Goal: Task Accomplishment & Management: Manage account settings

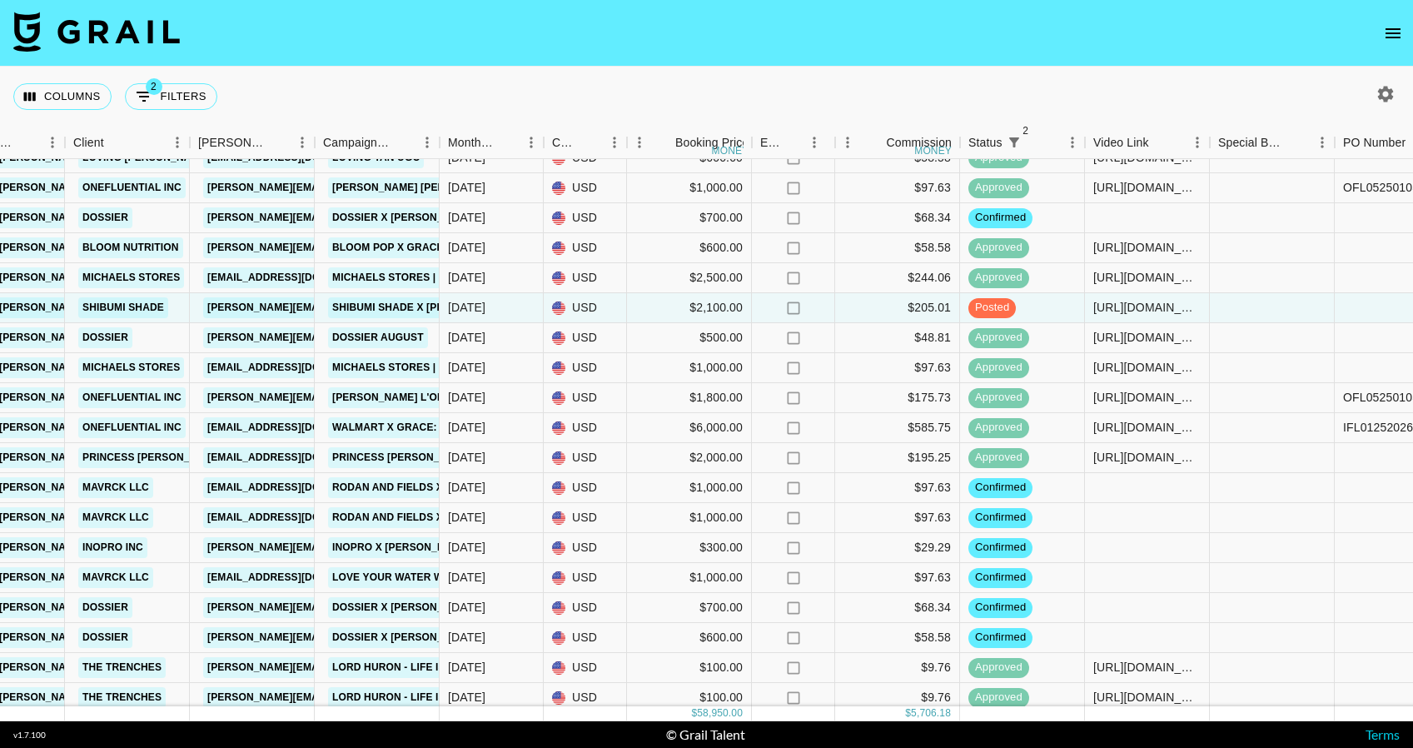
scroll to position [594, 697]
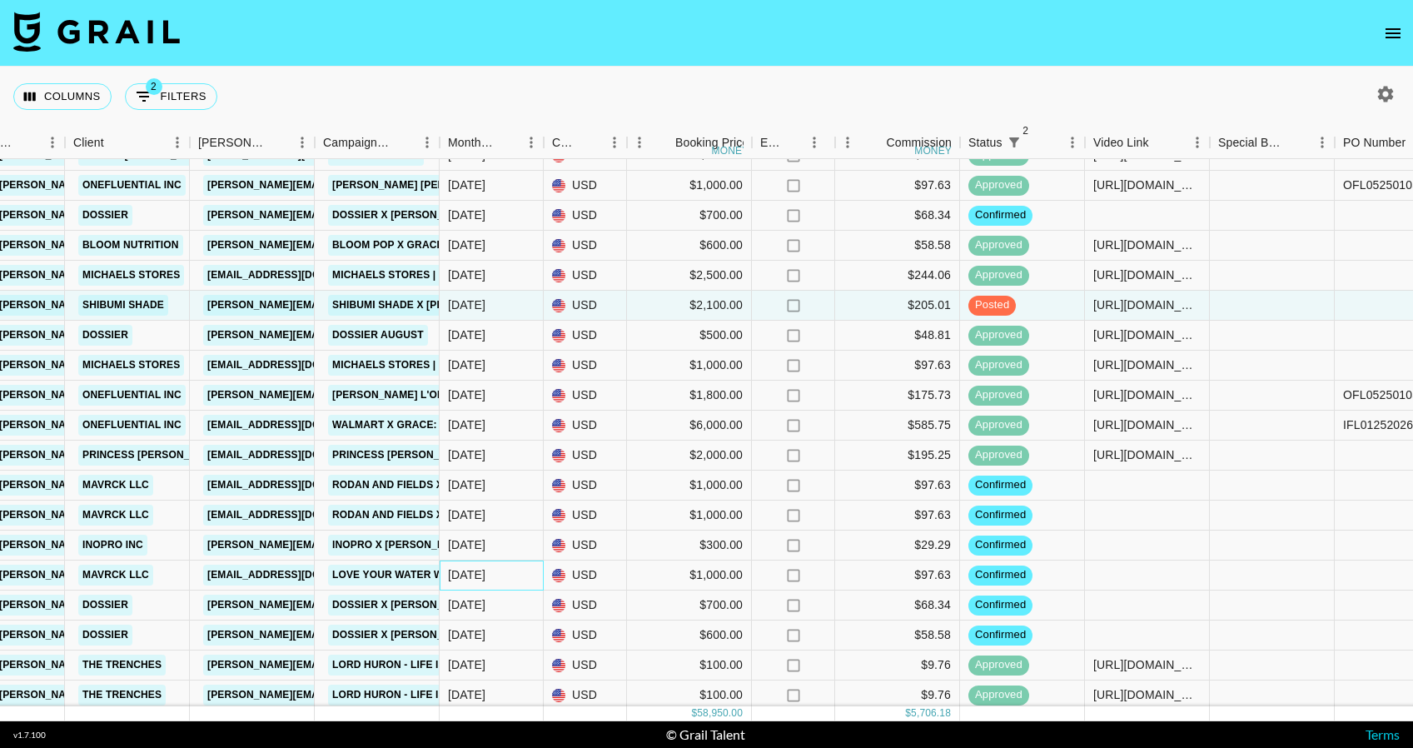
click at [524, 580] on div "Aug '25" at bounding box center [492, 575] width 104 height 30
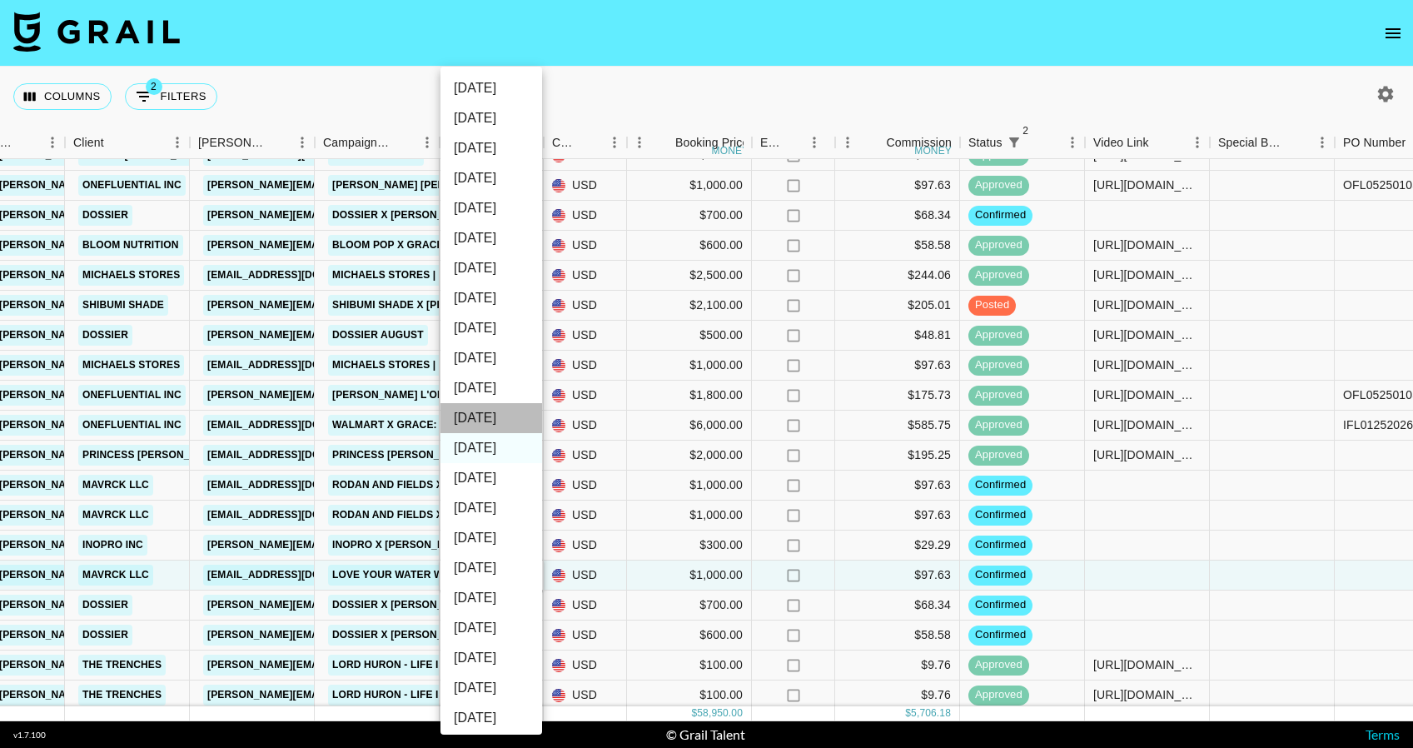
click at [527, 421] on li "Sep '25" at bounding box center [491, 418] width 102 height 30
type input "Sep '25"
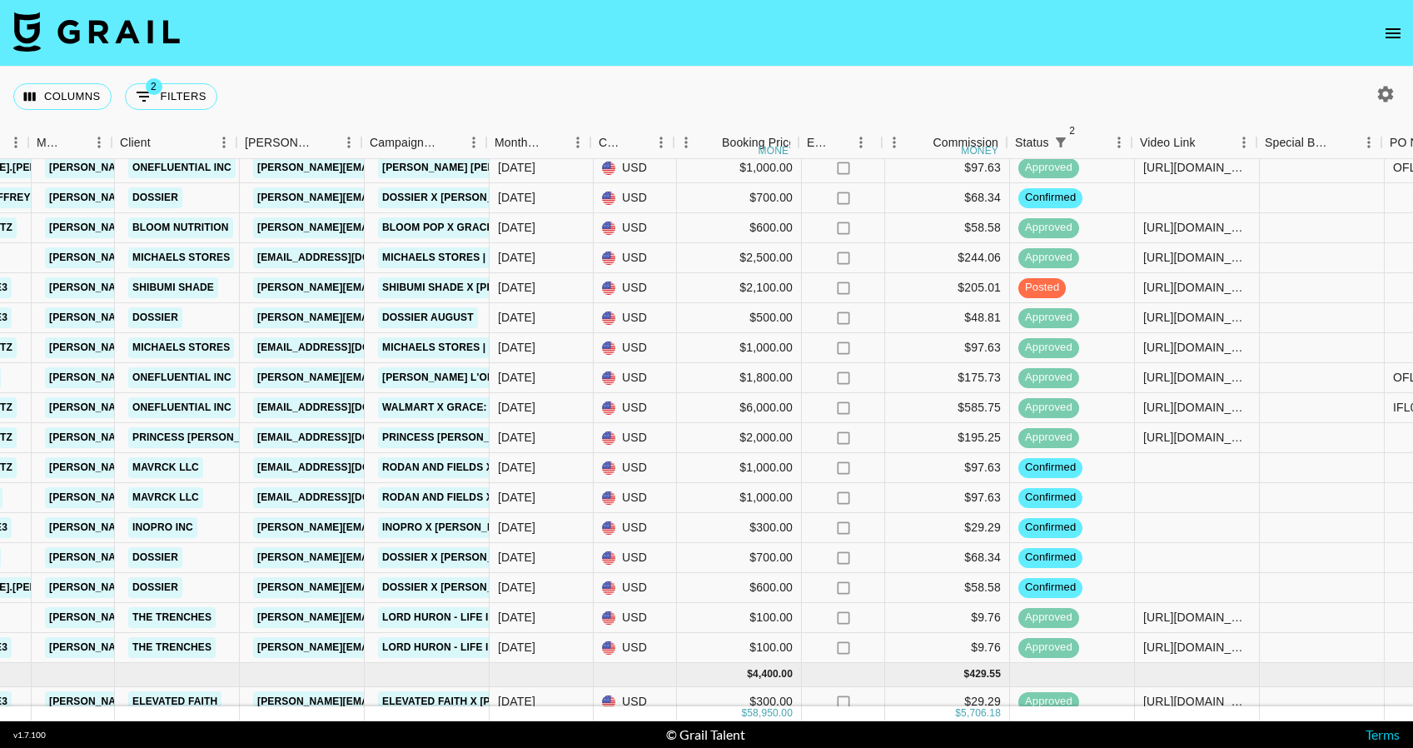
scroll to position [642, 642]
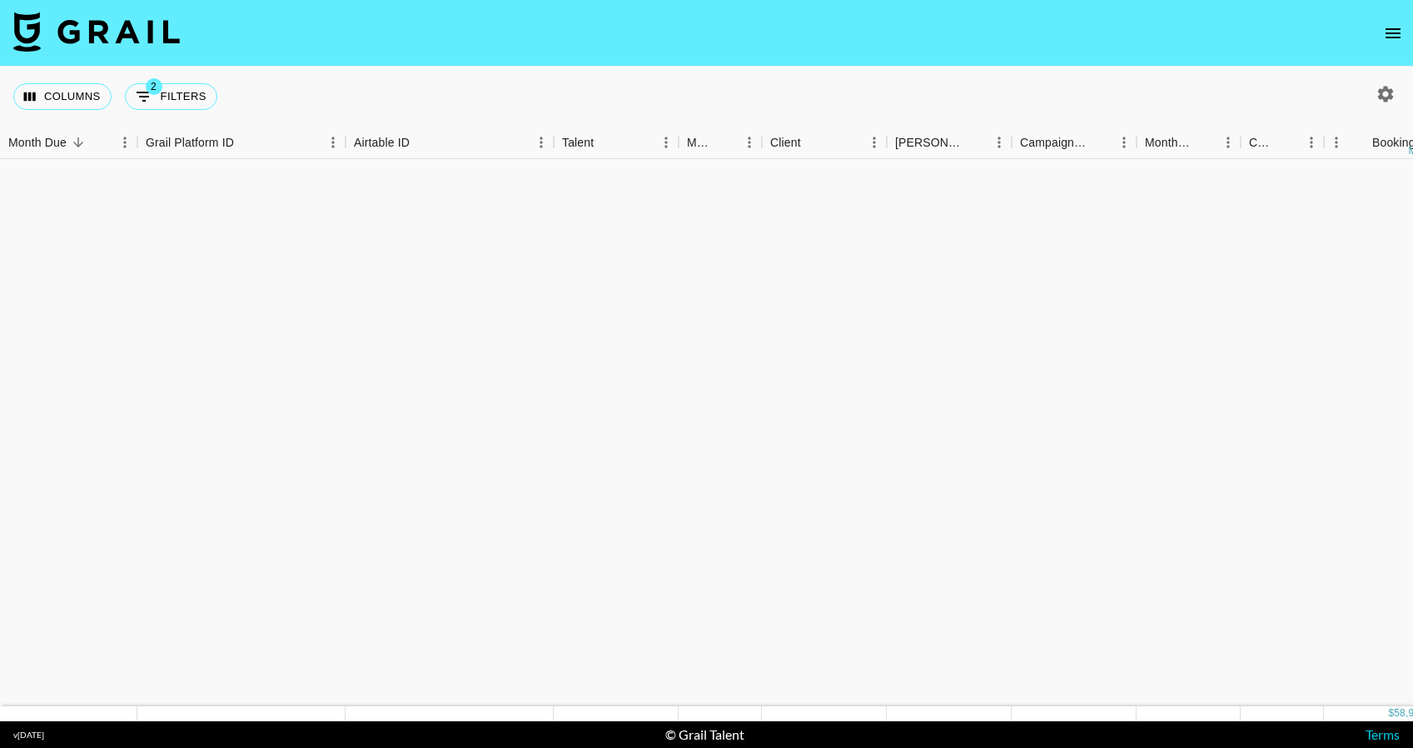
click at [143, 39] on img at bounding box center [96, 32] width 166 height 40
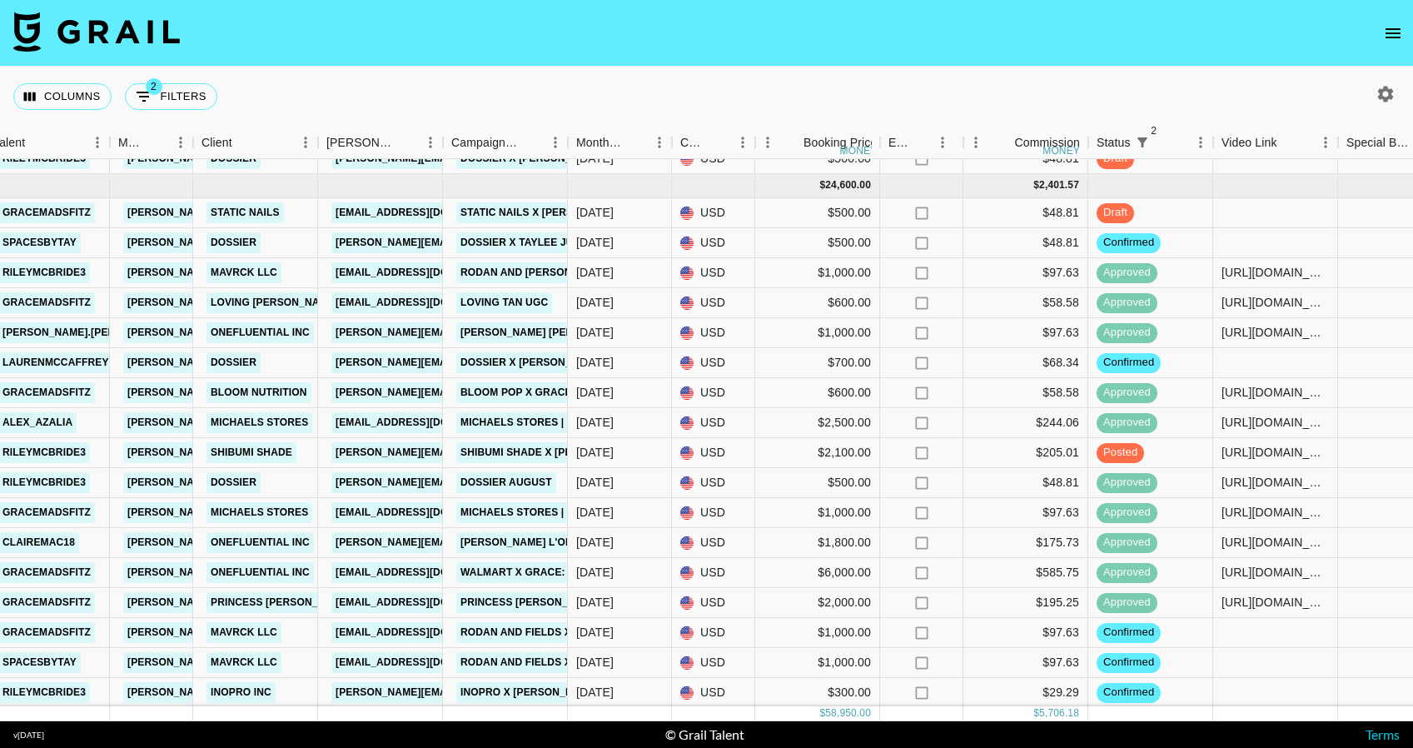
scroll to position [0, 569]
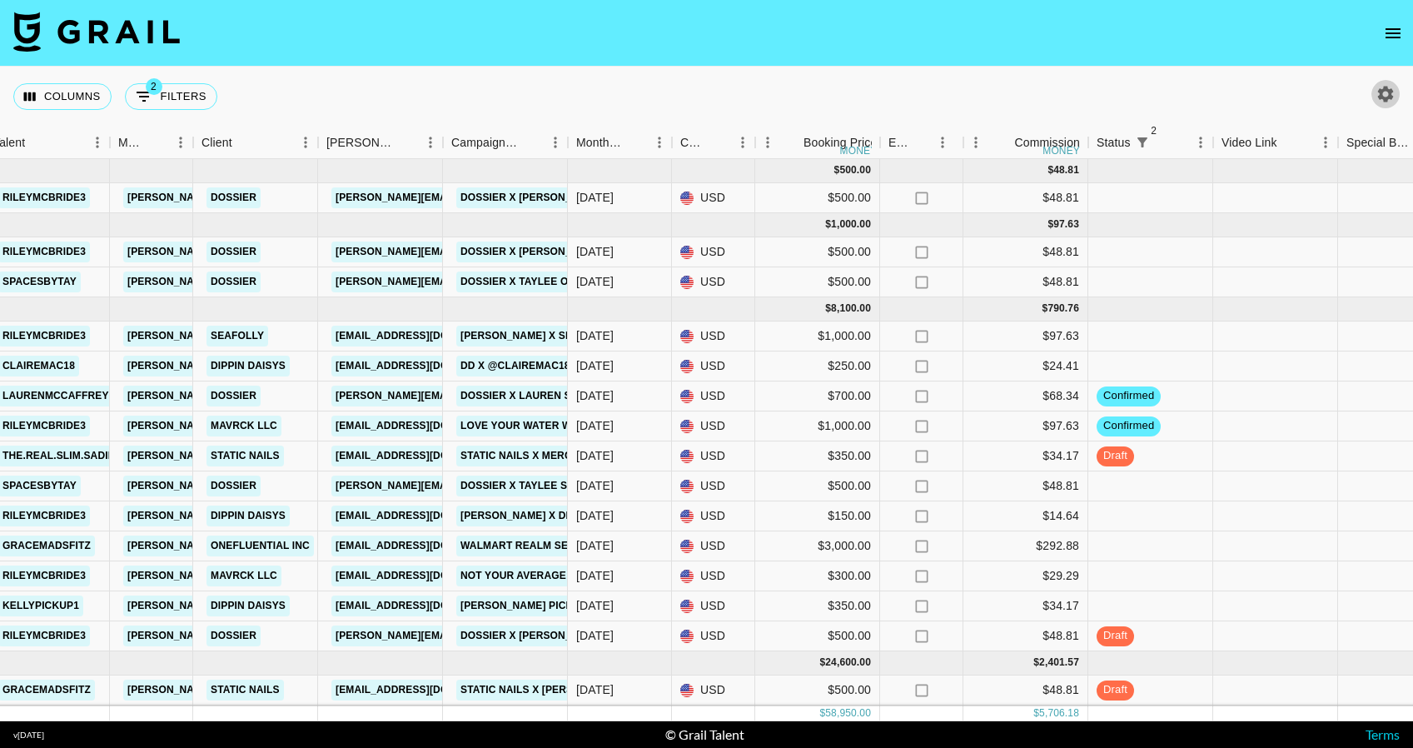
click at [1386, 94] on icon "button" at bounding box center [1385, 94] width 20 height 20
select select "[DATE]"
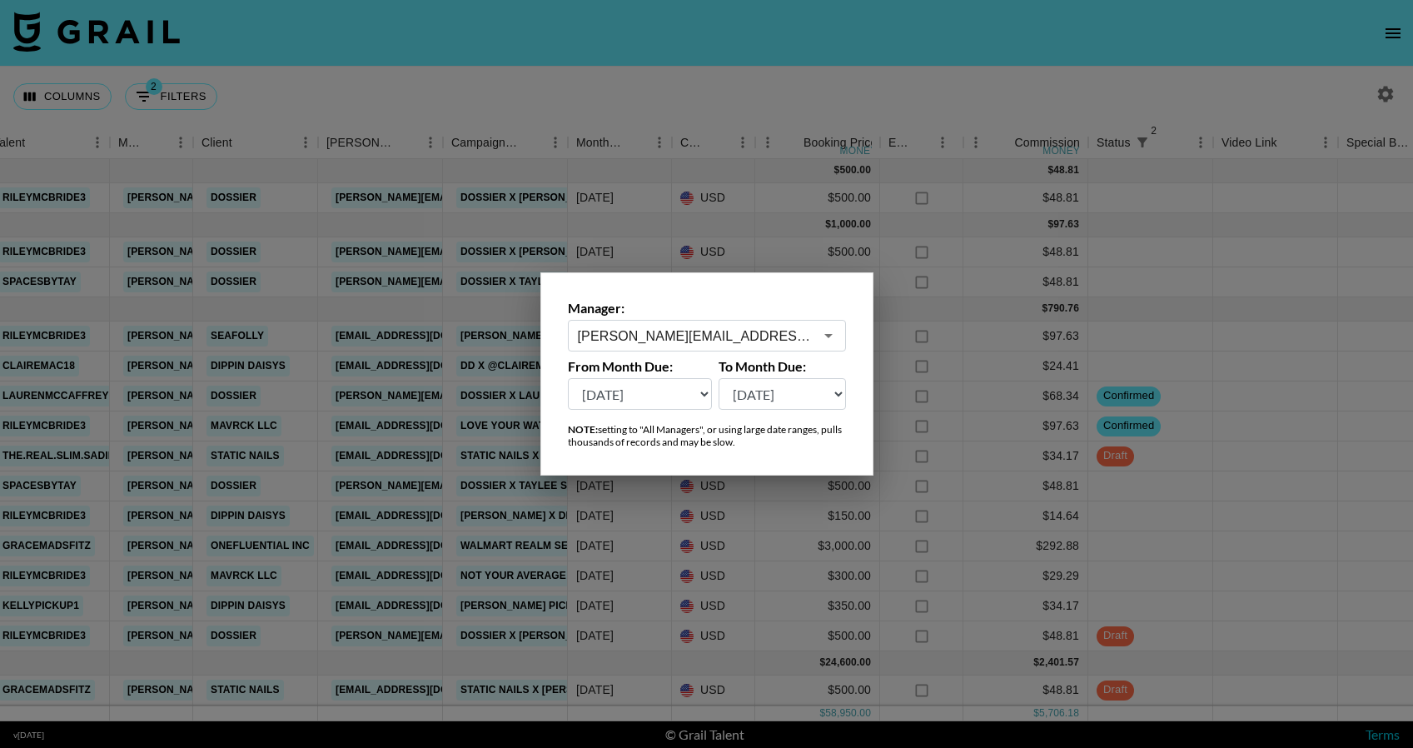
click at [728, 344] on input "[PERSON_NAME][EMAIL_ADDRESS][PERSON_NAME][DOMAIN_NAME]" at bounding box center [696, 335] width 236 height 19
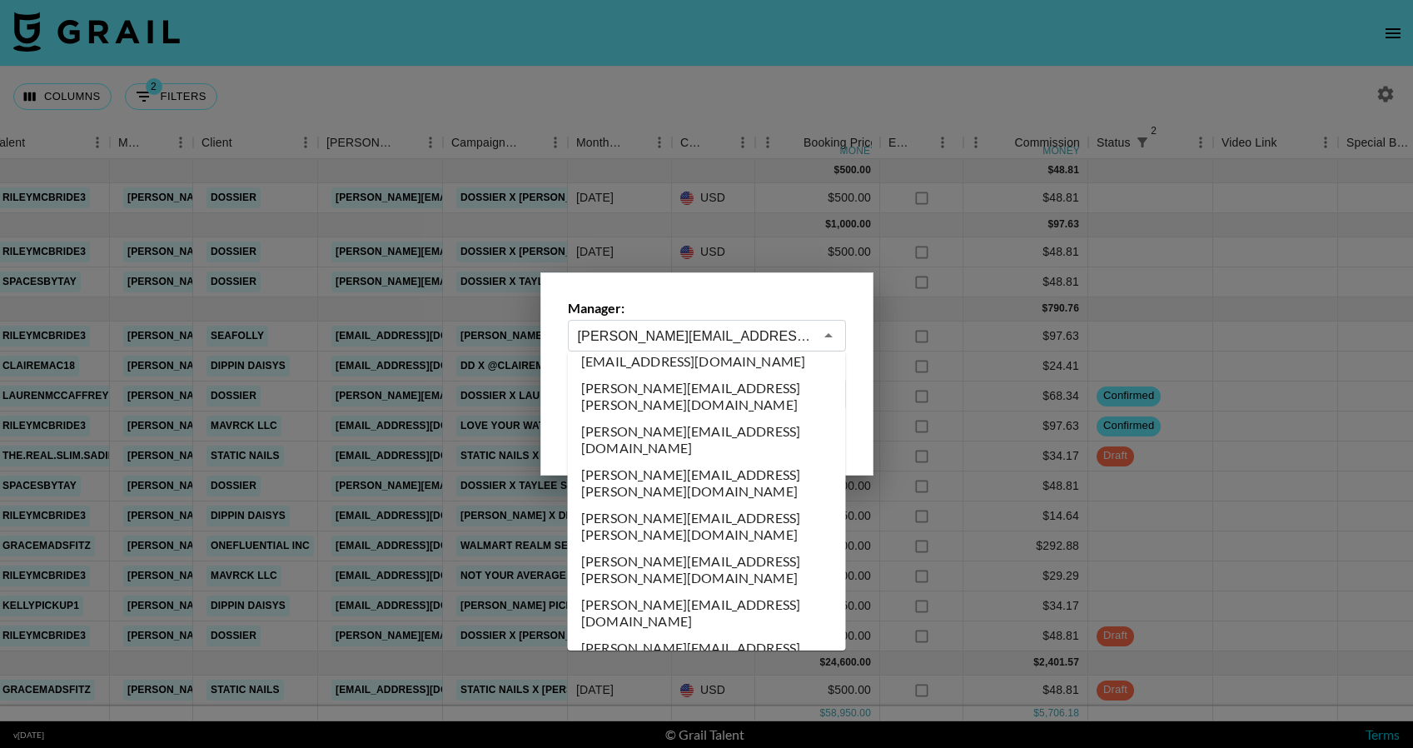
scroll to position [3071, 0]
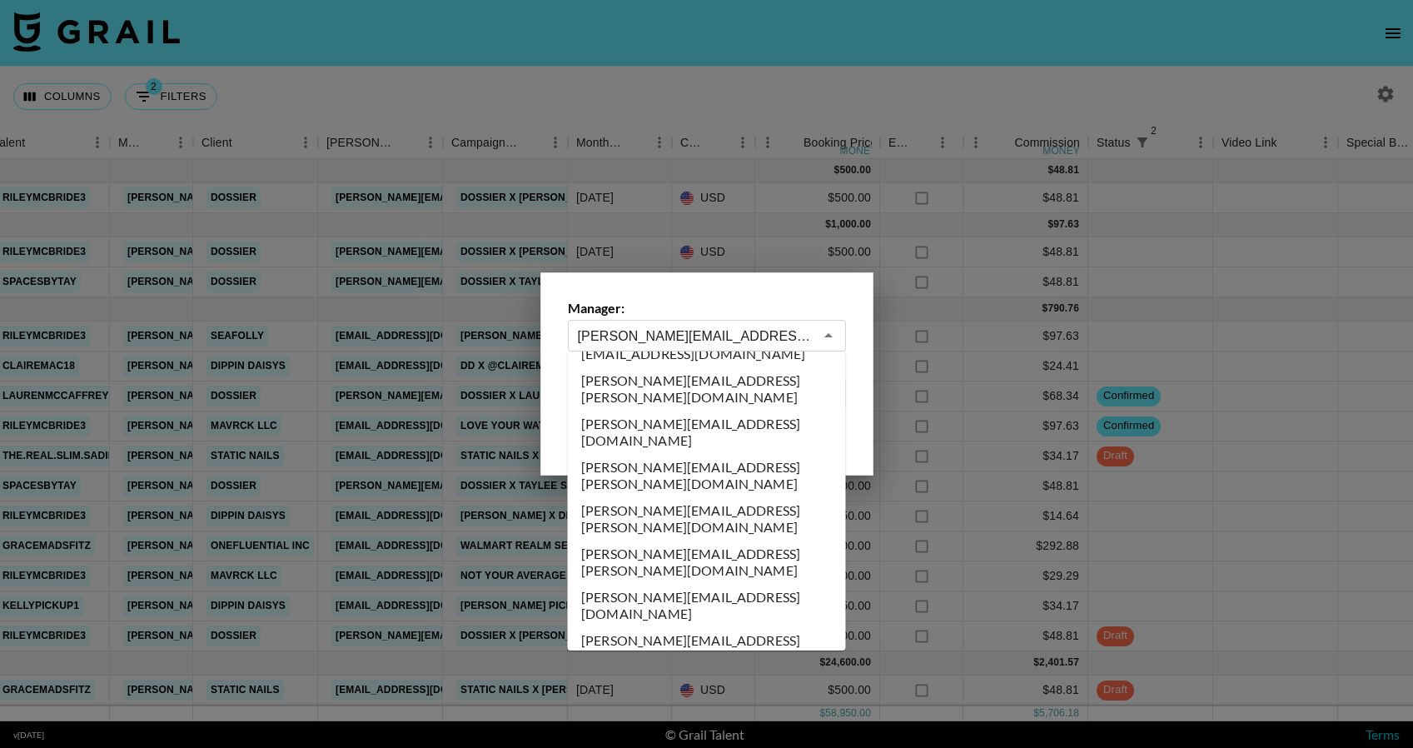
type input "emily.angelo@grail-talent.com"
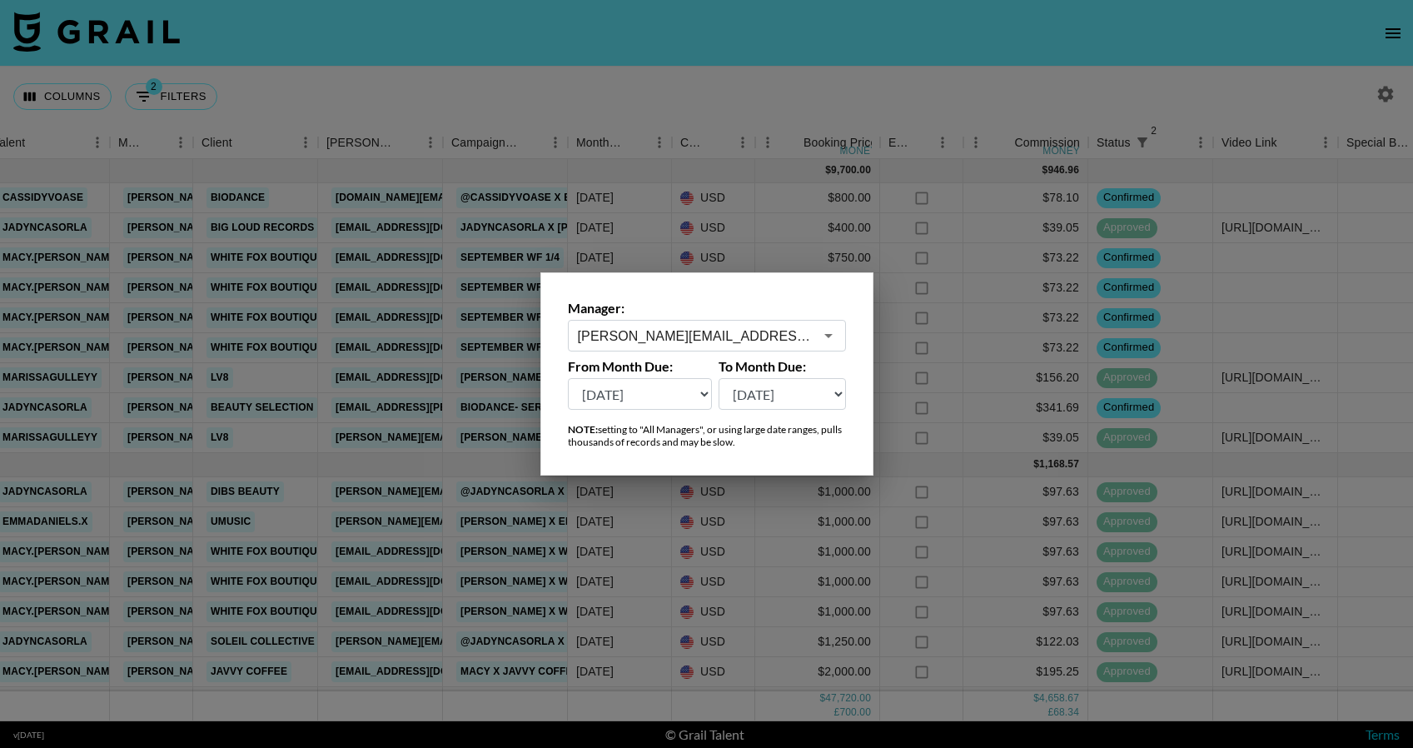
click at [709, 545] on div at bounding box center [706, 374] width 1413 height 748
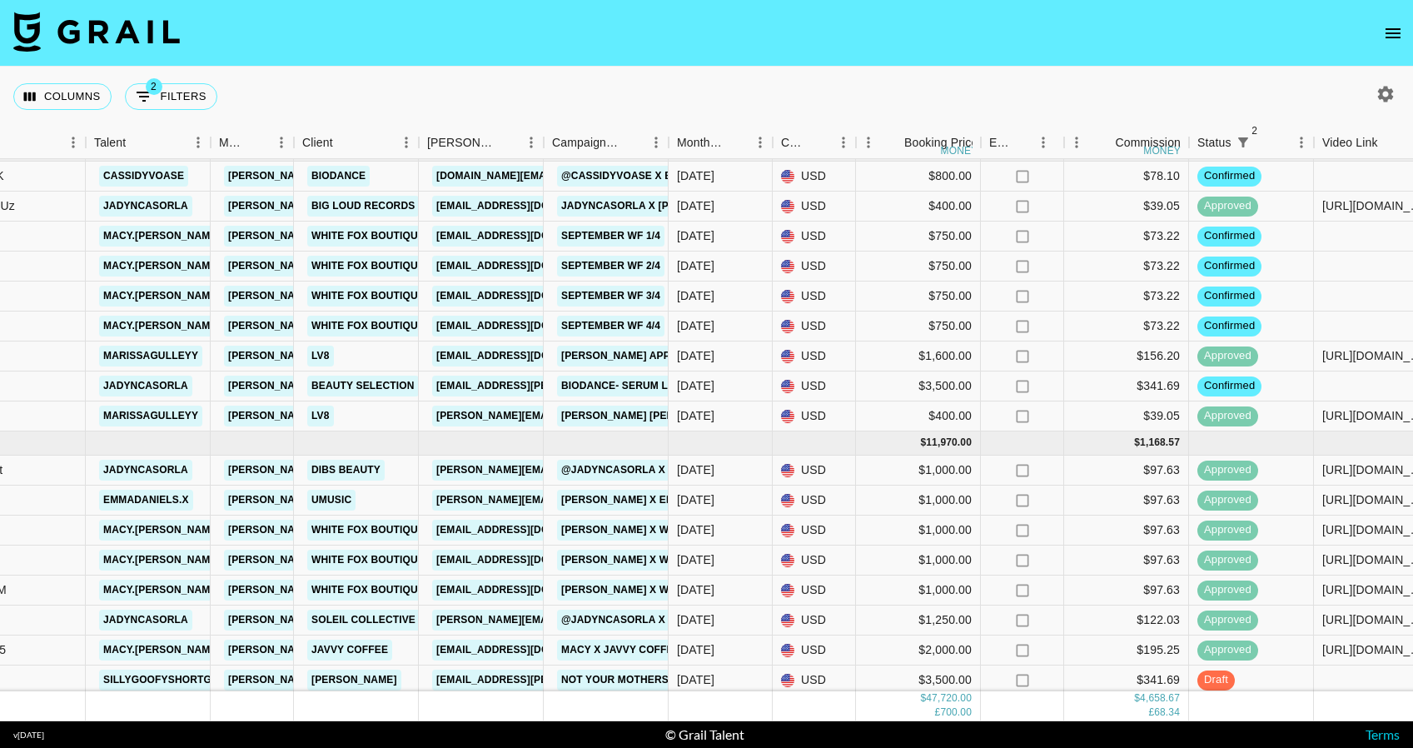
scroll to position [0, 468]
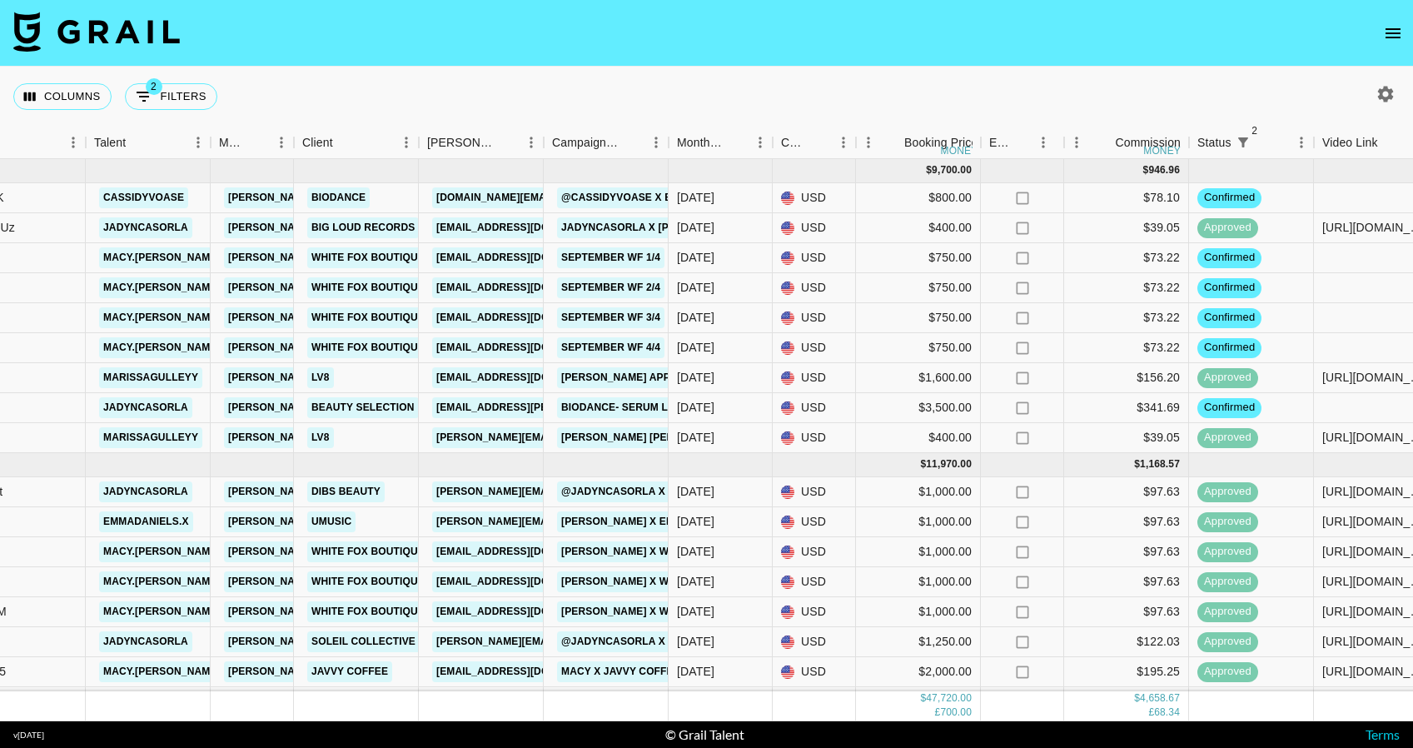
click at [1384, 87] on icon "button" at bounding box center [1386, 94] width 16 height 16
select select "[DATE]"
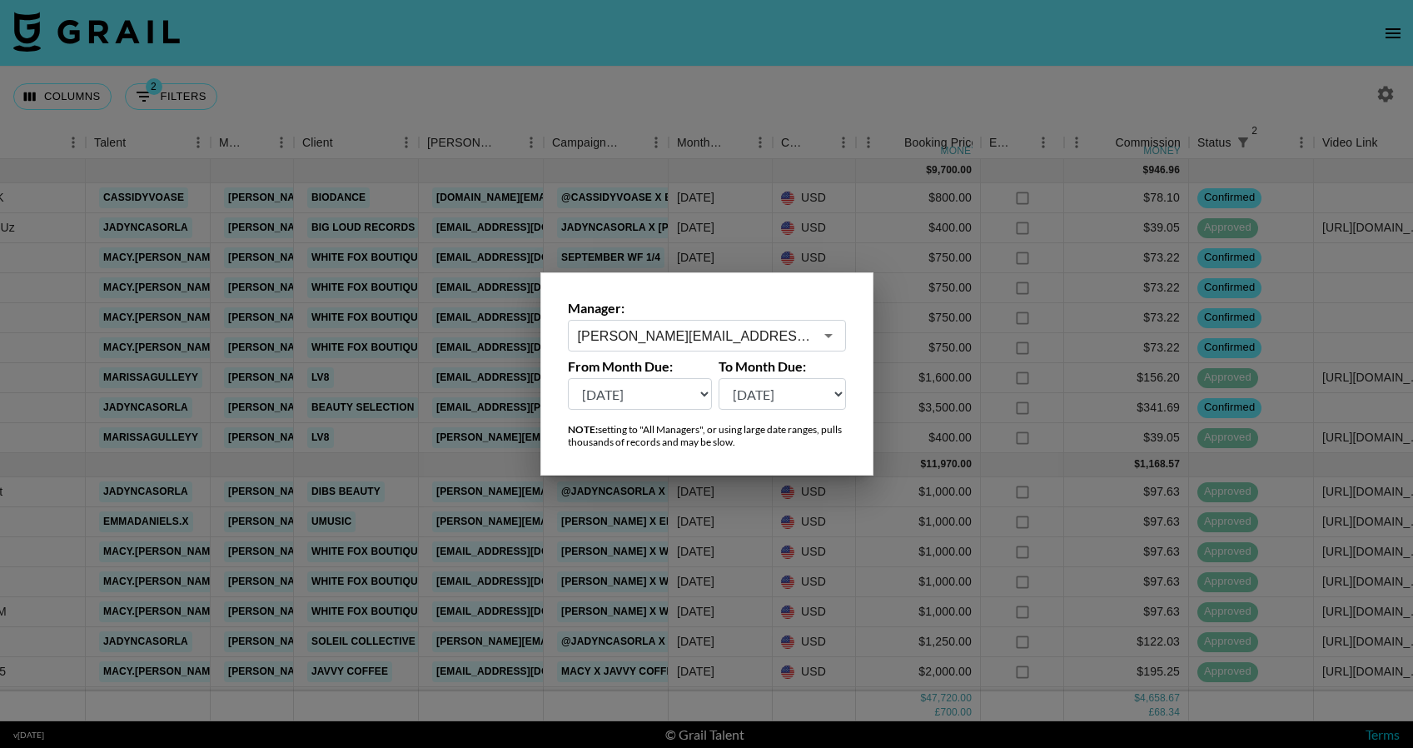
click at [732, 346] on div "emily.angelo@grail-talent.com ​" at bounding box center [707, 336] width 278 height 32
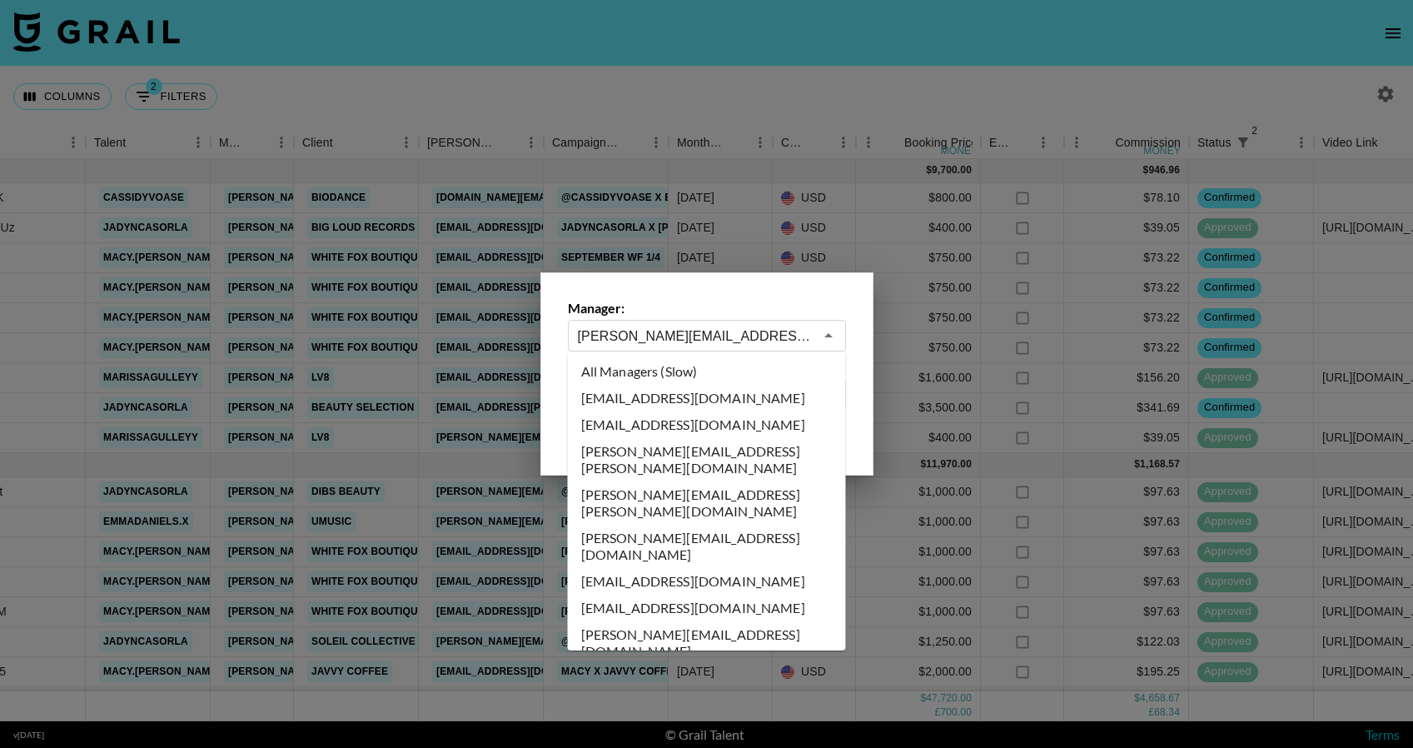
scroll to position [2984, 0]
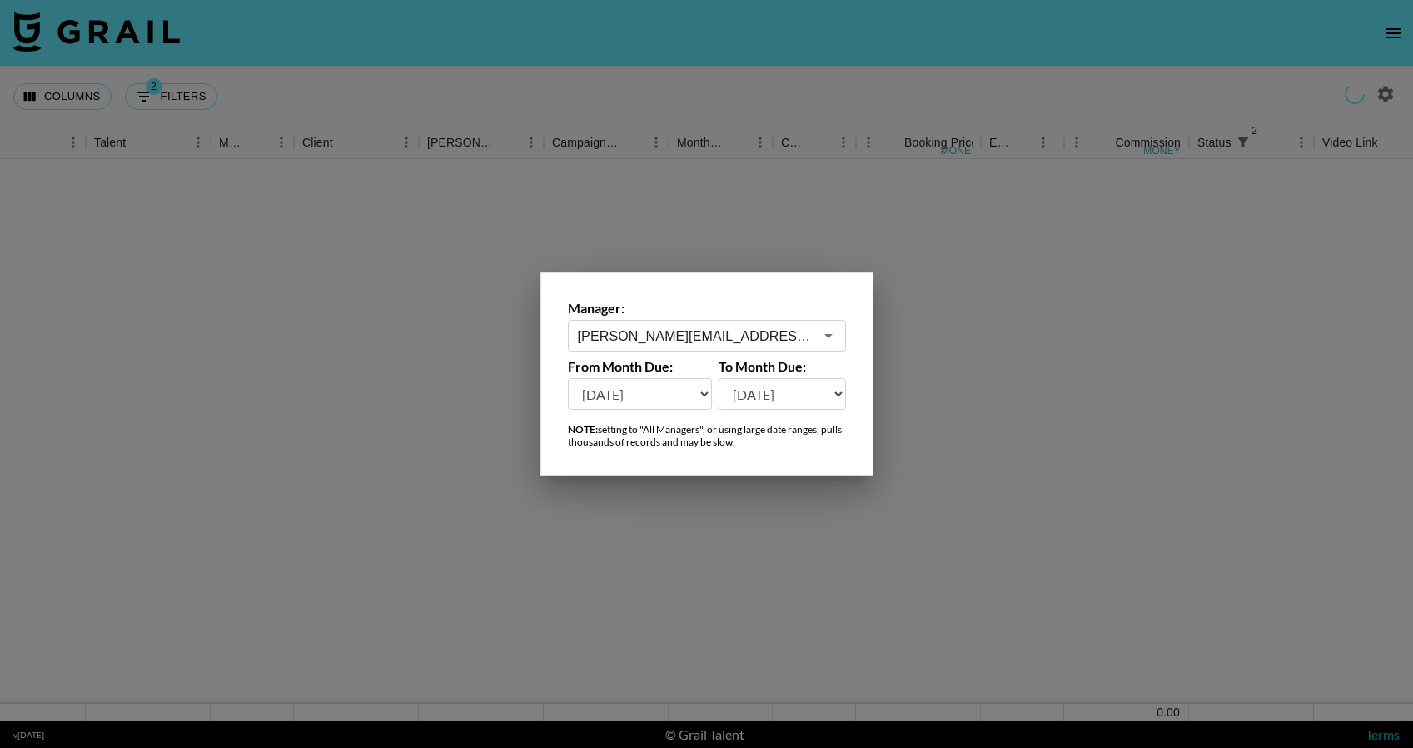
click at [709, 331] on input "emilee.redshaw@grail-talent.com" at bounding box center [696, 335] width 236 height 19
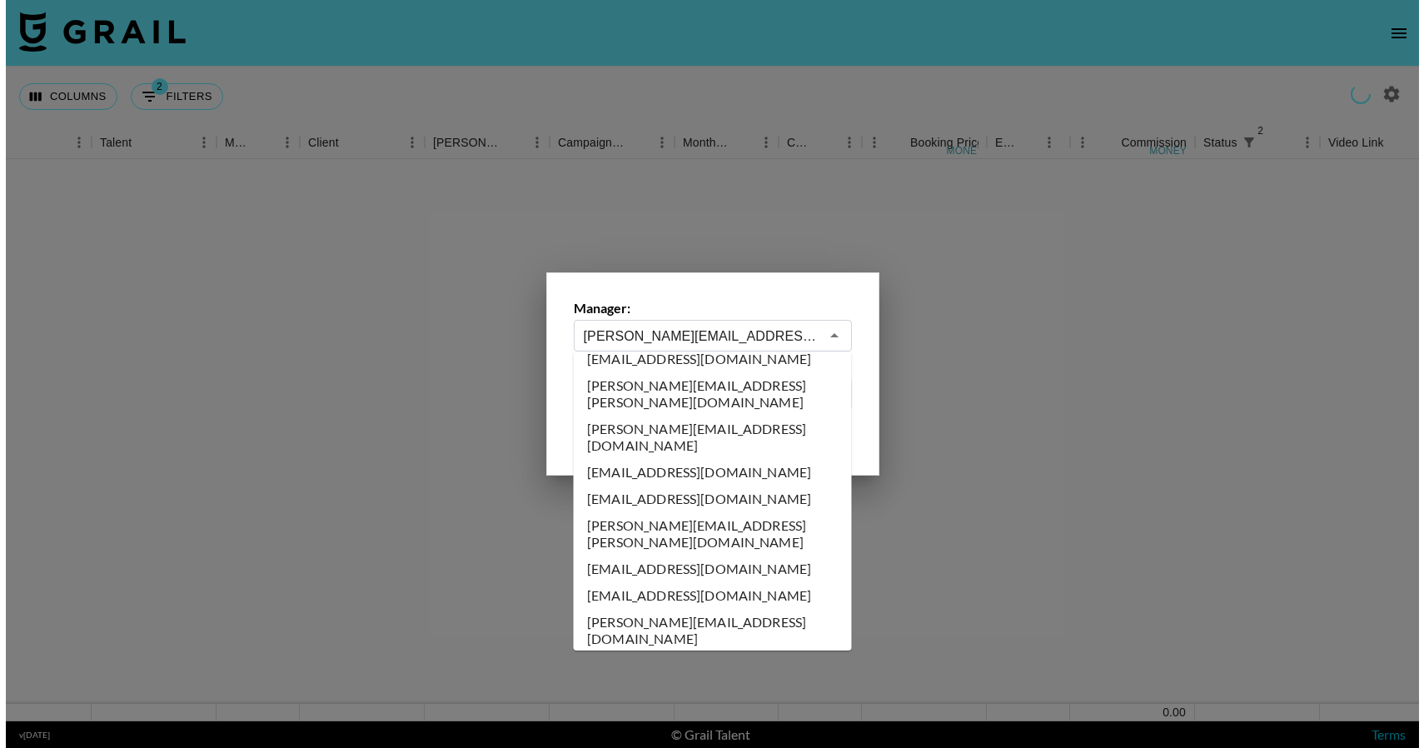
scroll to position [4232, 0]
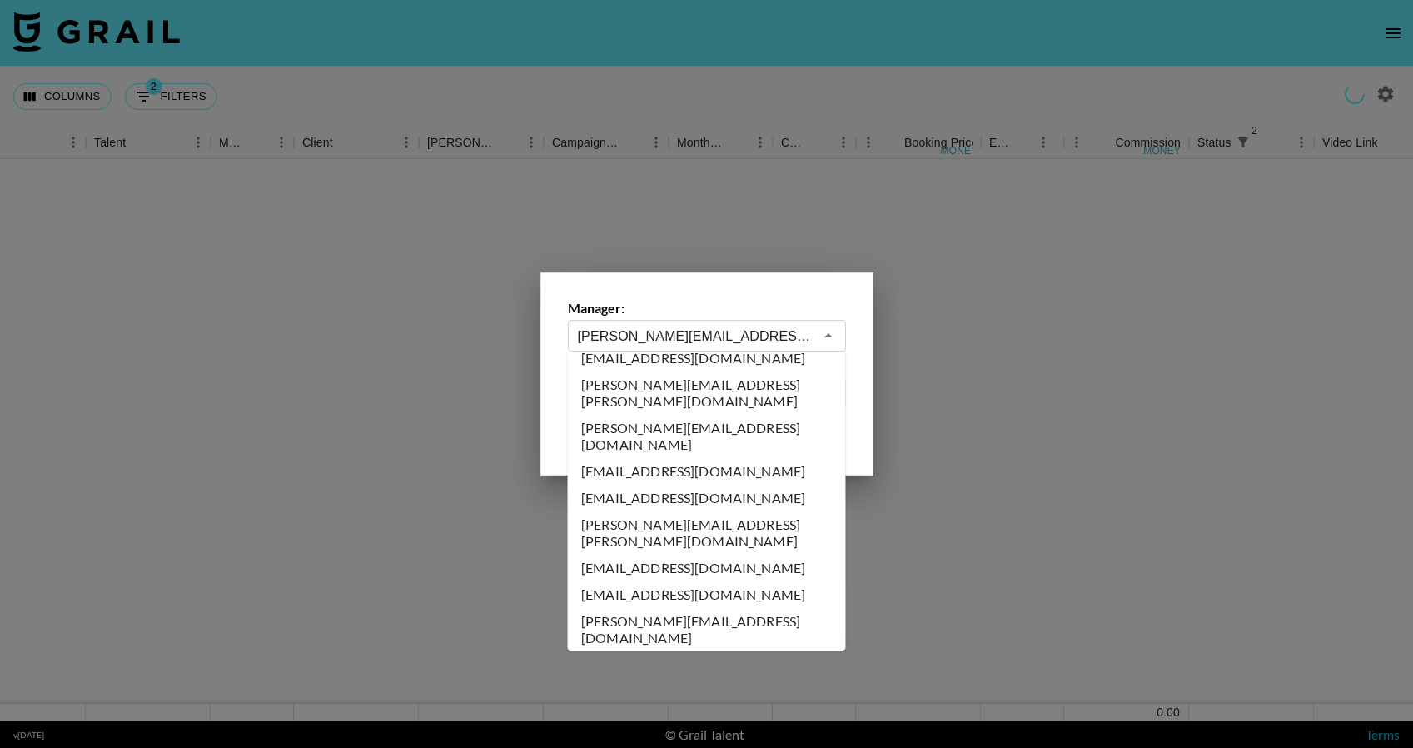
type input "hannah@grail-talent.com"
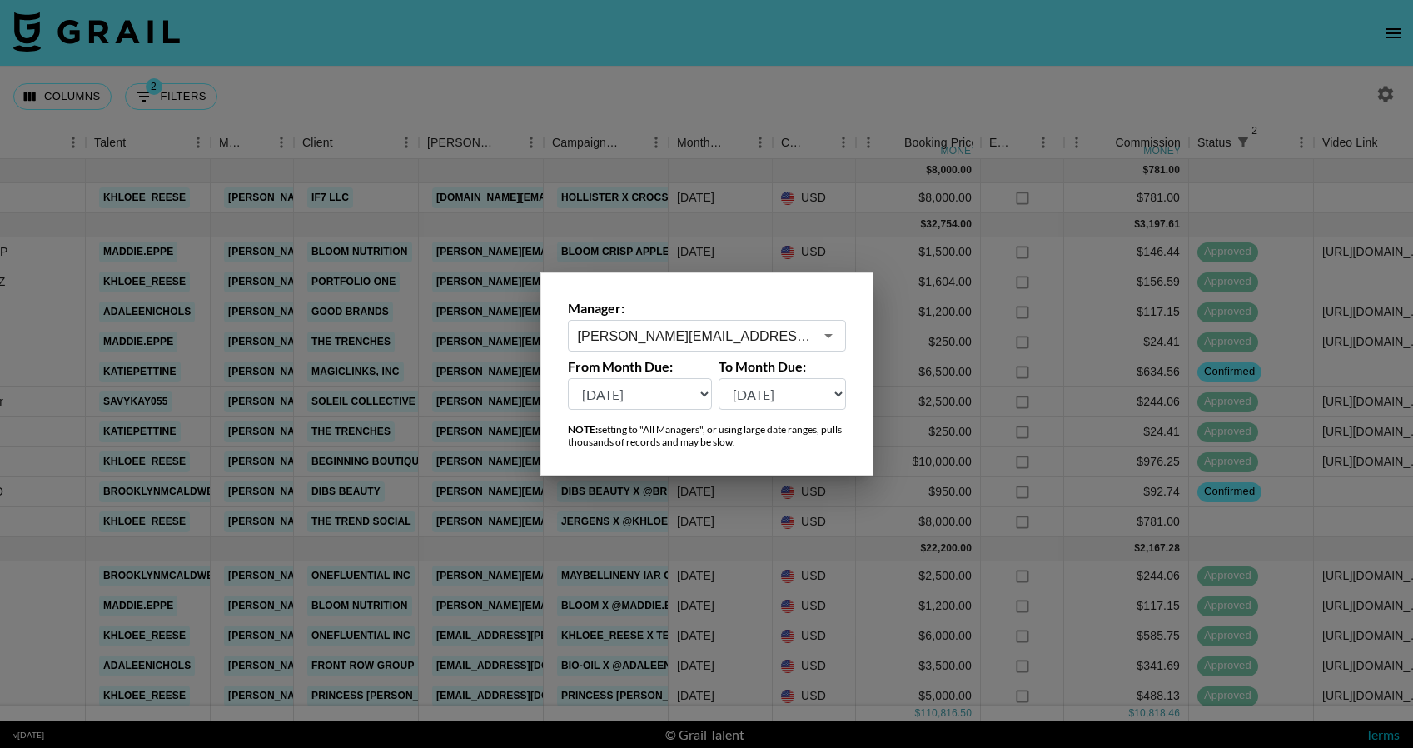
click at [678, 490] on div at bounding box center [706, 374] width 1413 height 748
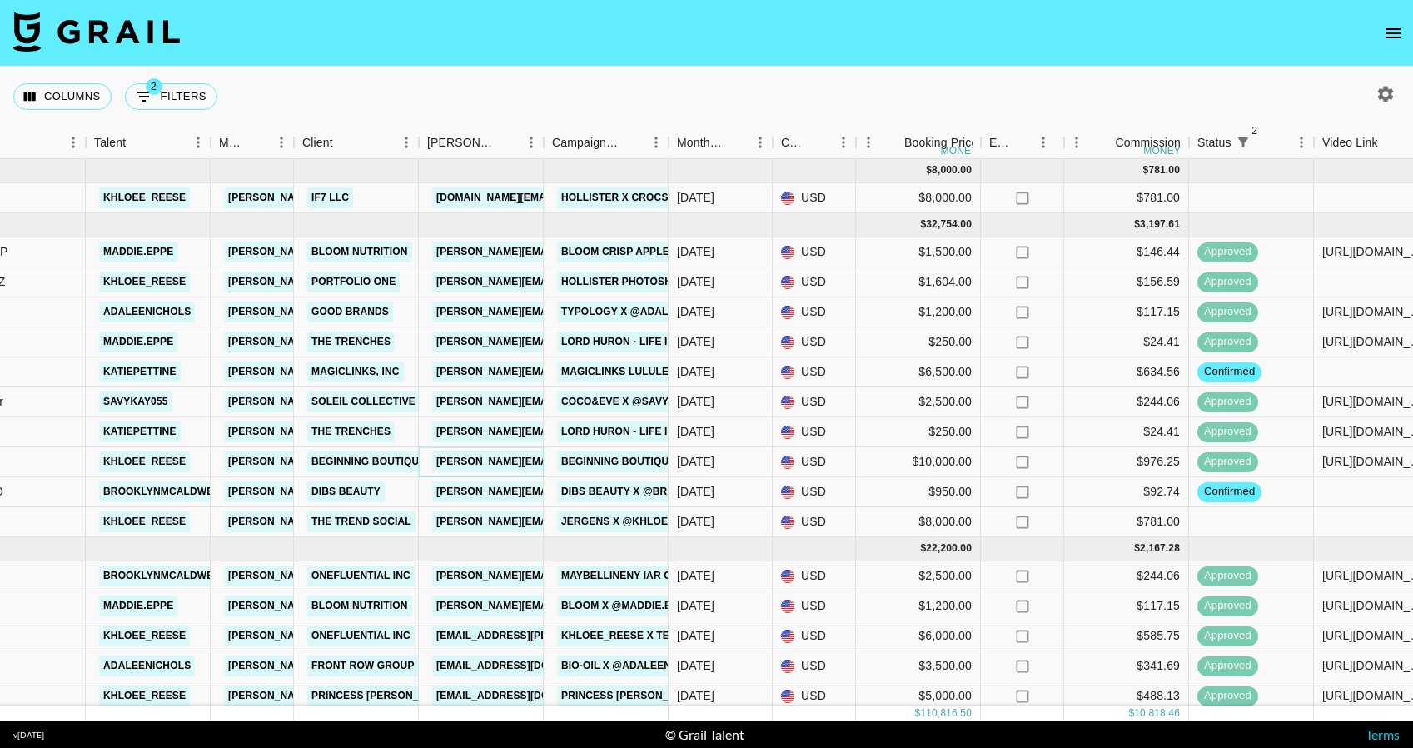
click at [488, 465] on link "tamika@beginningboutique.com.au" at bounding box center [567, 461] width 271 height 21
click at [622, 284] on link "Hollister Photoshoot" at bounding box center [627, 281] width 141 height 21
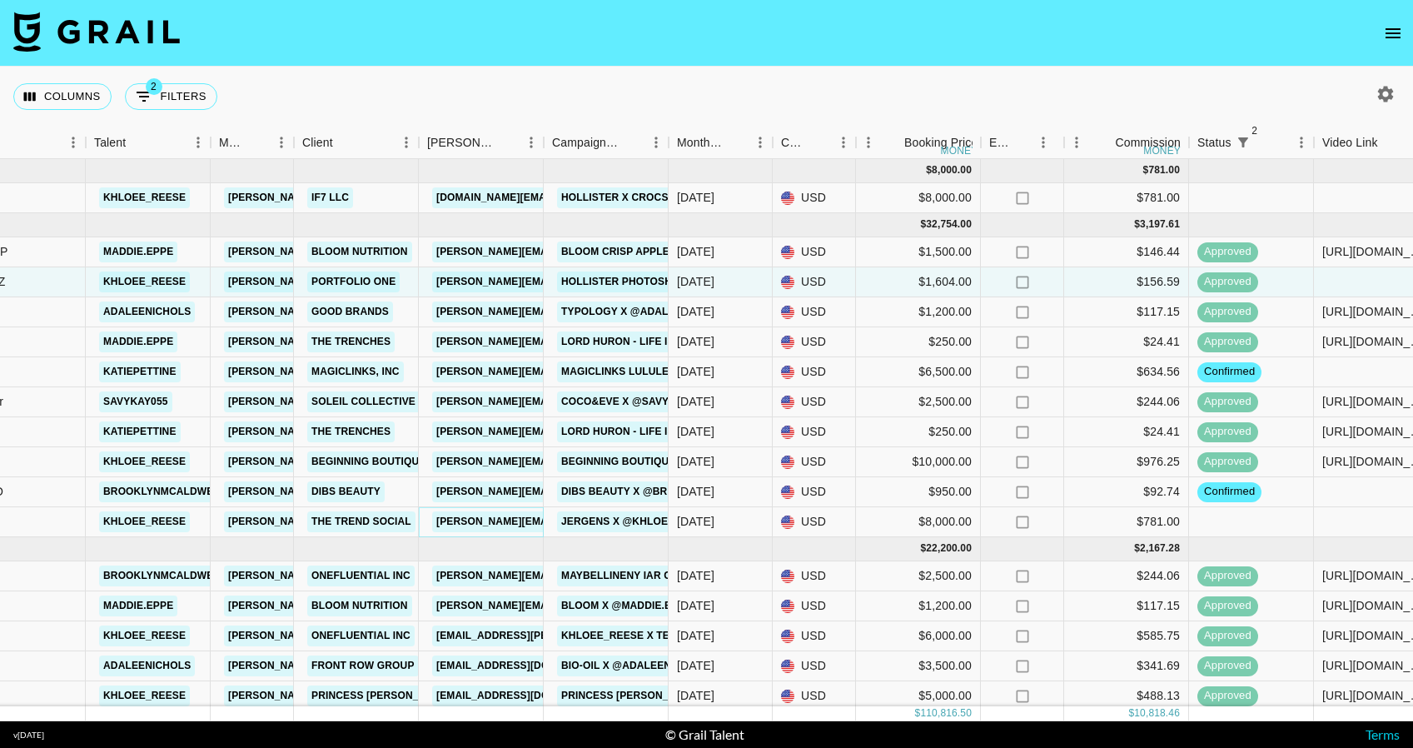
click at [490, 525] on link "lanie@thetrendsocial.com" at bounding box center [567, 521] width 271 height 21
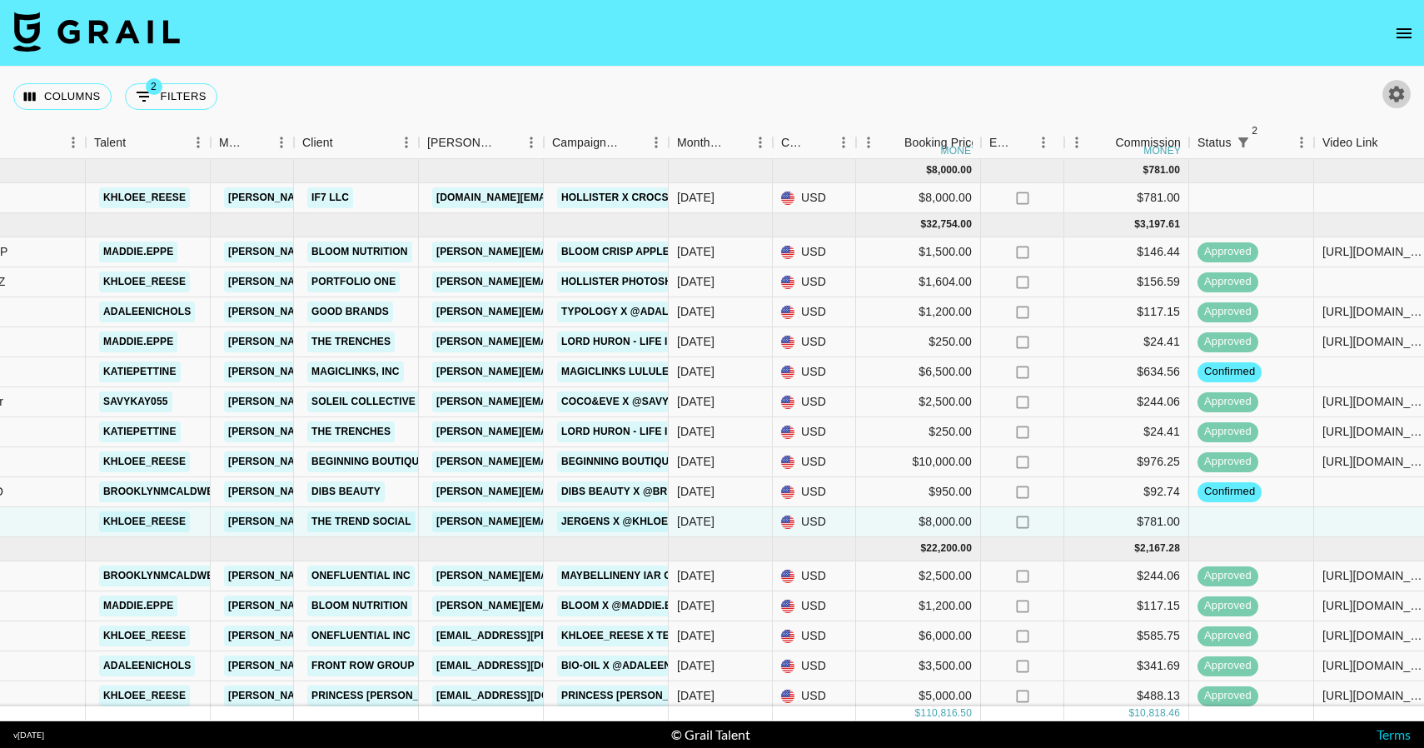
click at [1394, 97] on icon "button" at bounding box center [1397, 94] width 16 height 16
select select "[DATE]"
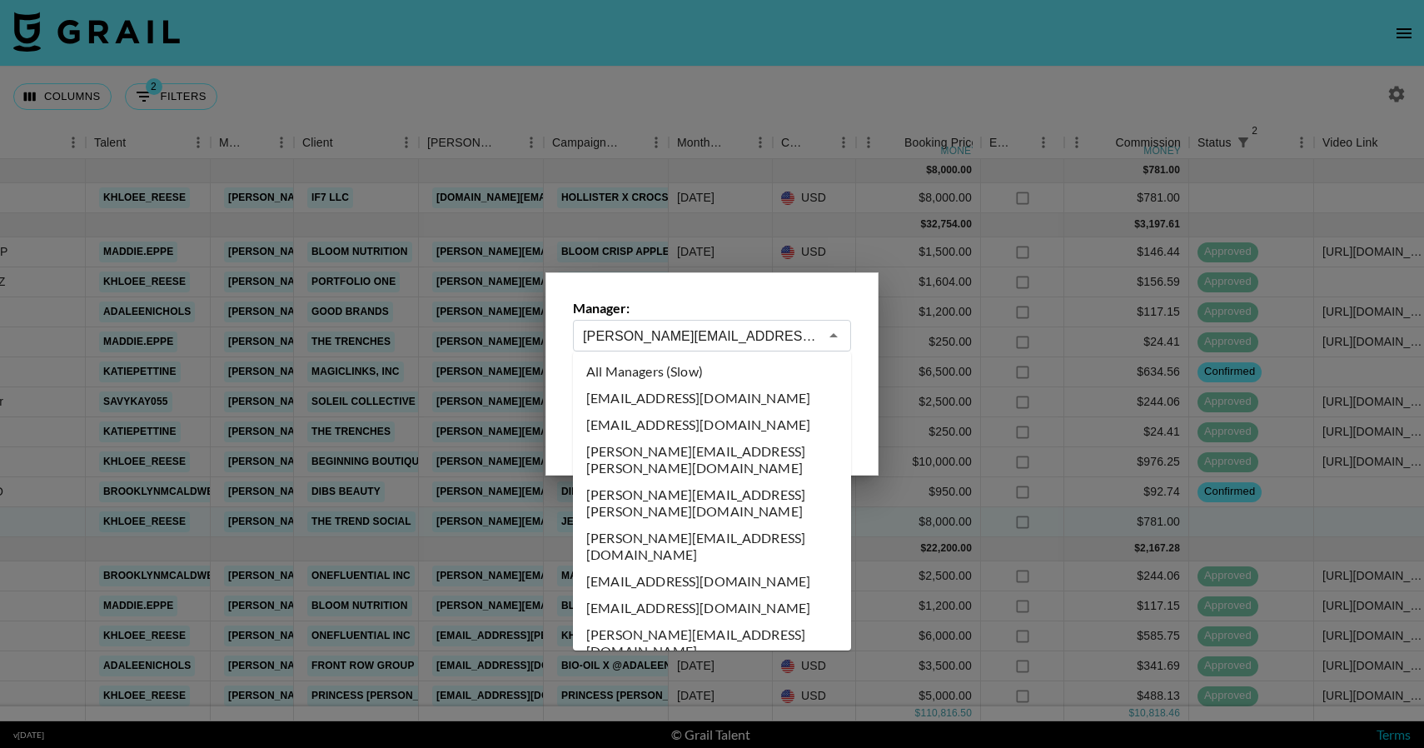
click at [748, 328] on input "hannah@grail-talent.com" at bounding box center [701, 335] width 236 height 19
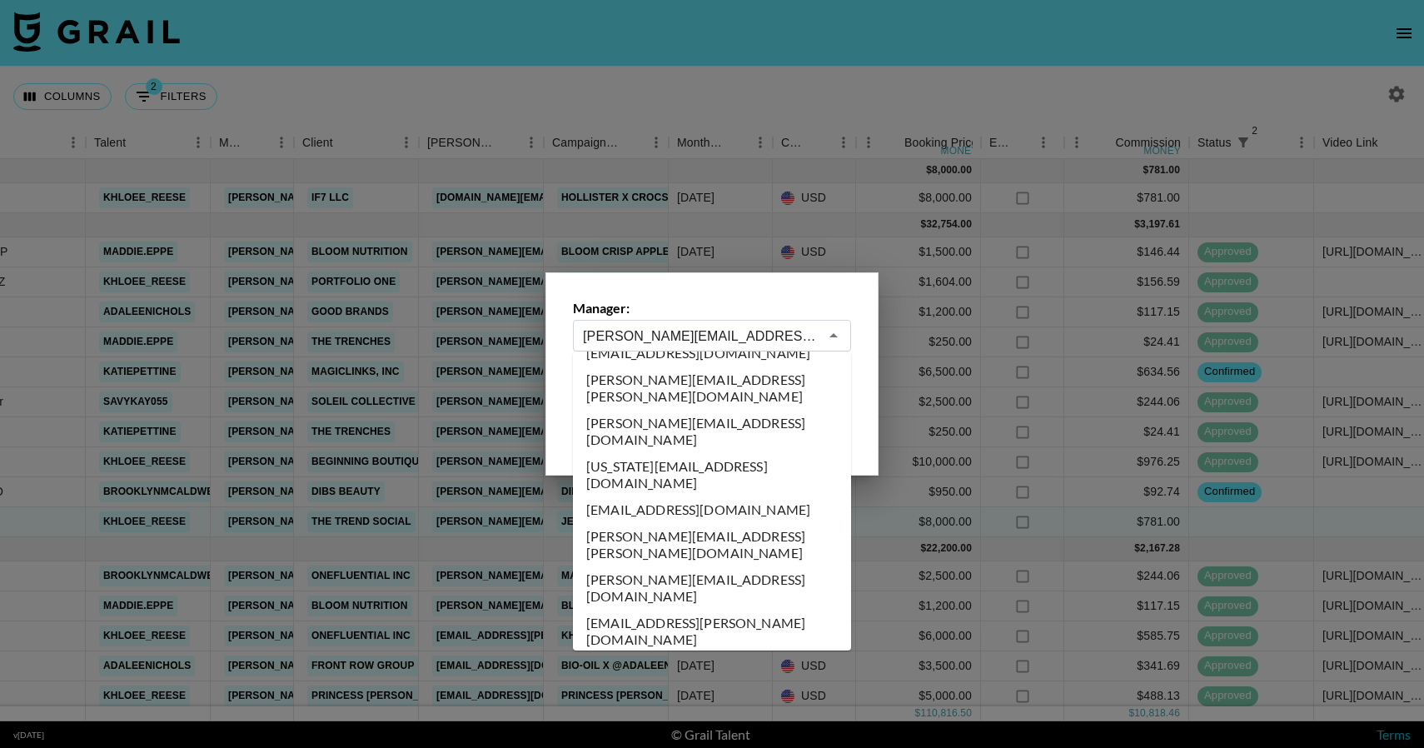
scroll to position [5867, 0]
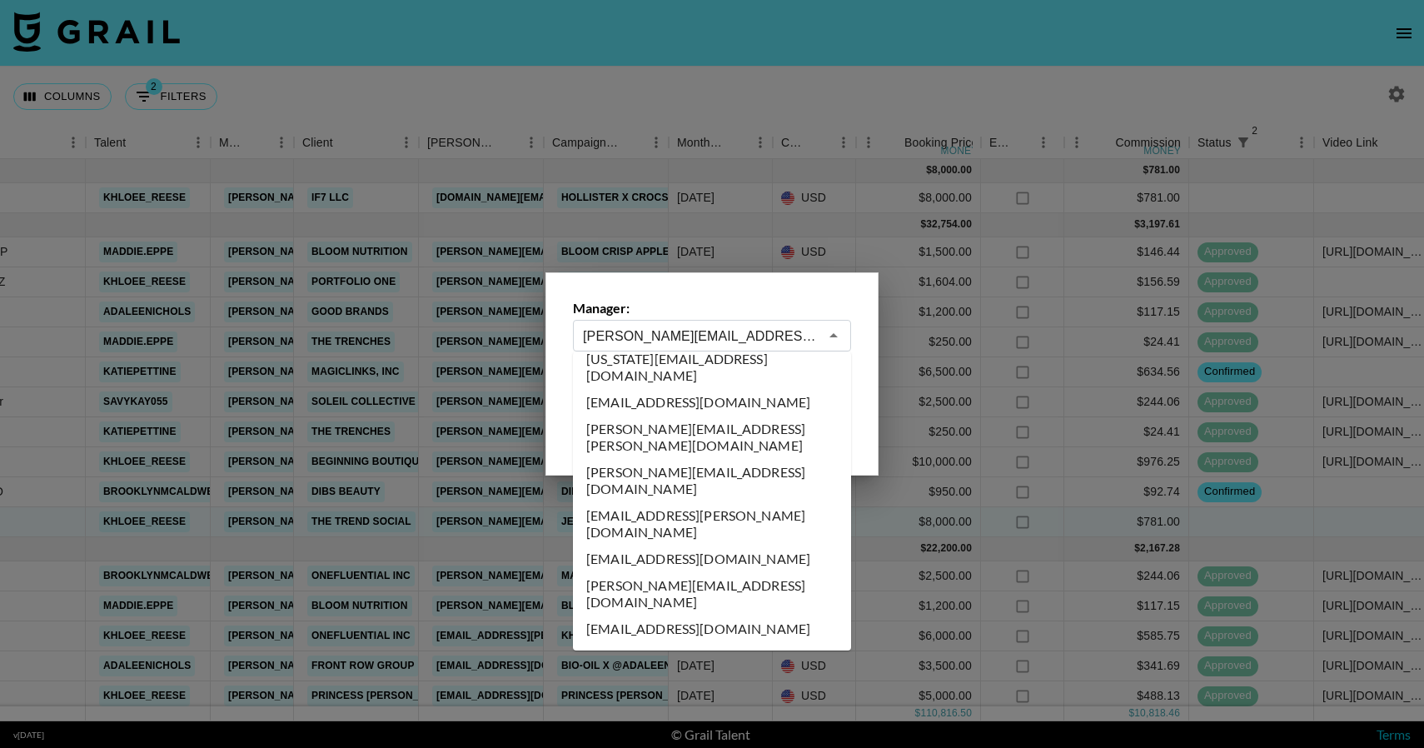
type input "kayla@grail-talent.com"
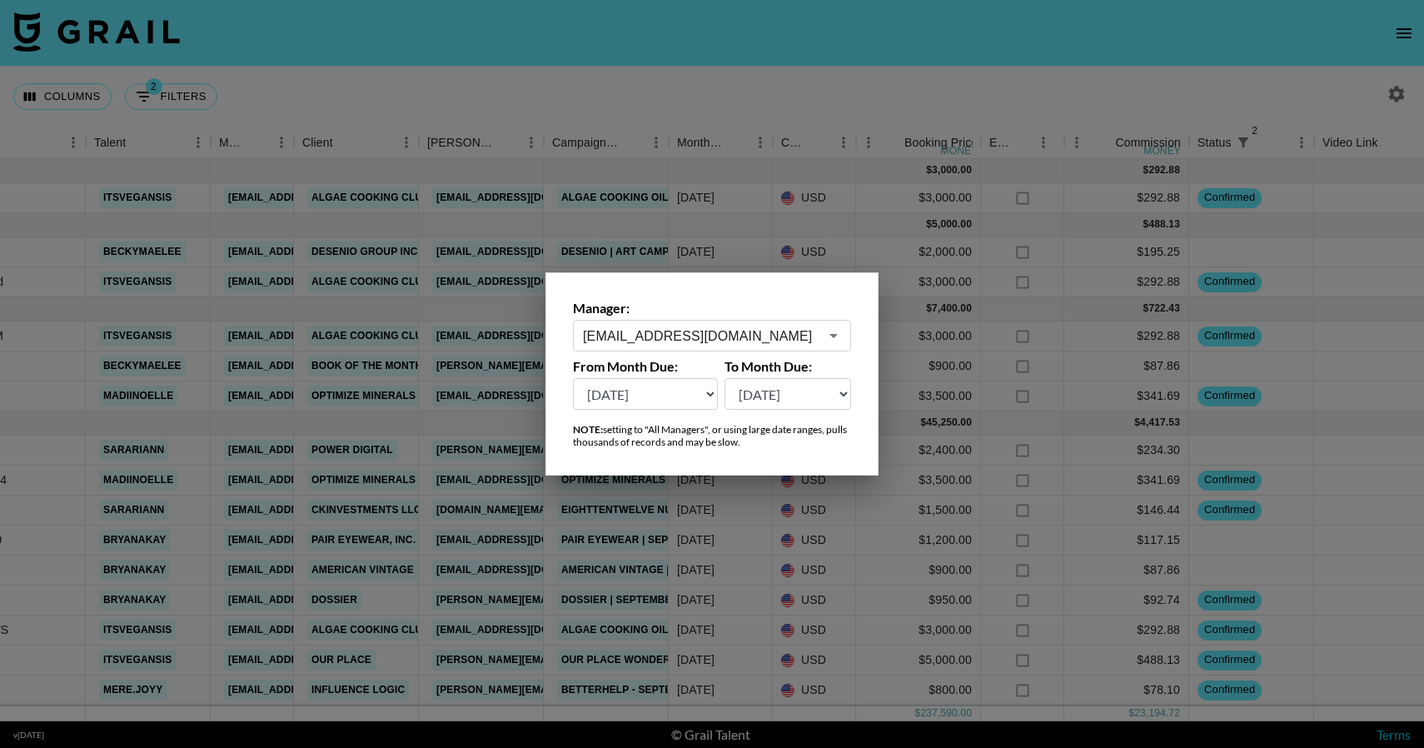
click at [713, 556] on div at bounding box center [712, 374] width 1424 height 748
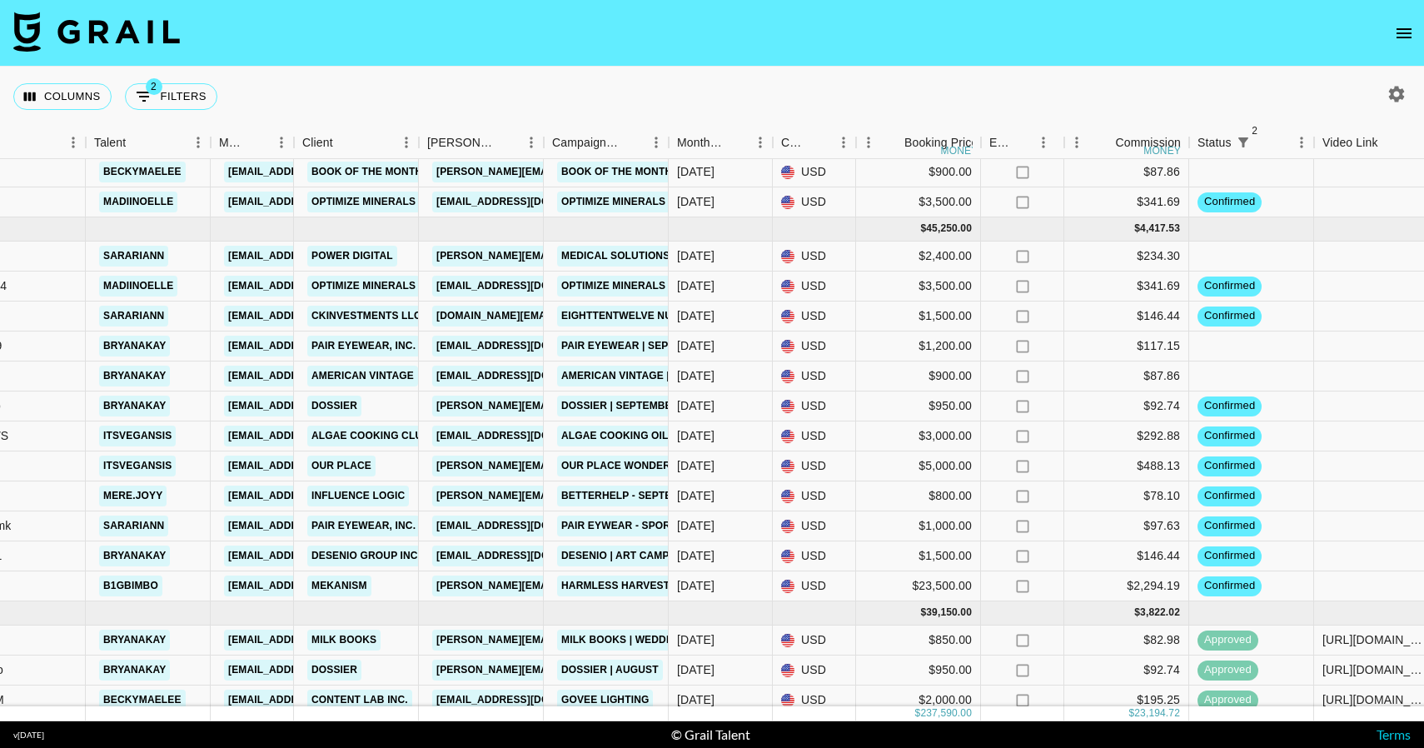
scroll to position [196, 468]
click at [534, 341] on link "rebeccaarendt@paireyewear.com" at bounding box center [525, 344] width 186 height 21
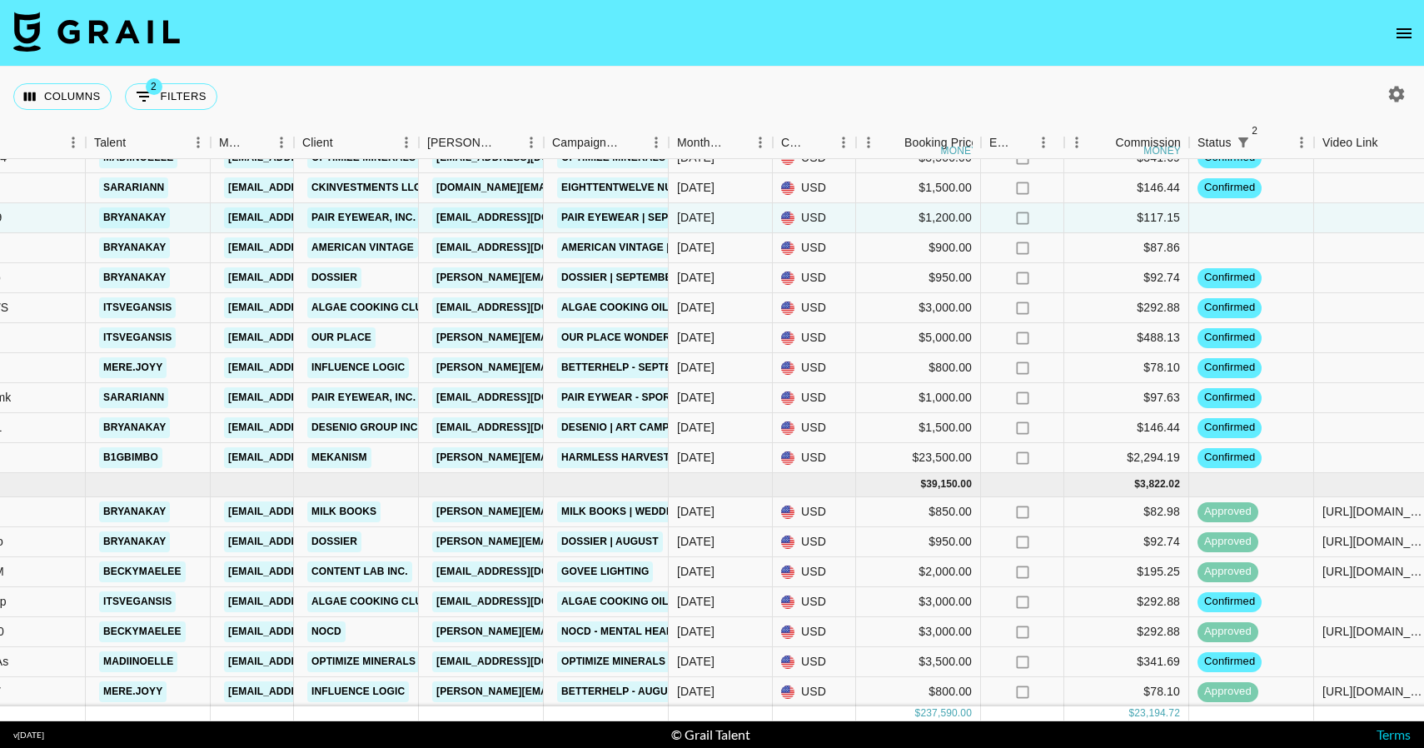
scroll to position [311, 468]
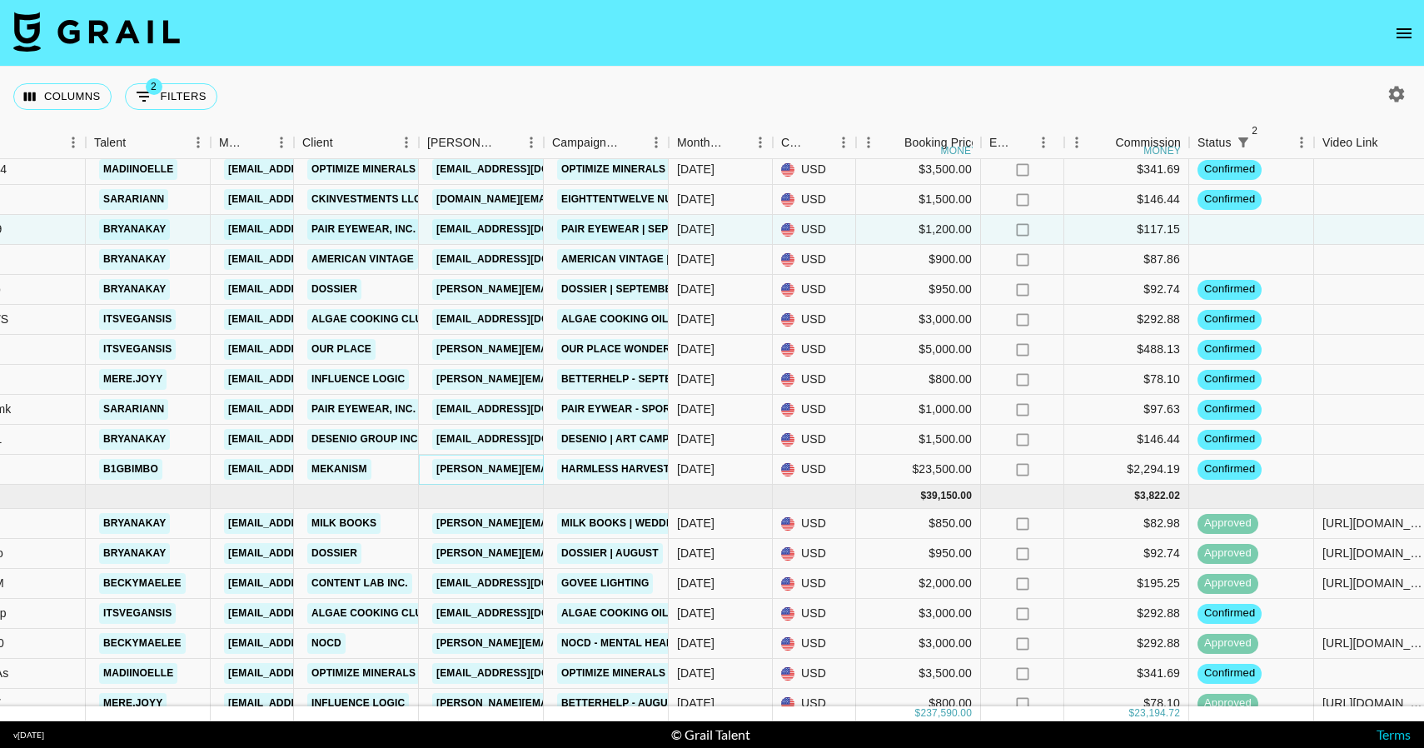
click at [512, 463] on link "julianna.alvarado@mekanism.com" at bounding box center [610, 469] width 357 height 21
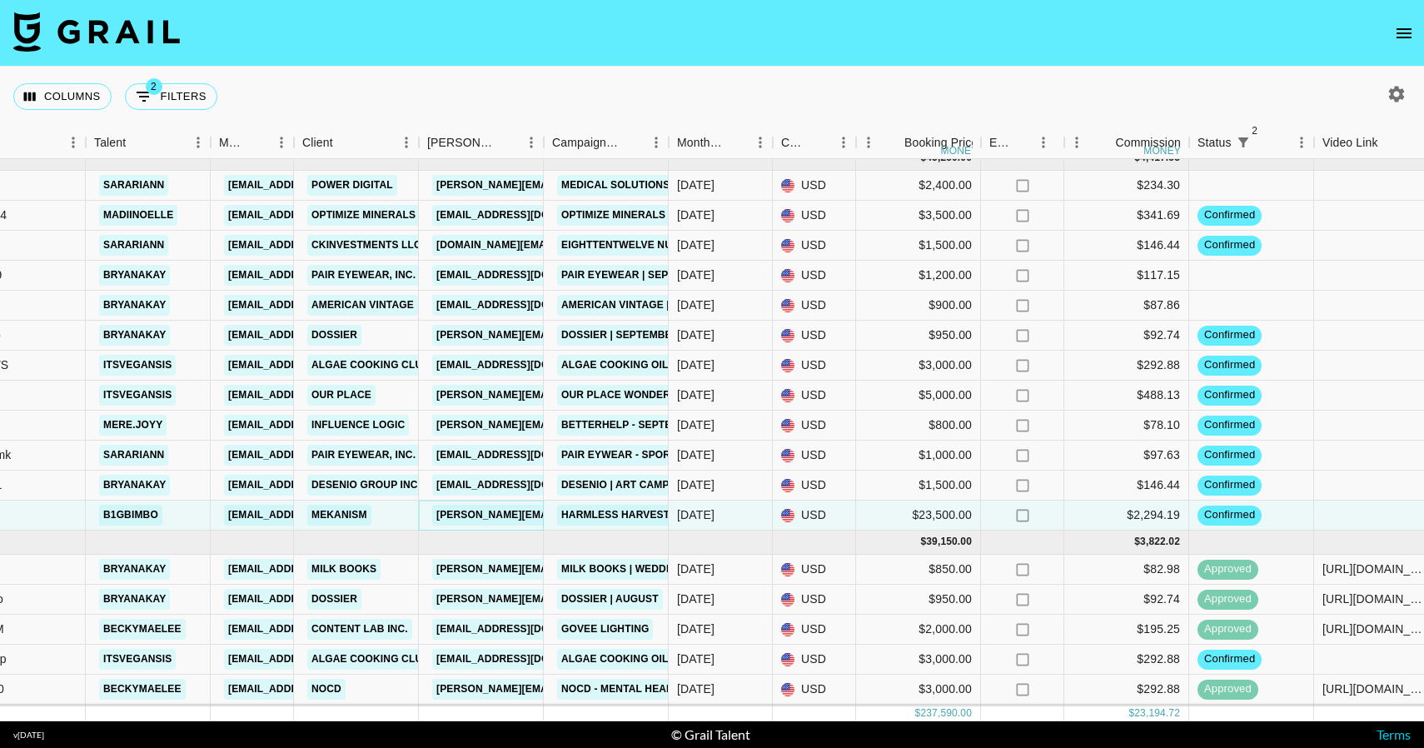
scroll to position [0, 468]
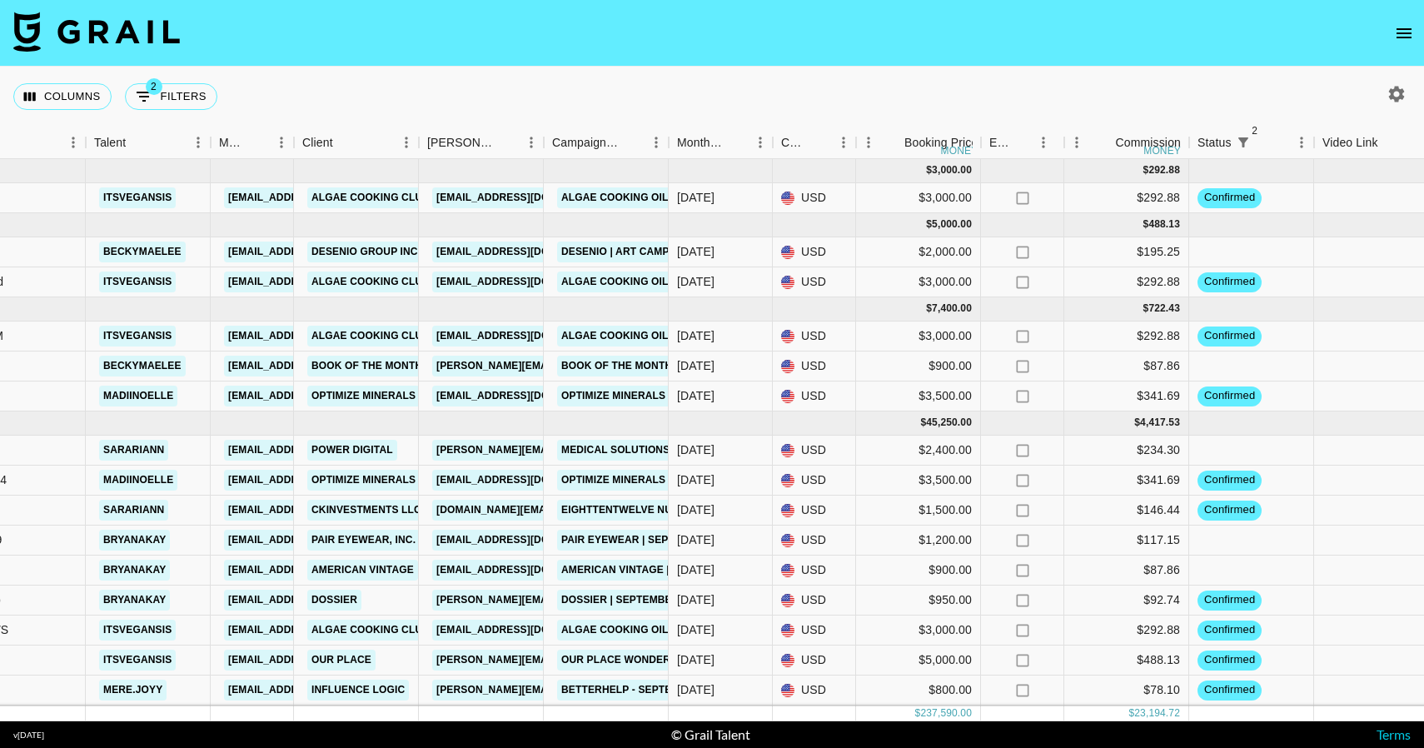
click at [1391, 83] on button "button" at bounding box center [1396, 94] width 28 height 28
select select "[DATE]"
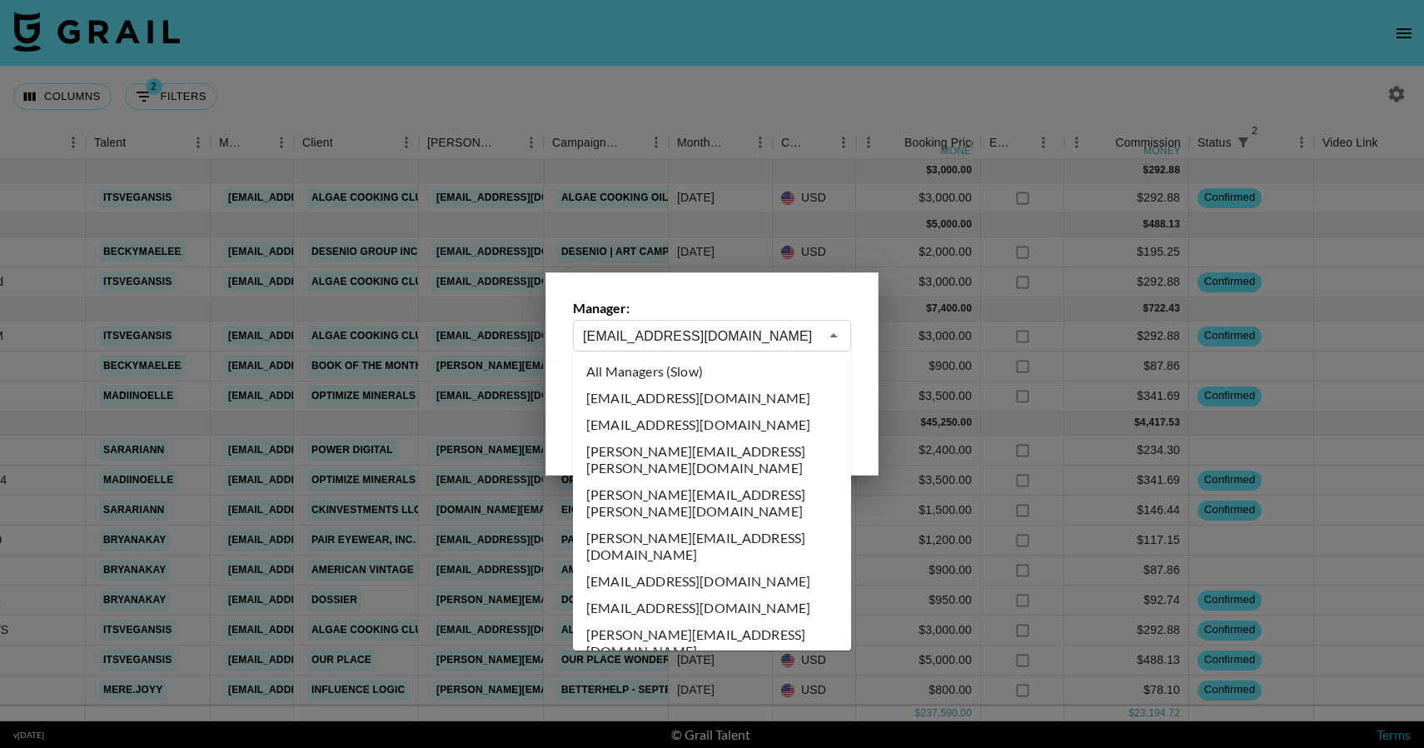
click at [812, 332] on input "kayla@grail-talent.com" at bounding box center [701, 335] width 236 height 19
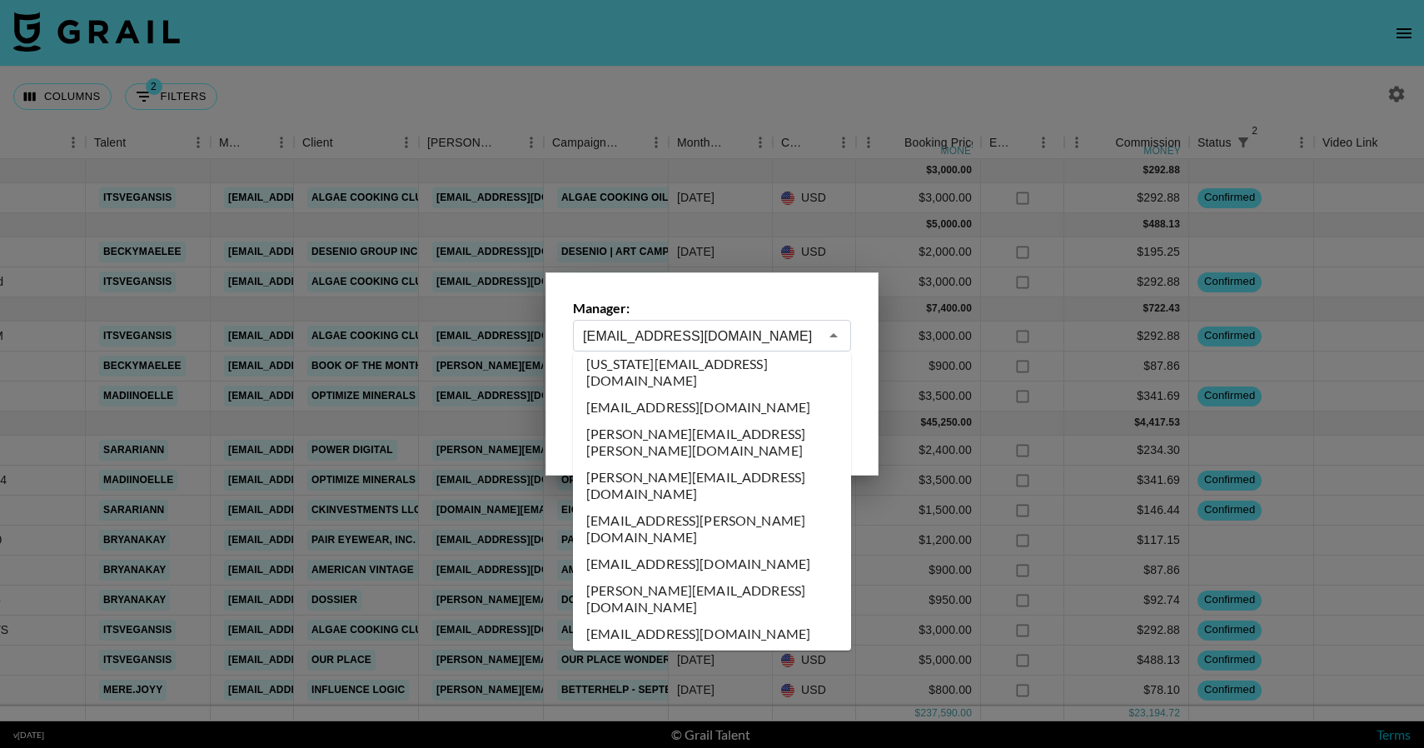
scroll to position [5866, 0]
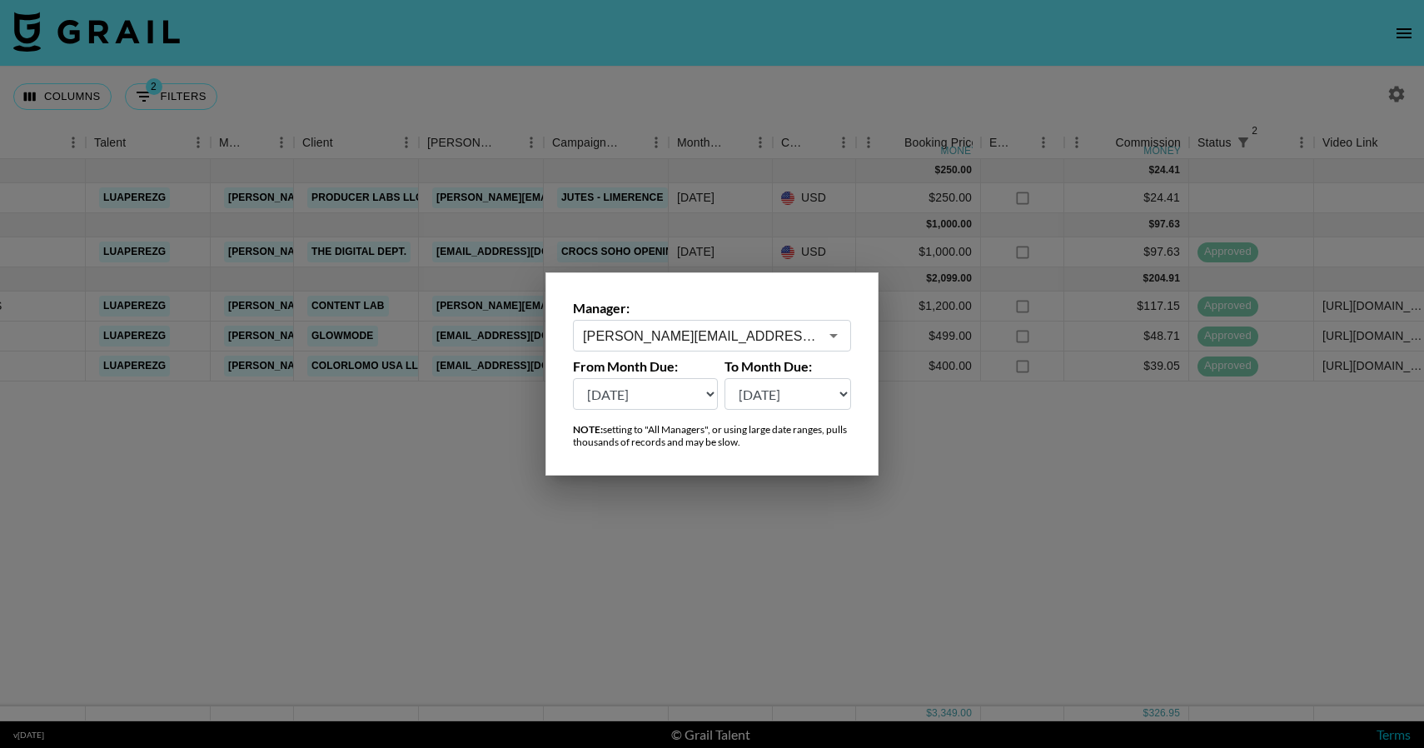
click at [722, 343] on input "kathleen.kowall@grail-talent.com" at bounding box center [701, 335] width 236 height 19
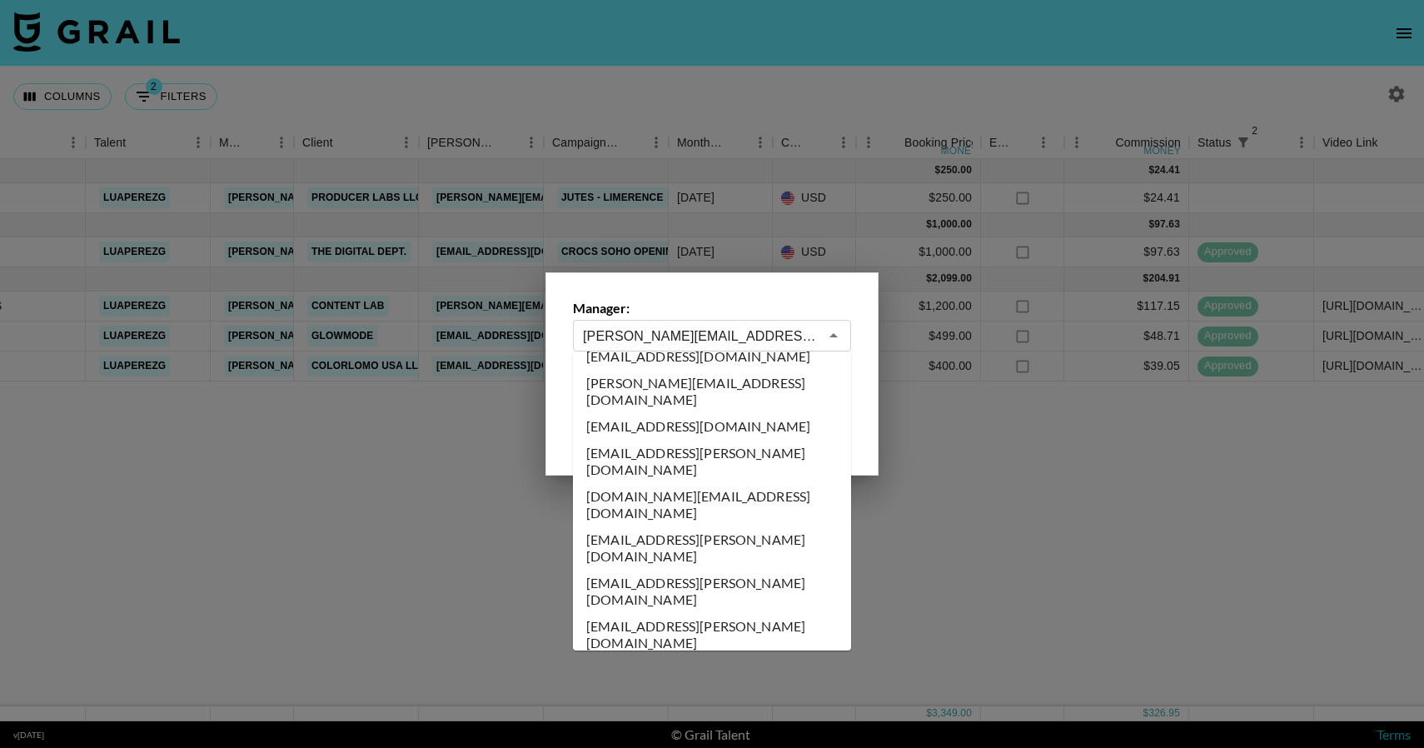
scroll to position [6078, 0]
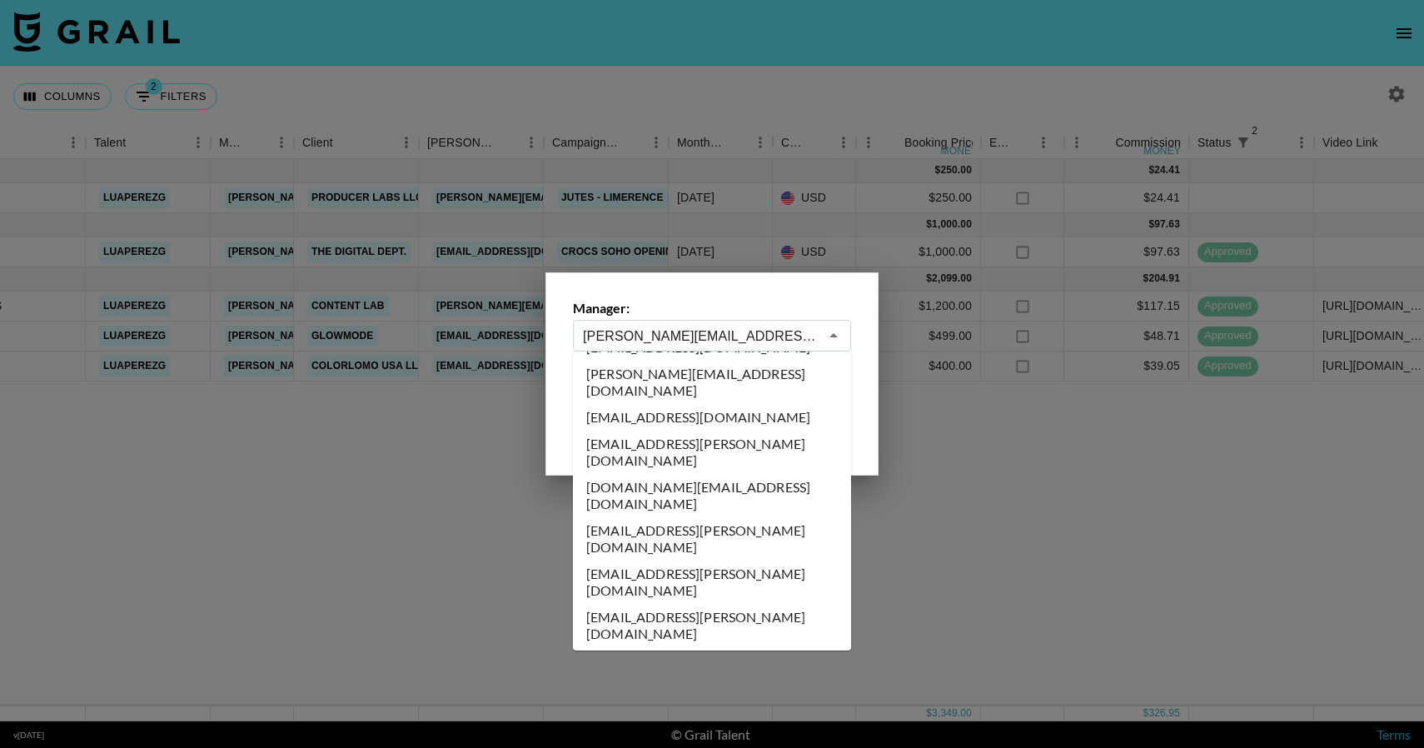
type input "laura_clark@grail-talent.com"
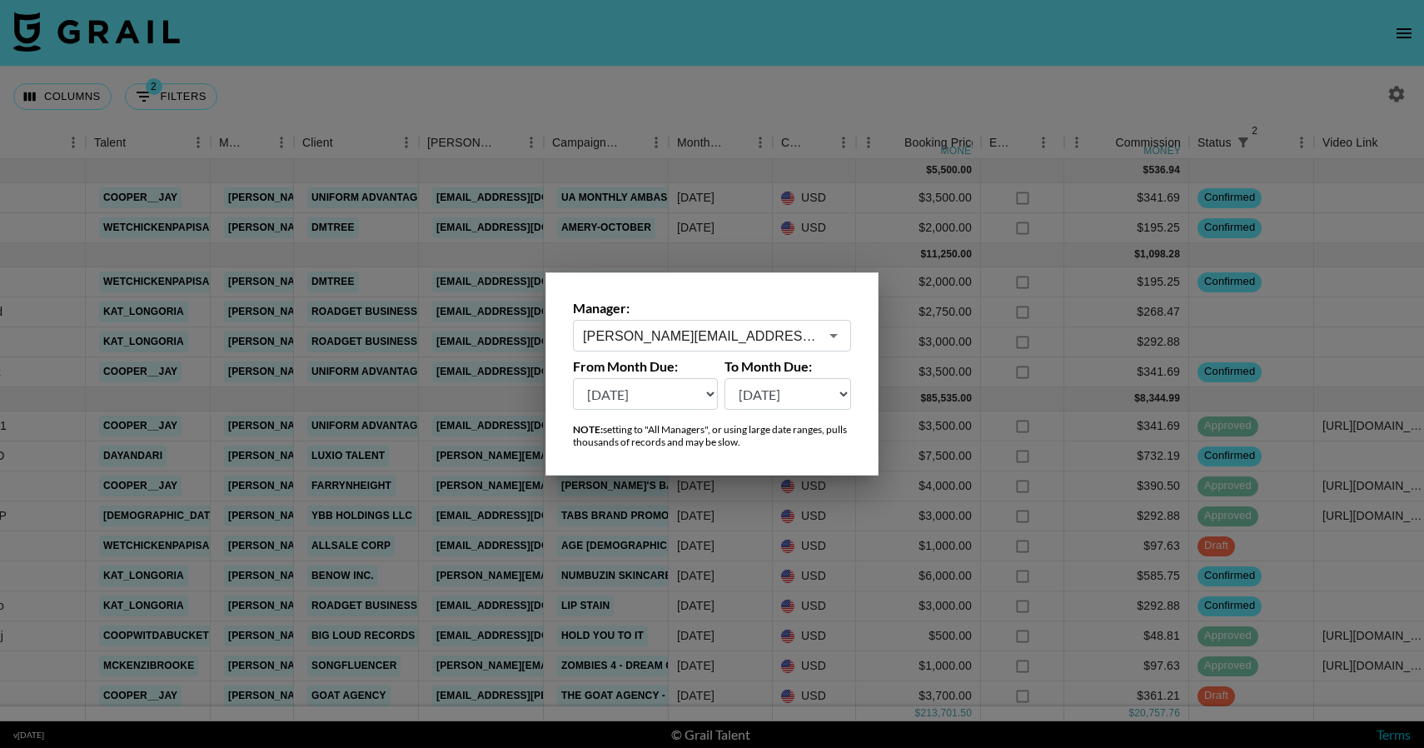
click at [1006, 445] on div at bounding box center [712, 374] width 1424 height 748
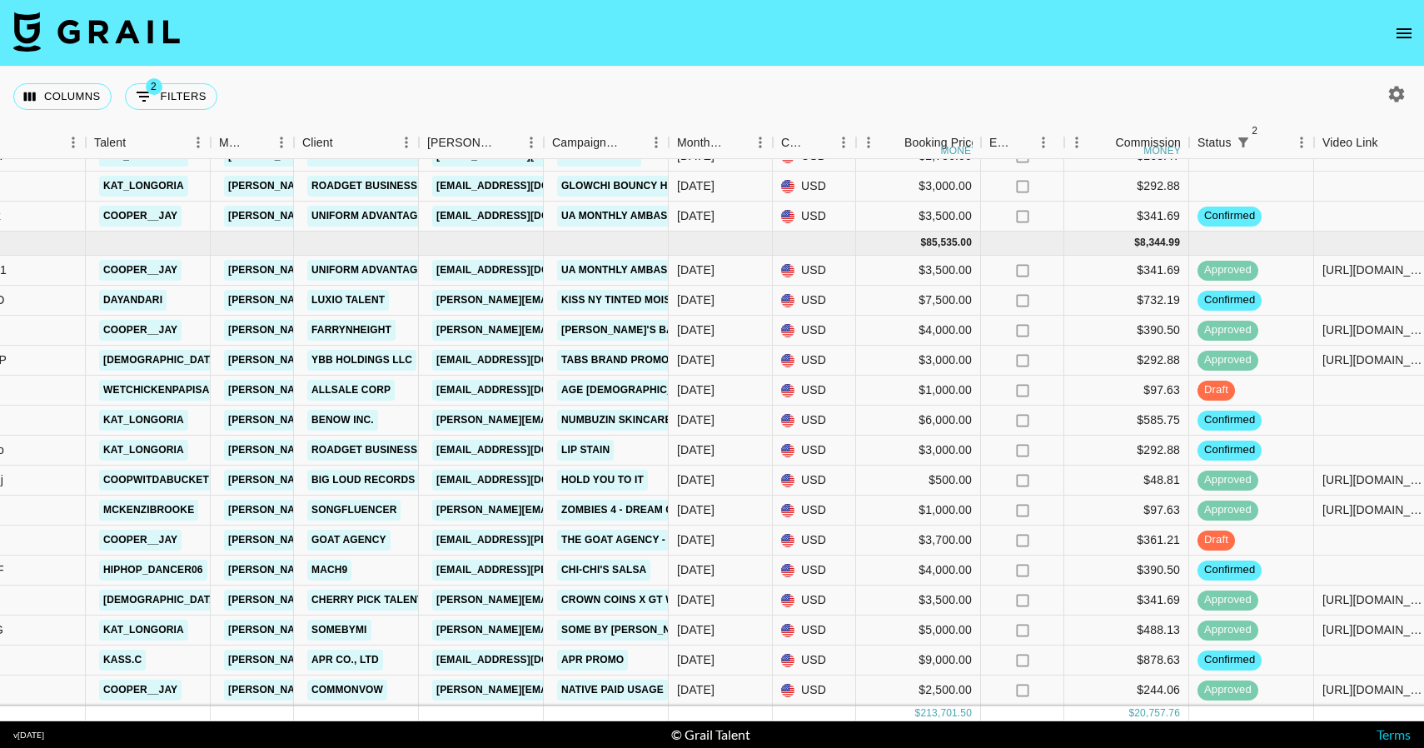
scroll to position [160, 468]
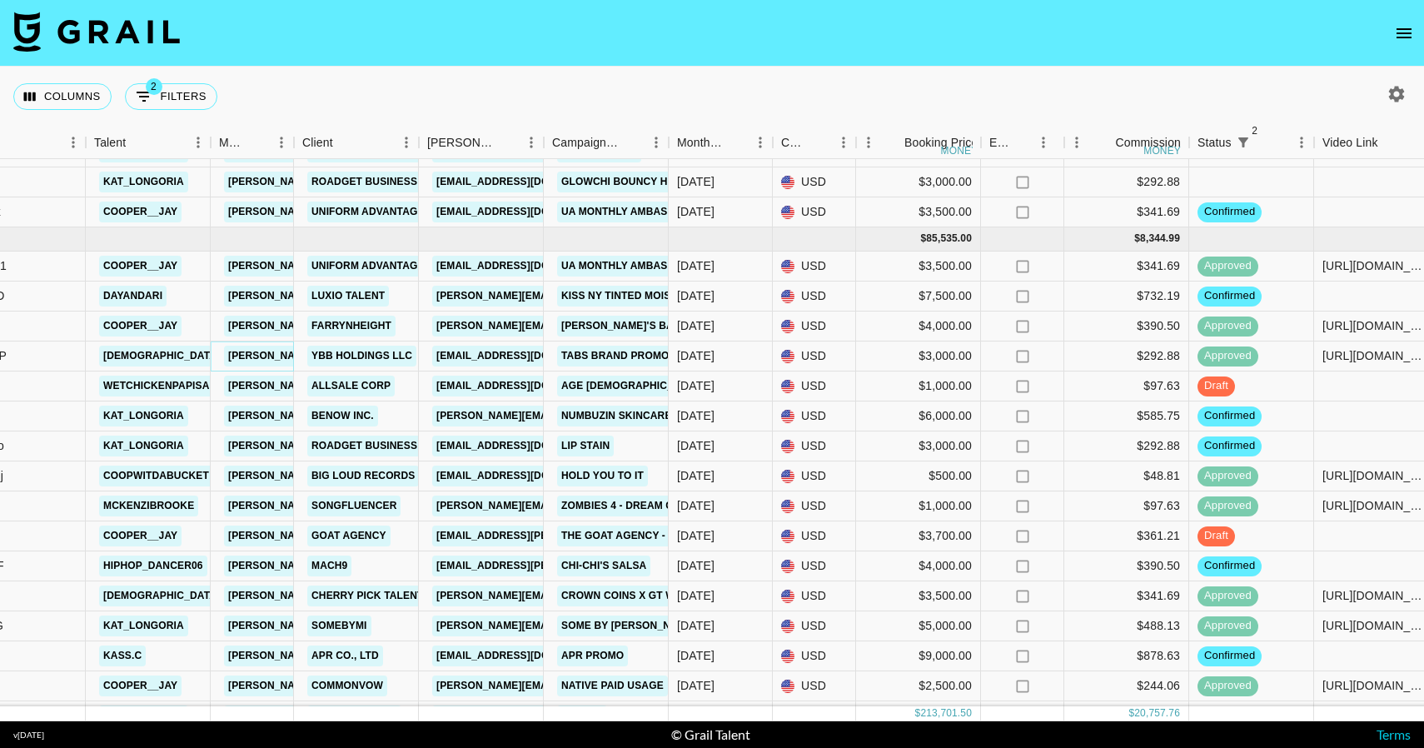
click at [281, 363] on link "laura_clark@grail-talent.com" at bounding box center [359, 355] width 271 height 21
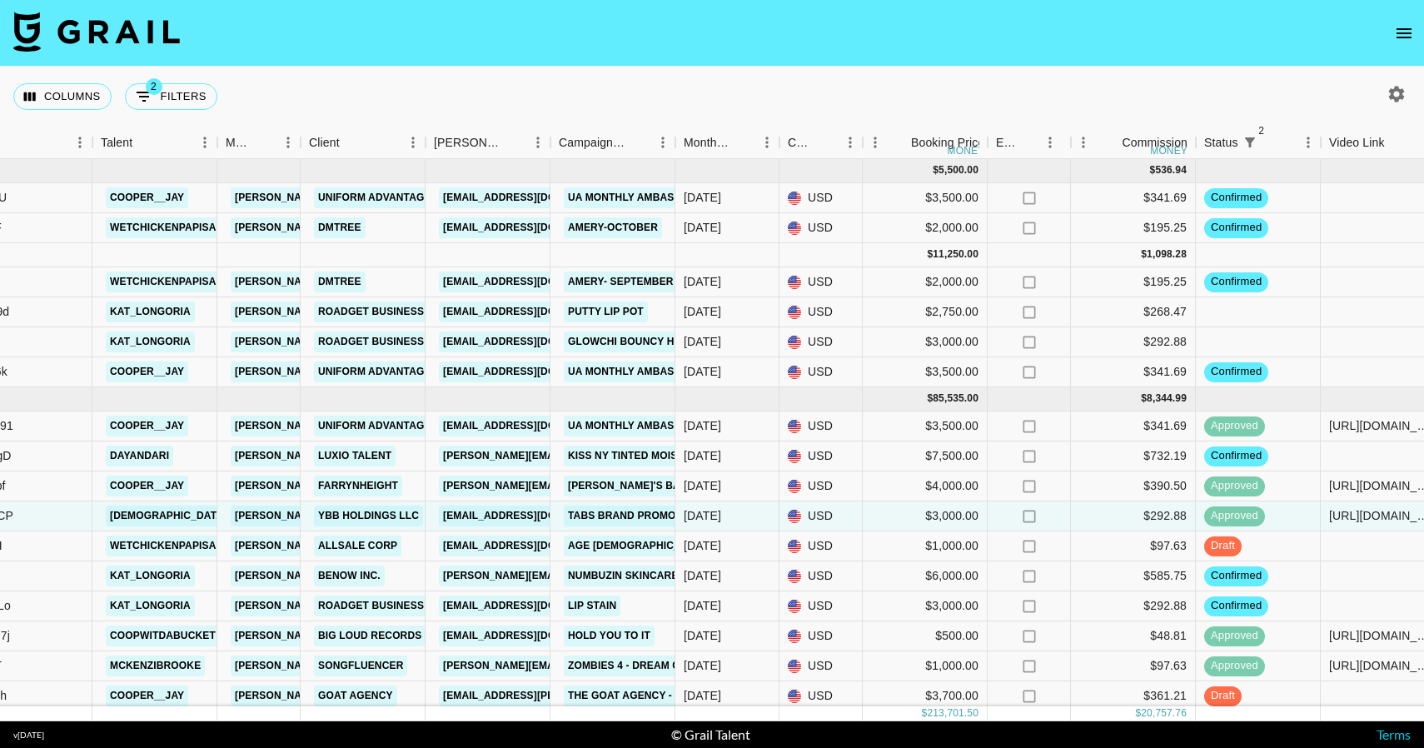
scroll to position [1, 461]
click at [1399, 88] on icon "button" at bounding box center [1396, 94] width 20 height 20
select select "[DATE]"
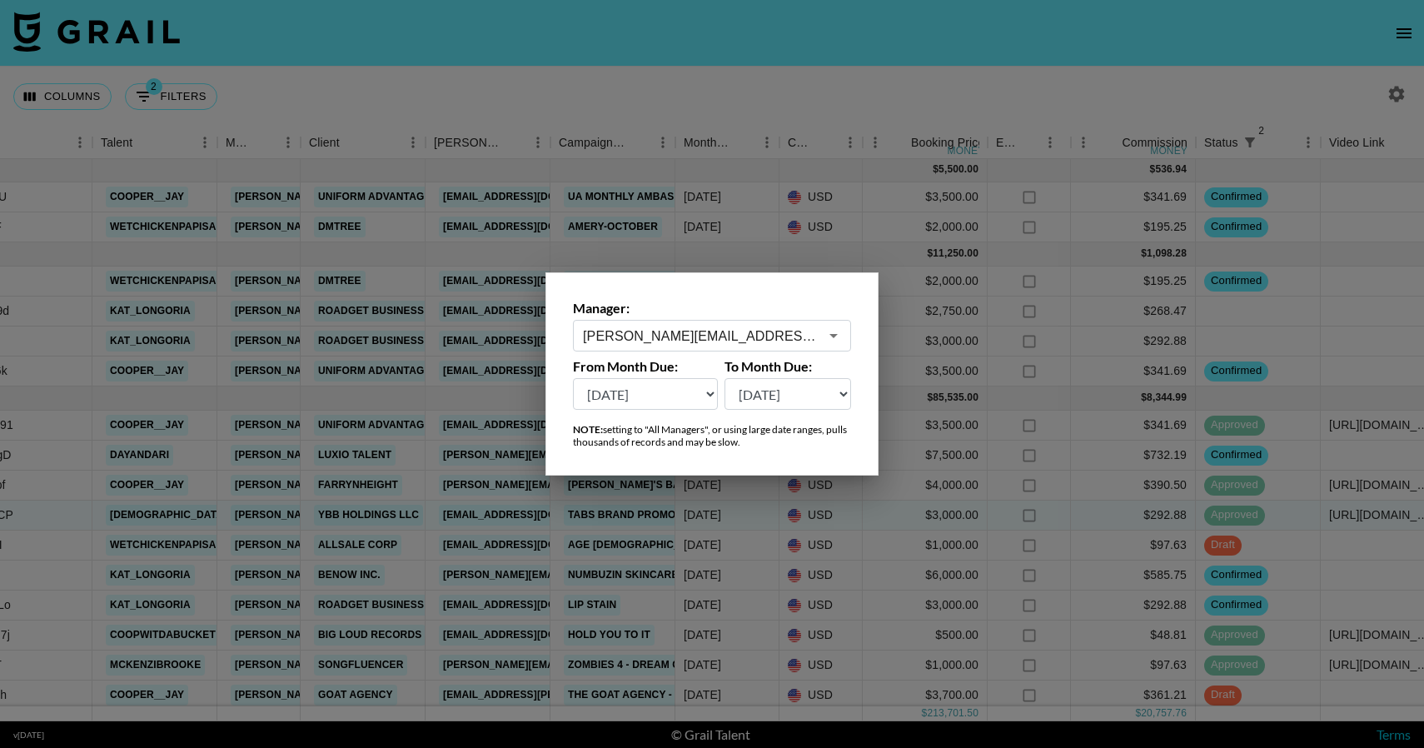
click at [785, 335] on input "laura_clark@grail-talent.com" at bounding box center [701, 335] width 236 height 19
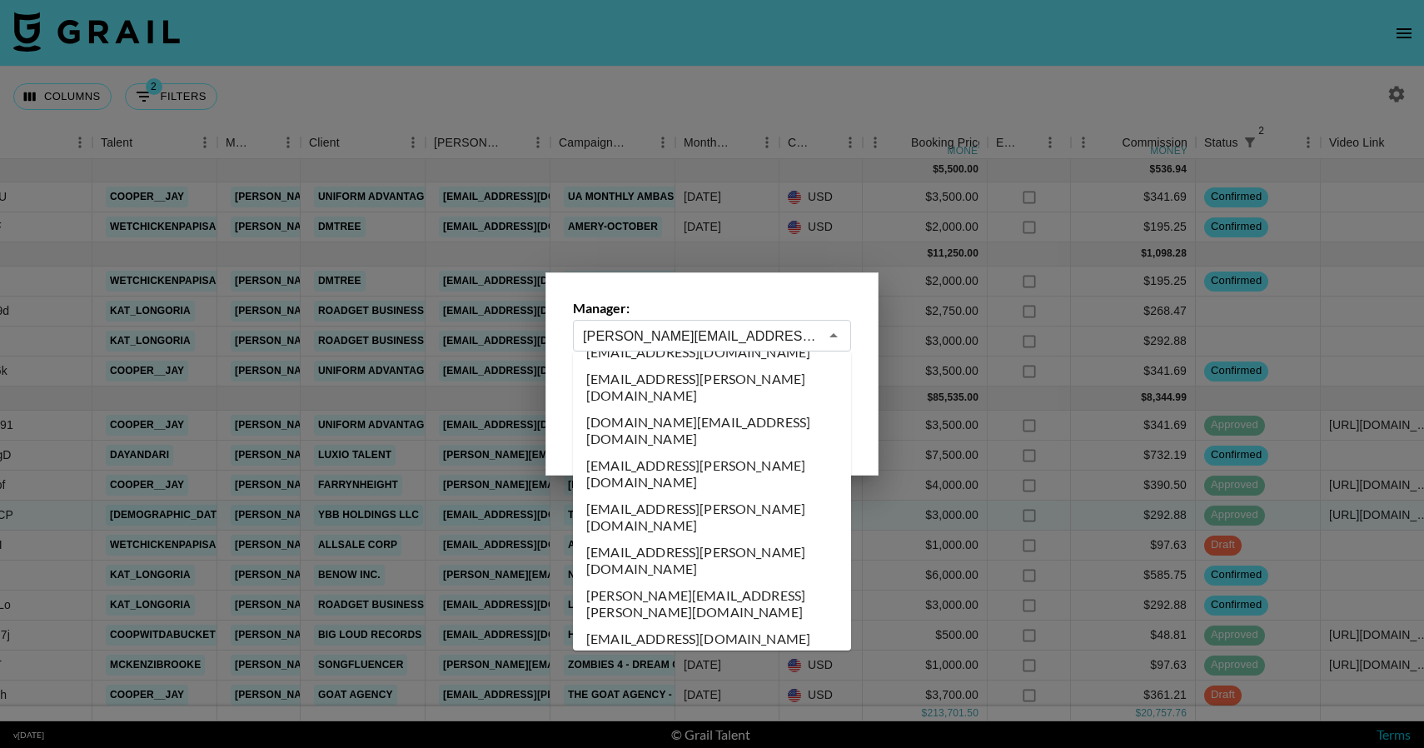
scroll to position [6144, 0]
type input "leini@grail-talent.com"
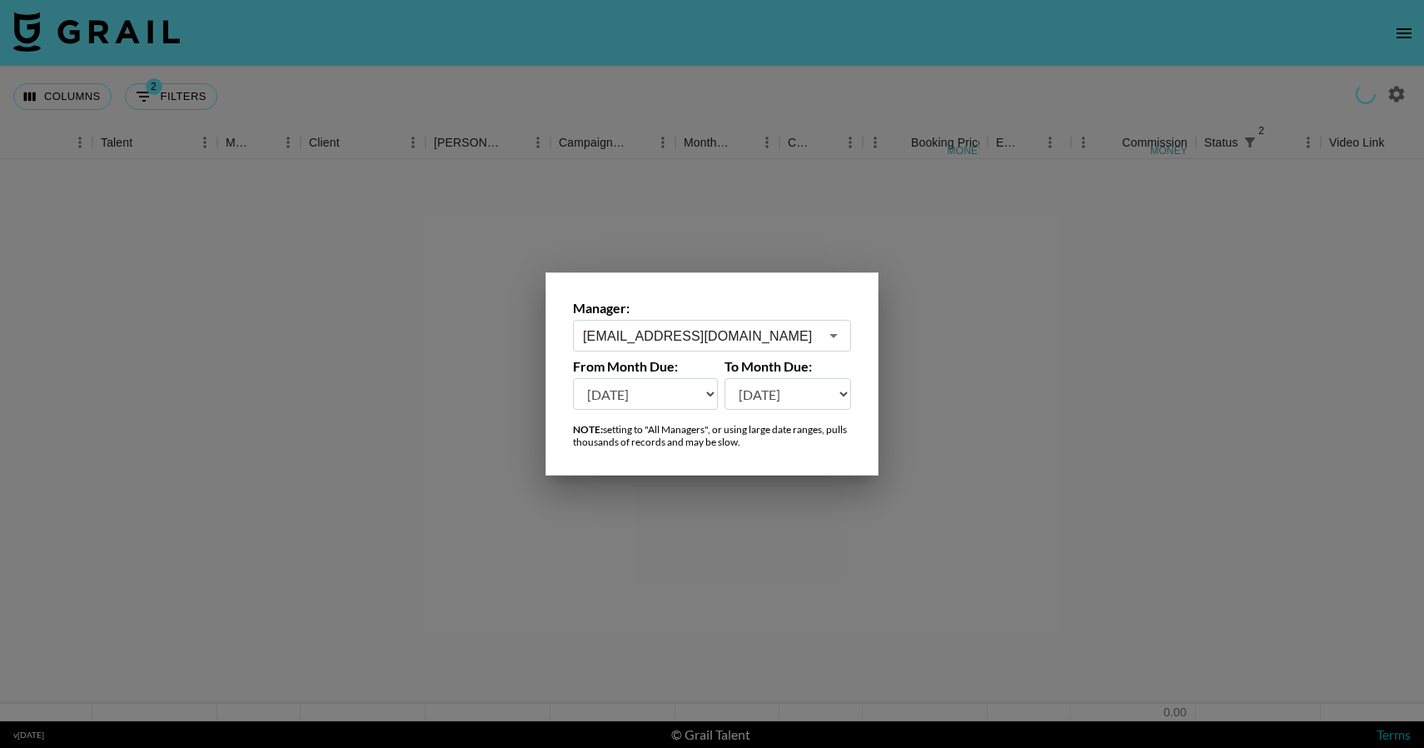
scroll to position [0, 461]
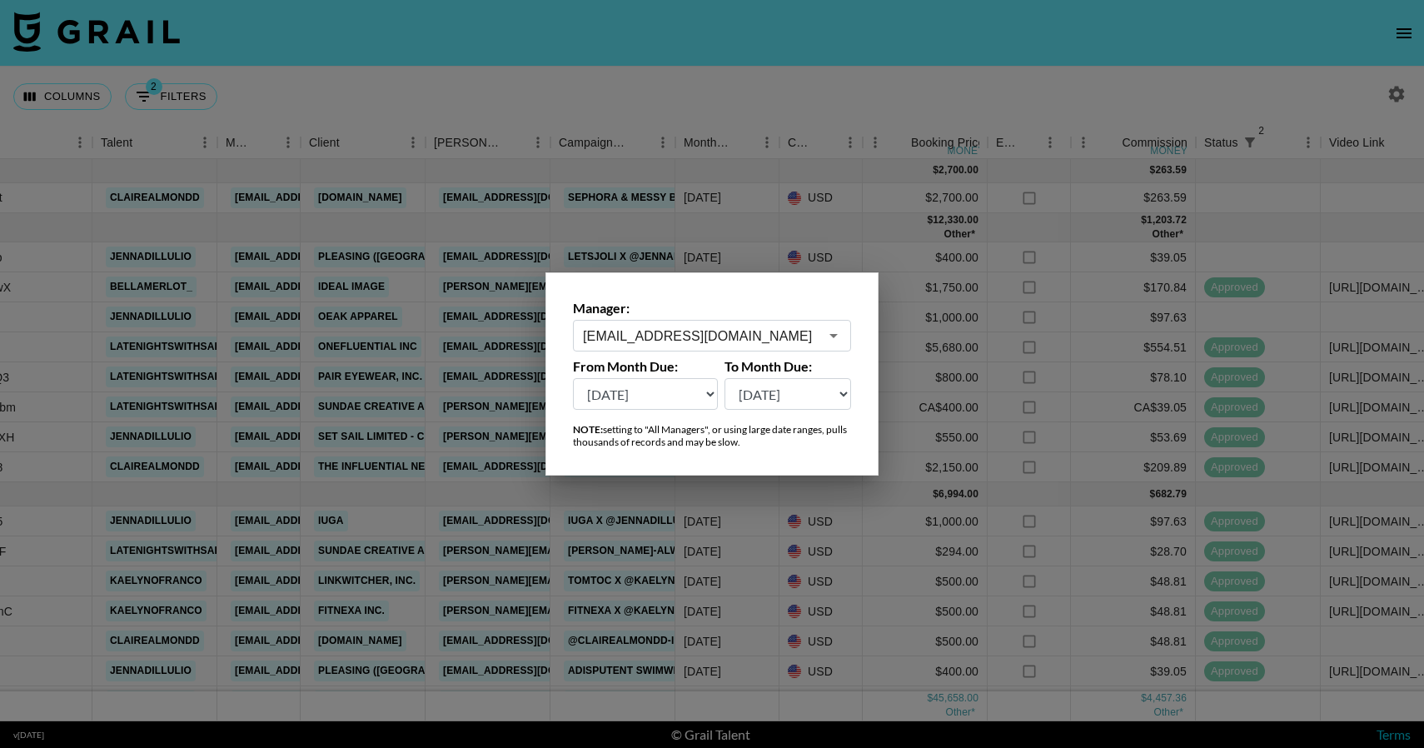
click at [664, 518] on div at bounding box center [712, 374] width 1424 height 748
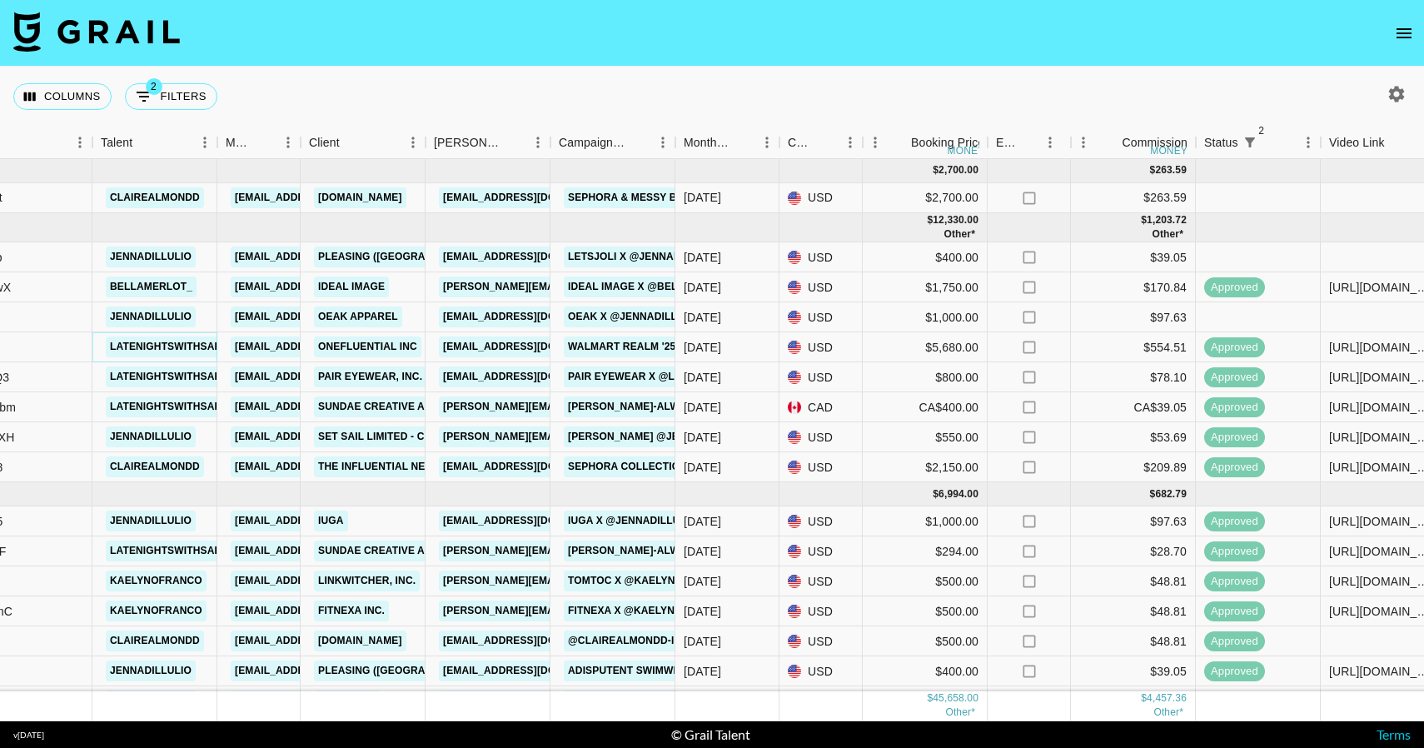
click at [187, 347] on link "latenightswithsara" at bounding box center [169, 346] width 127 height 21
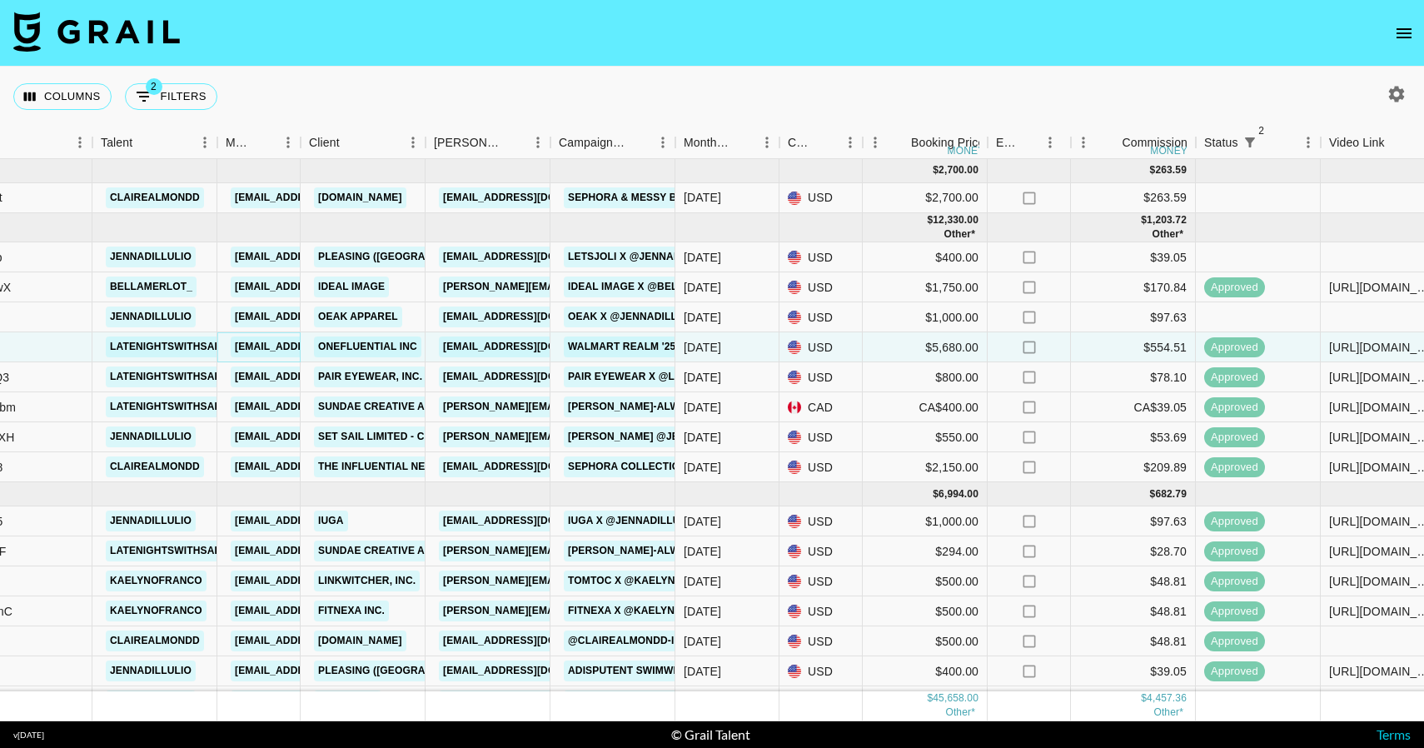
click at [269, 347] on link "leini@grail-talent.com" at bounding box center [324, 346] width 186 height 21
click at [1388, 83] on button "button" at bounding box center [1396, 94] width 28 height 28
select select "[DATE]"
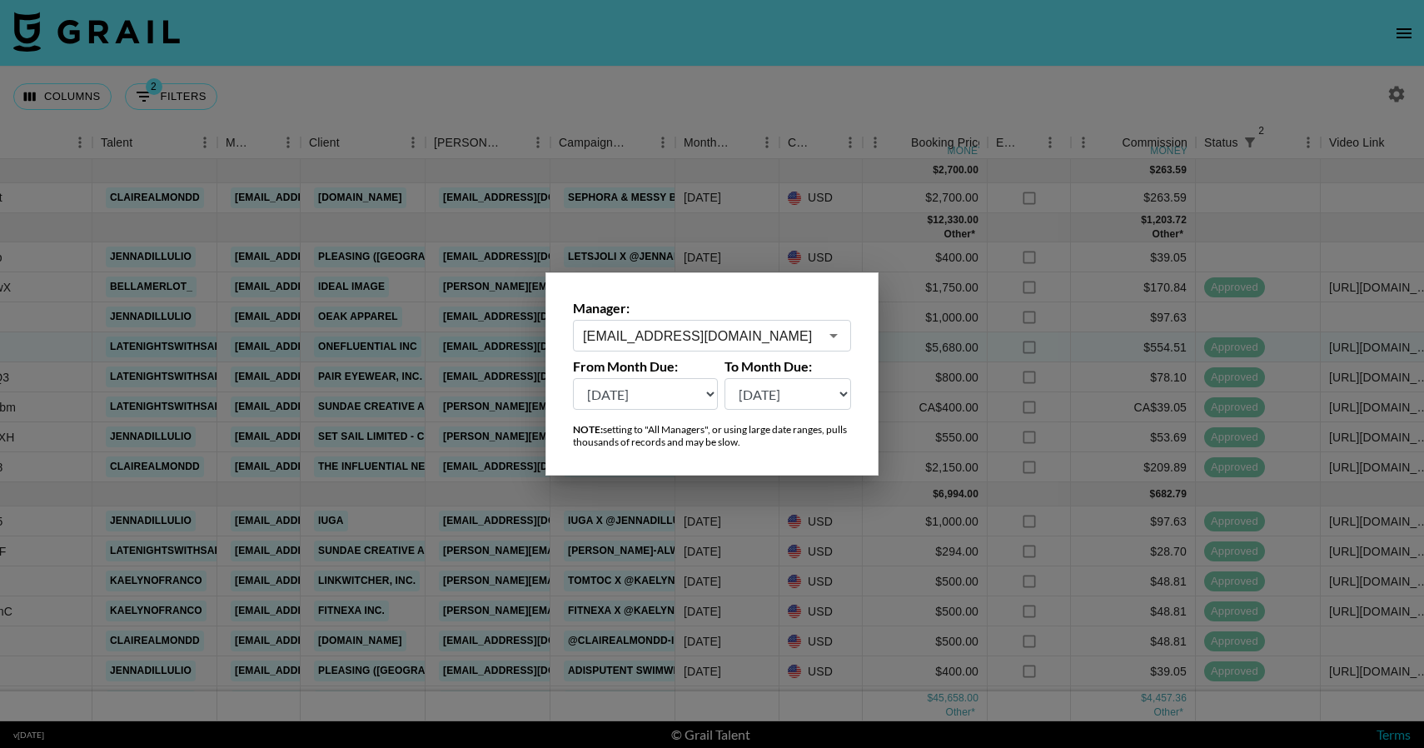
click at [668, 324] on div "leini@grail-talent.com ​" at bounding box center [712, 336] width 278 height 32
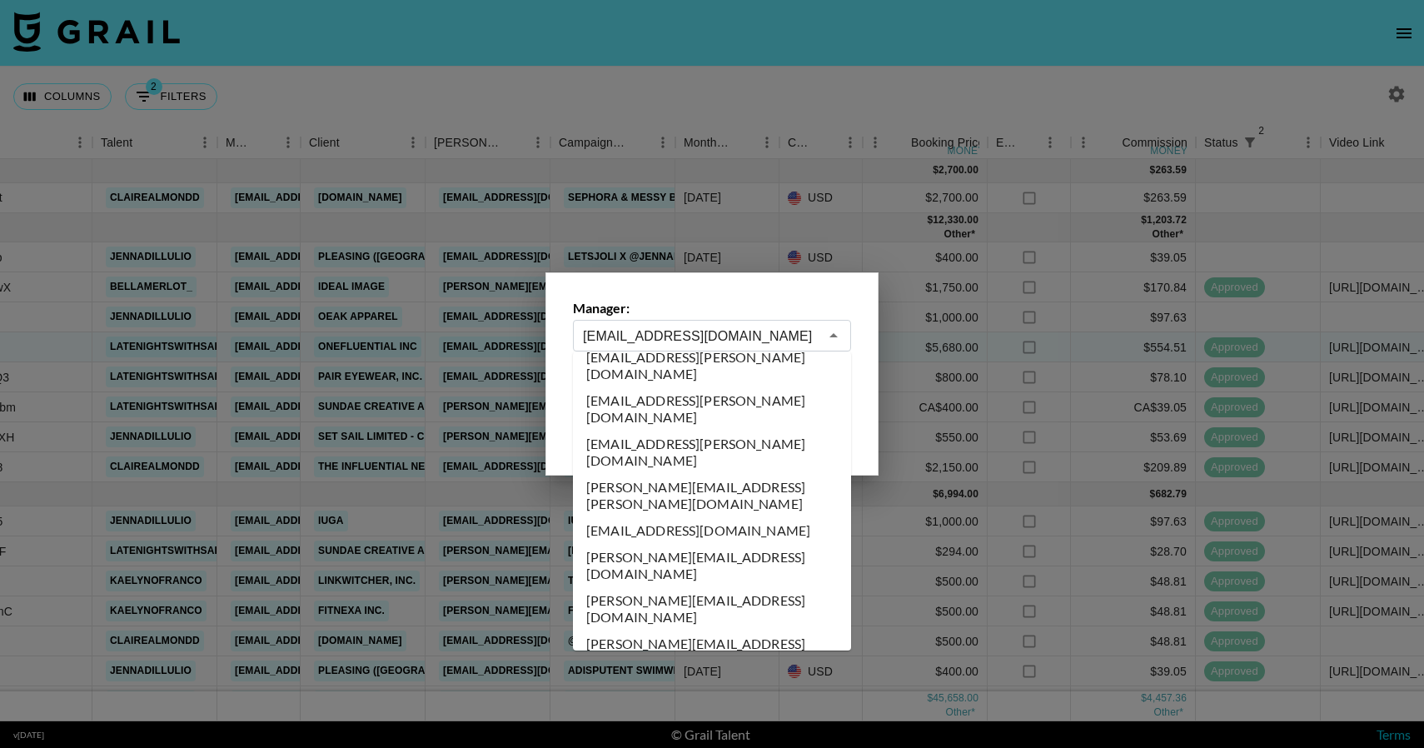
scroll to position [6267, 0]
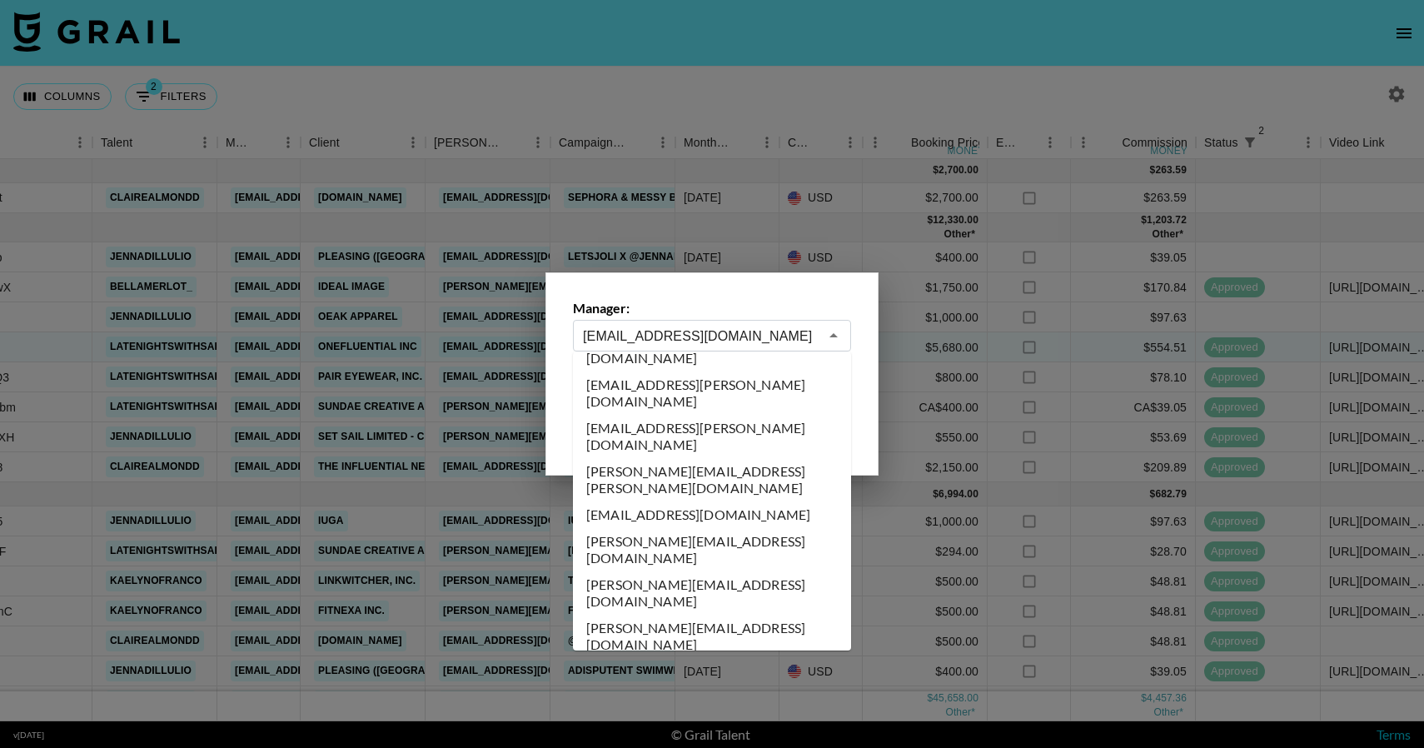
type input "lexikennedi@grail-talent.com"
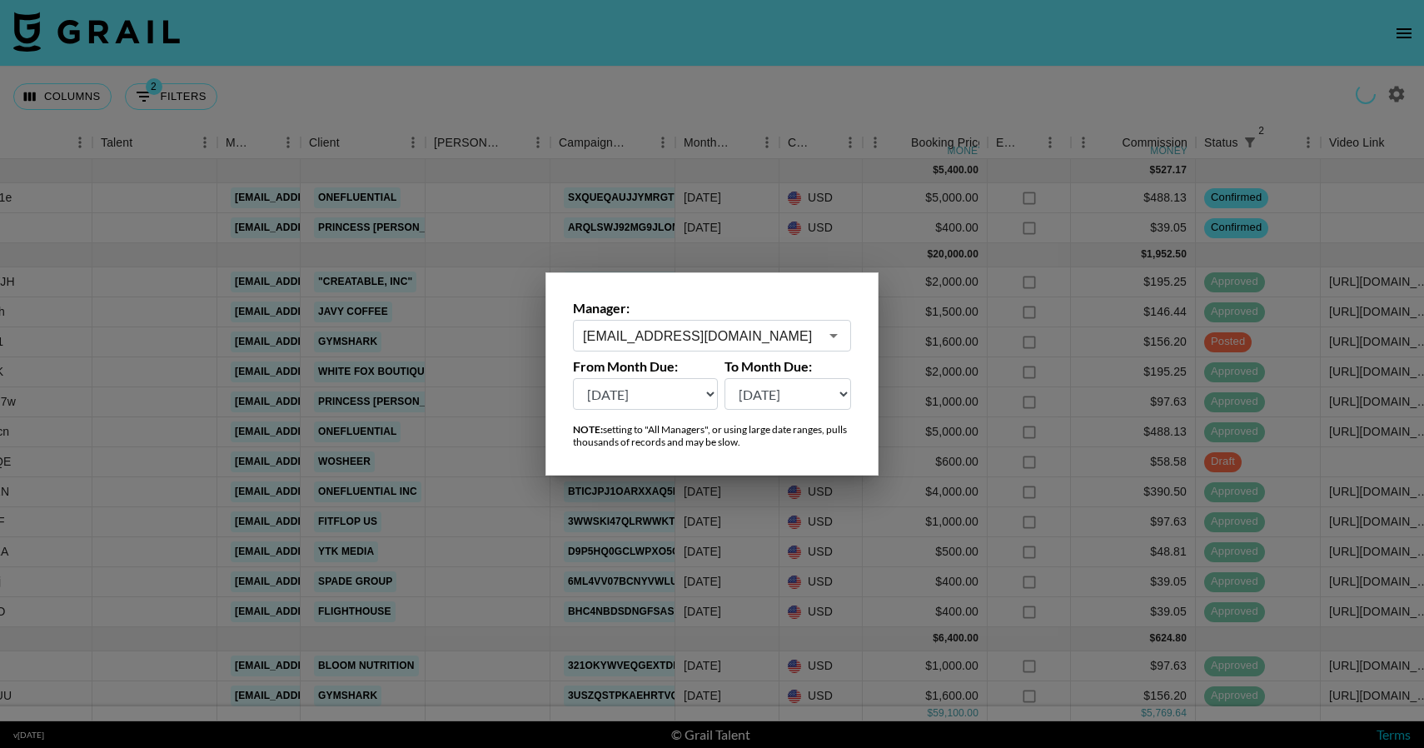
click at [692, 522] on div at bounding box center [712, 374] width 1424 height 748
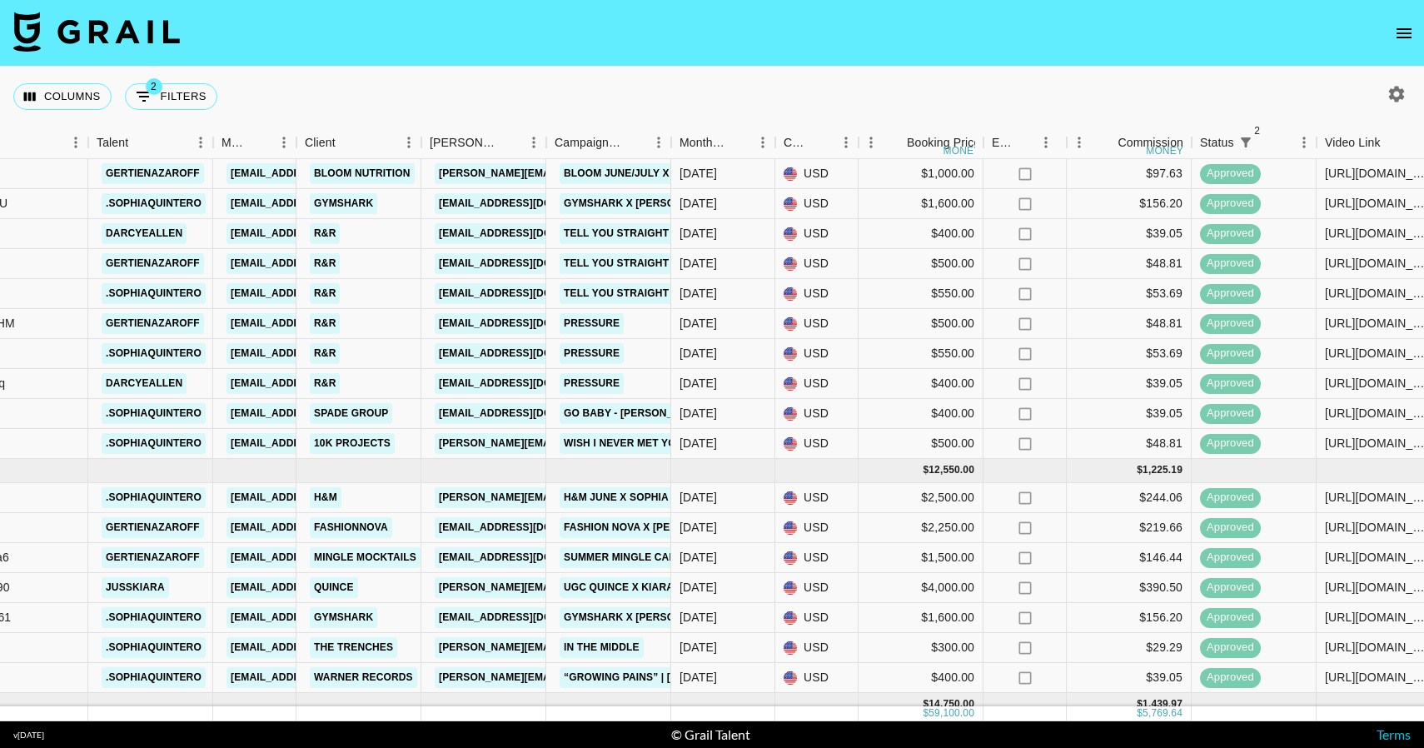
scroll to position [0, 465]
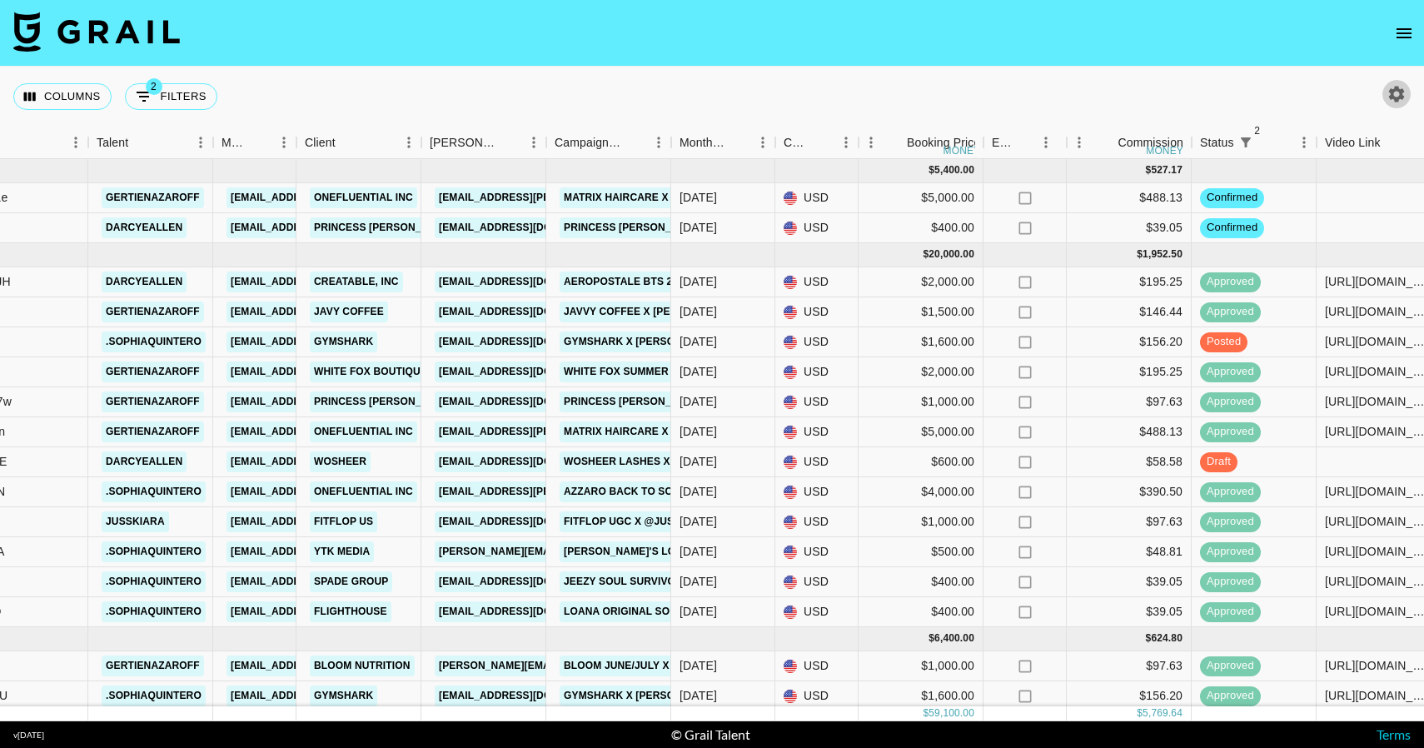
click at [1399, 92] on icon "button" at bounding box center [1397, 94] width 16 height 16
select select "[DATE]"
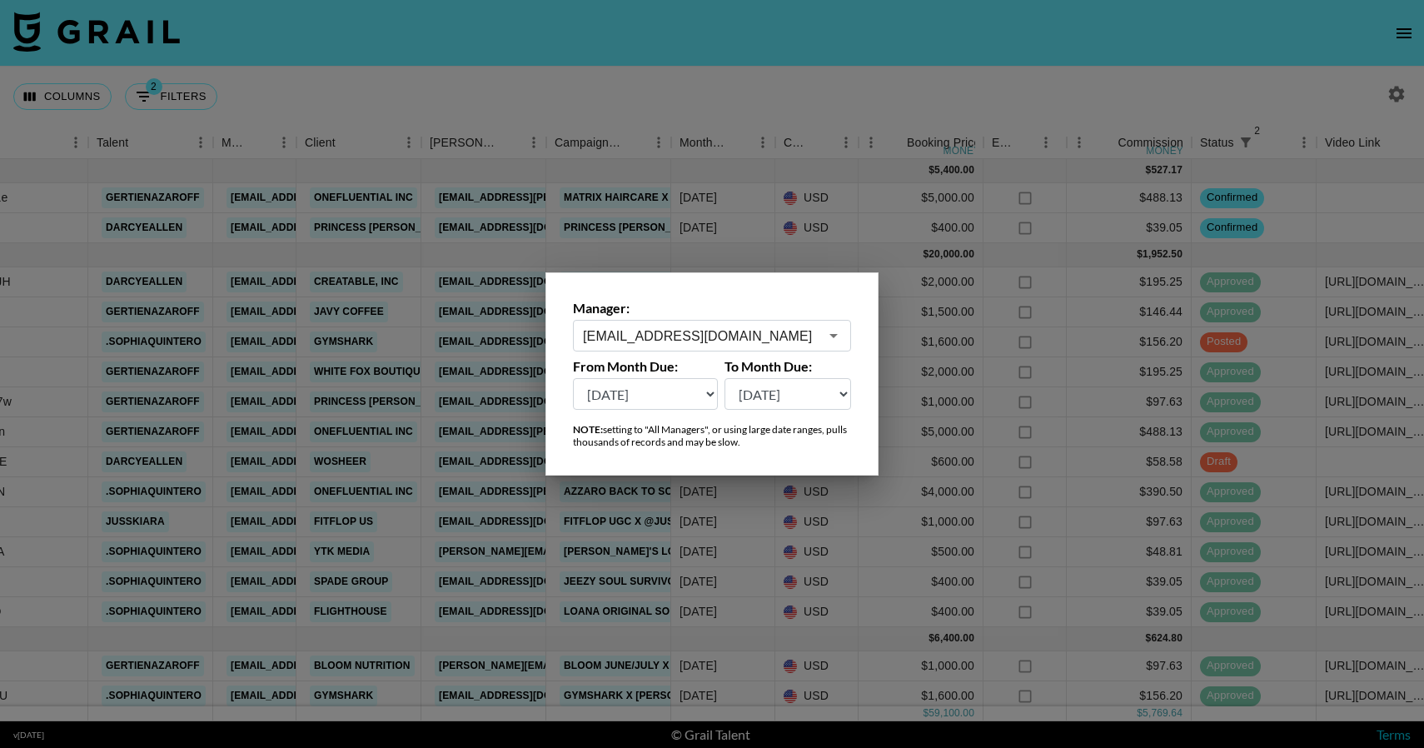
click at [837, 331] on icon "Open" at bounding box center [833, 336] width 20 height 20
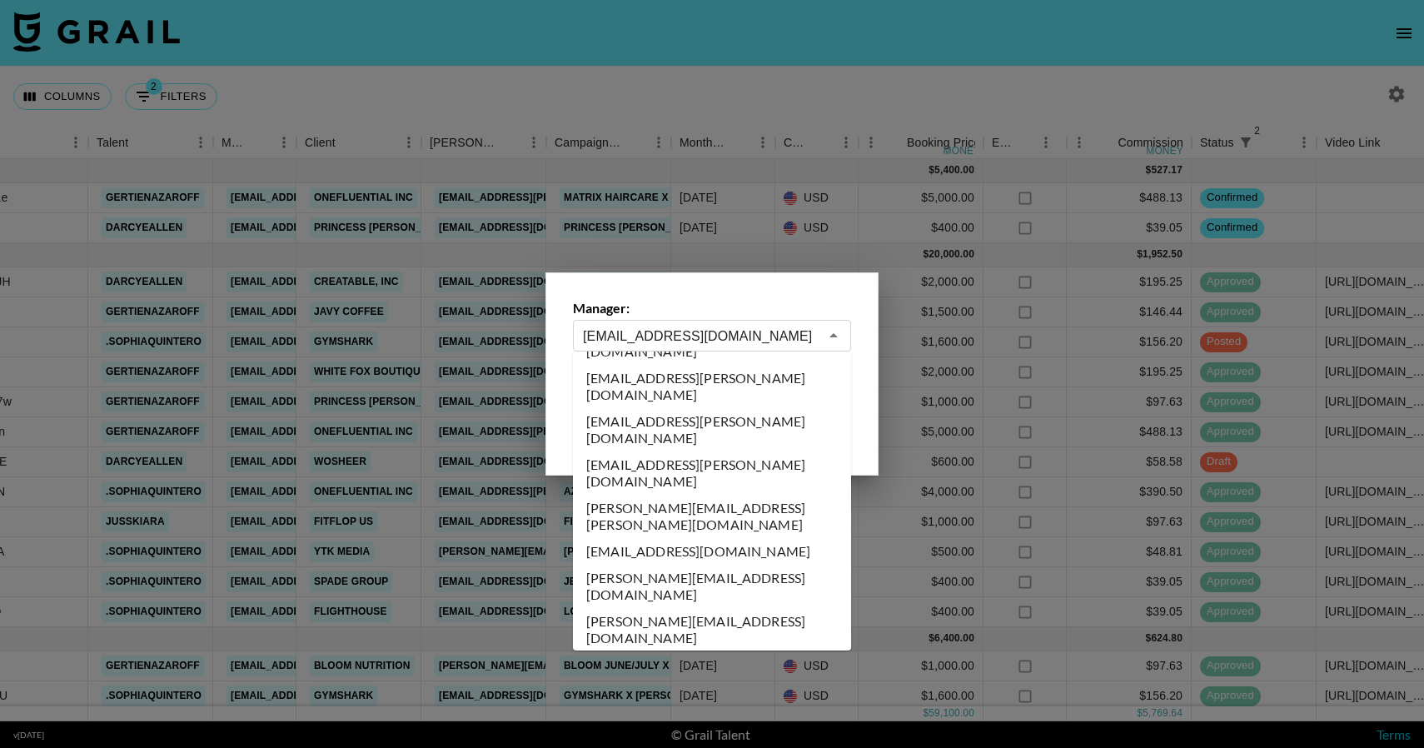
scroll to position [6232, 0]
click at [490, 390] on div at bounding box center [712, 374] width 1424 height 748
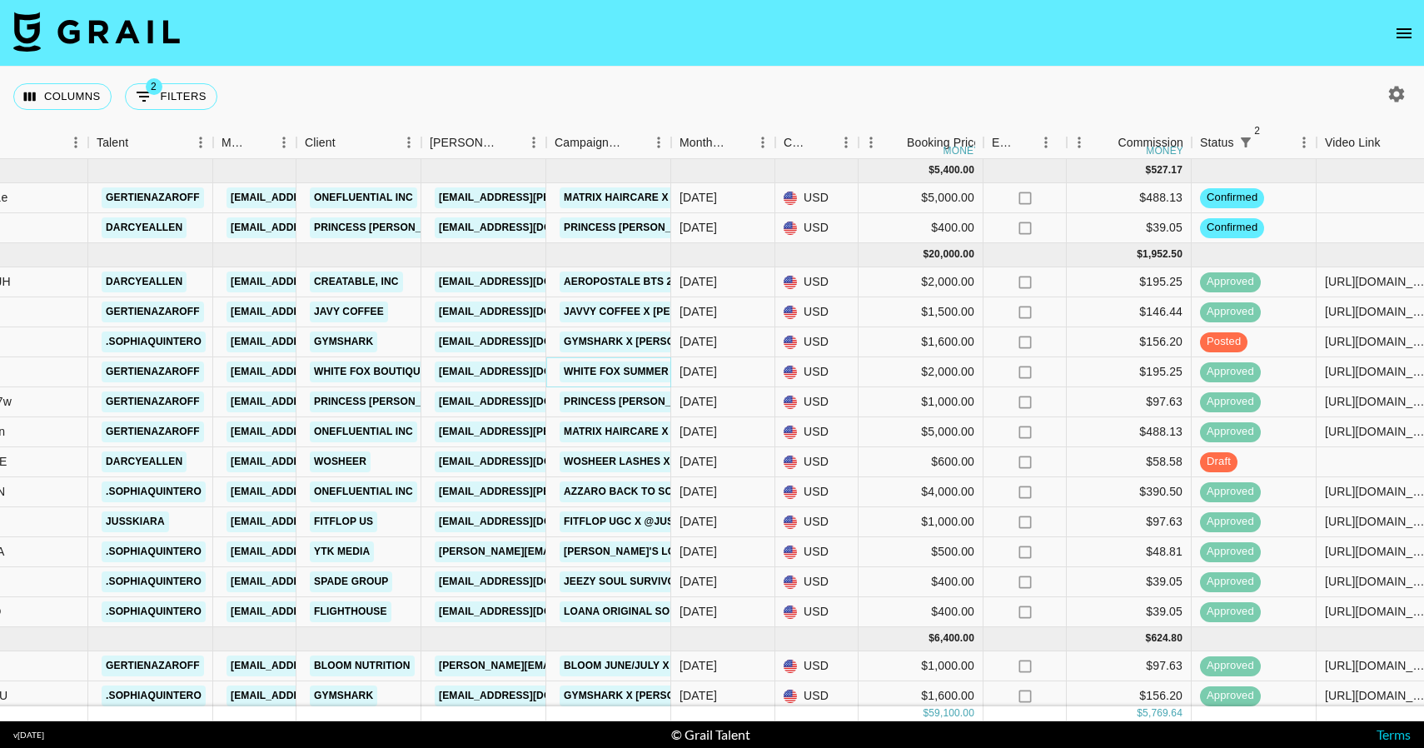
click at [648, 374] on link "White Fox Summer x Gertie Nazaroff" at bounding box center [664, 371] width 211 height 21
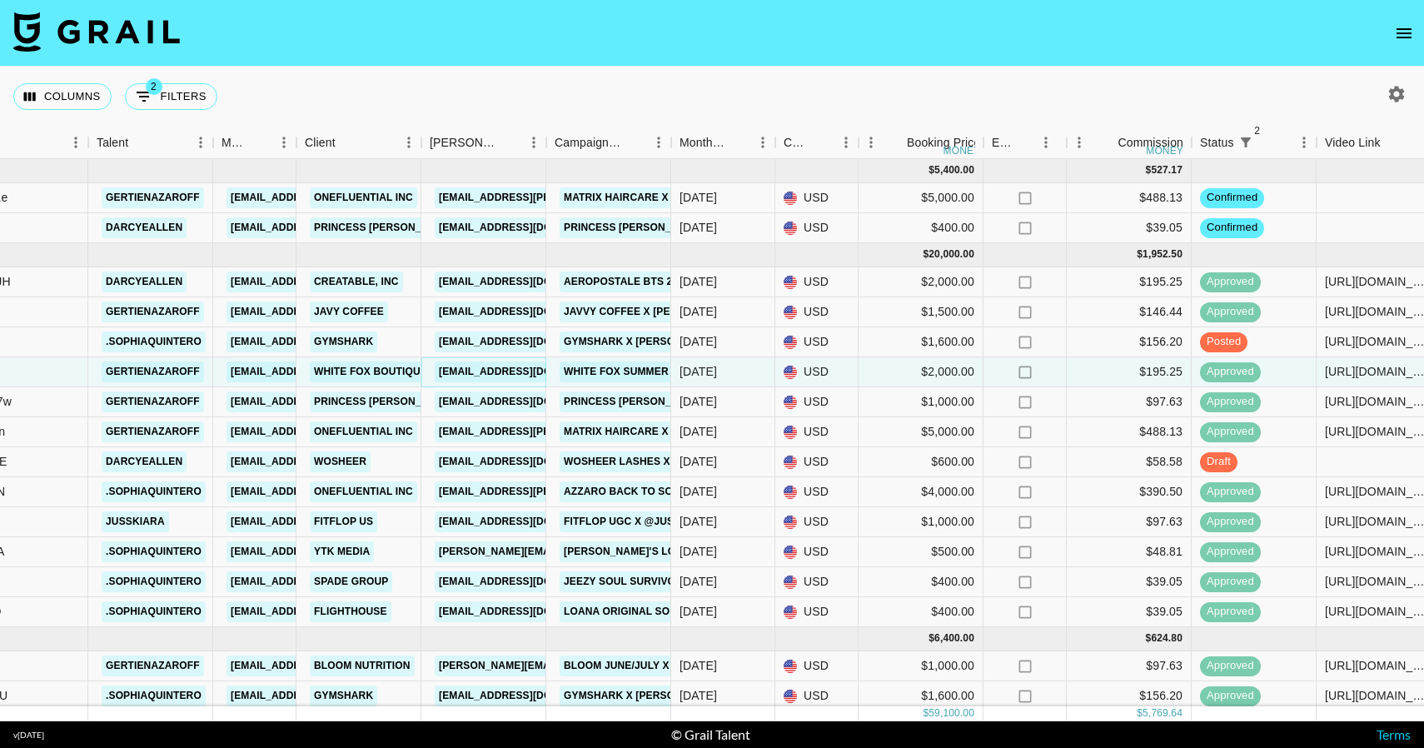
click at [520, 374] on link "pr@whitefoxboutique.com" at bounding box center [528, 371] width 186 height 21
click at [509, 337] on link "college@gymshark.com" at bounding box center [528, 341] width 186 height 21
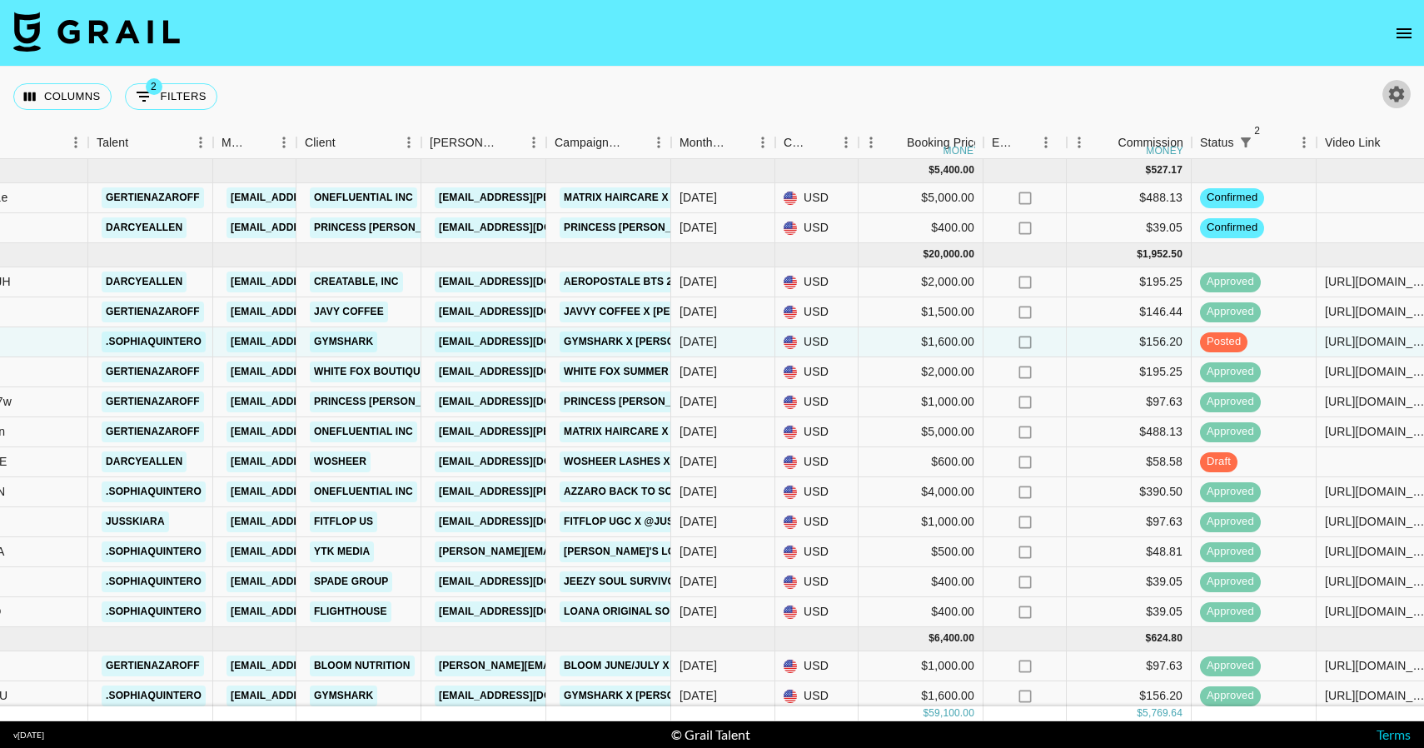
click at [1393, 92] on icon "button" at bounding box center [1397, 94] width 16 height 16
select select "[DATE]"
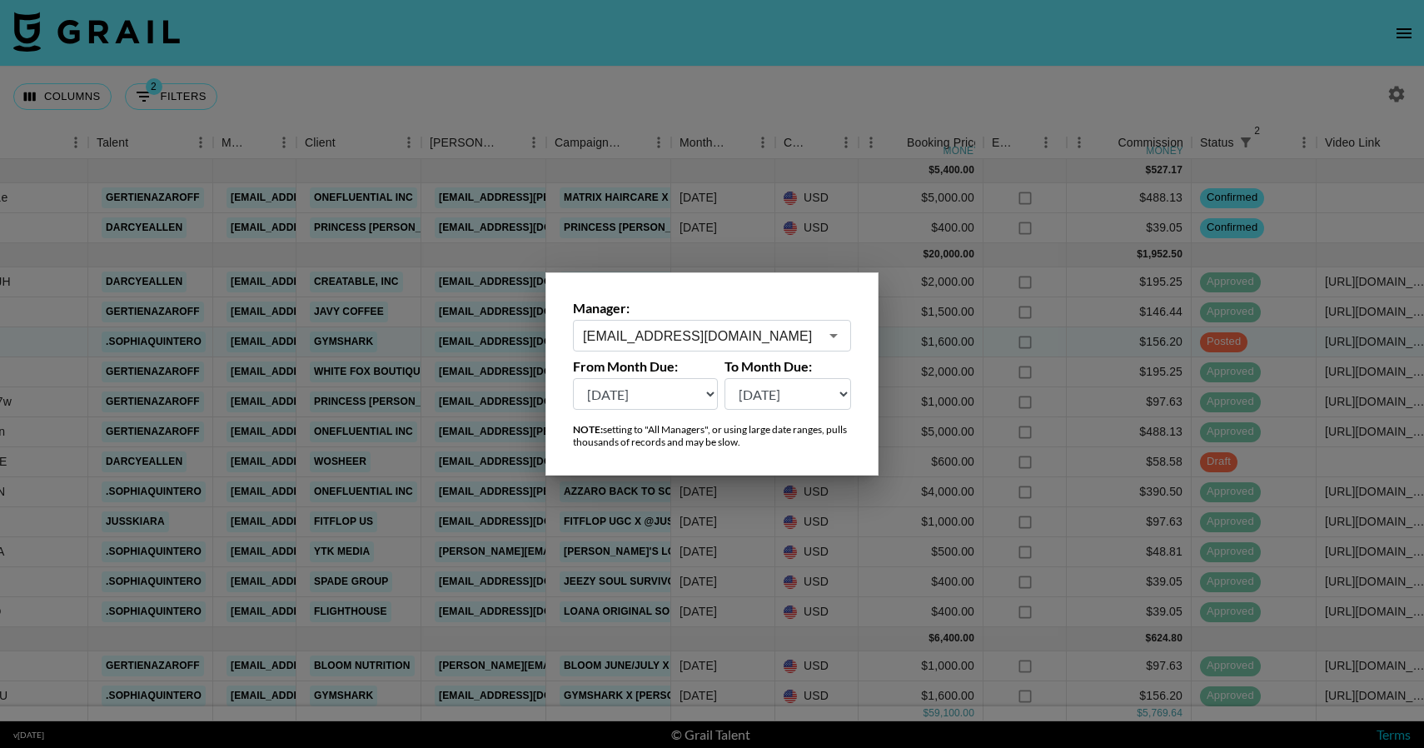
click at [716, 331] on input "lexikennedi@grail-talent.com" at bounding box center [701, 335] width 236 height 19
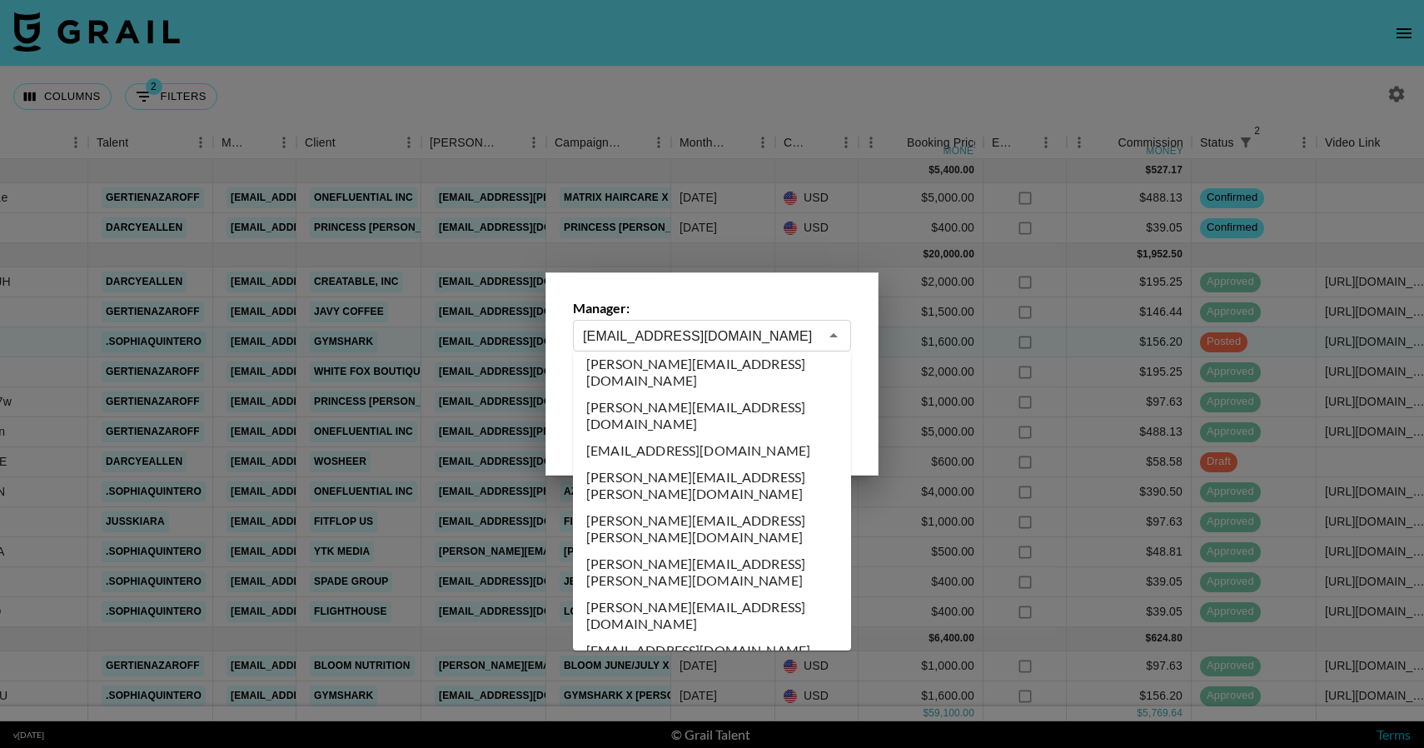
scroll to position [7239, 0]
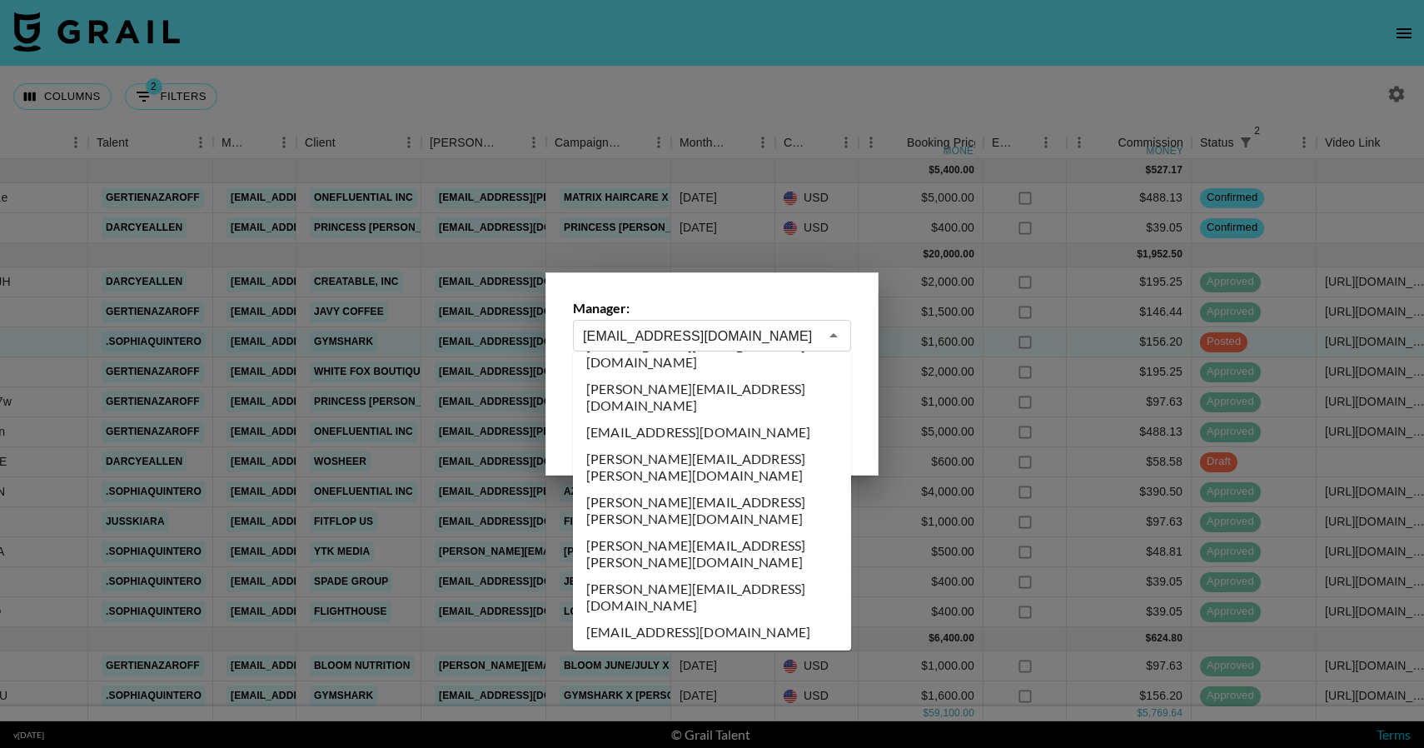
type input "monet@grail-talent.com"
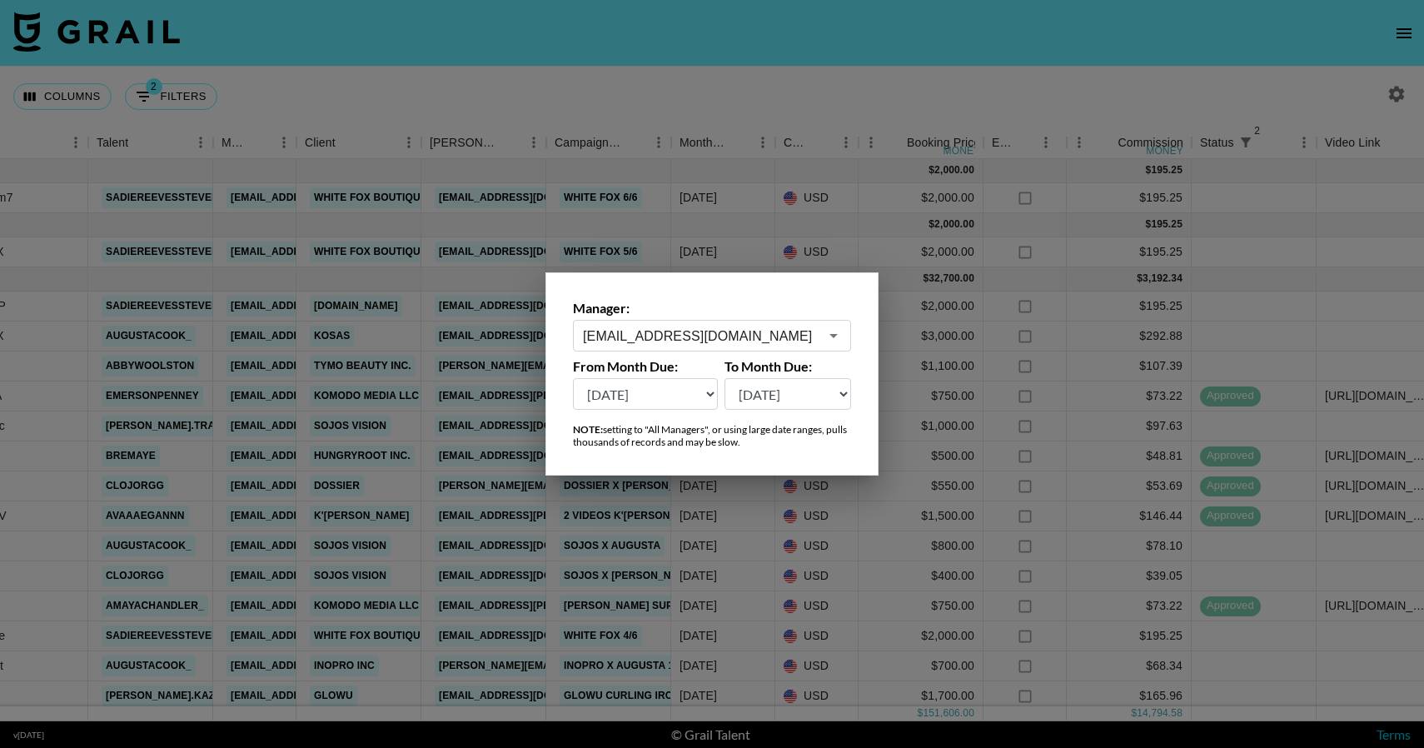
click at [715, 611] on div at bounding box center [712, 374] width 1424 height 748
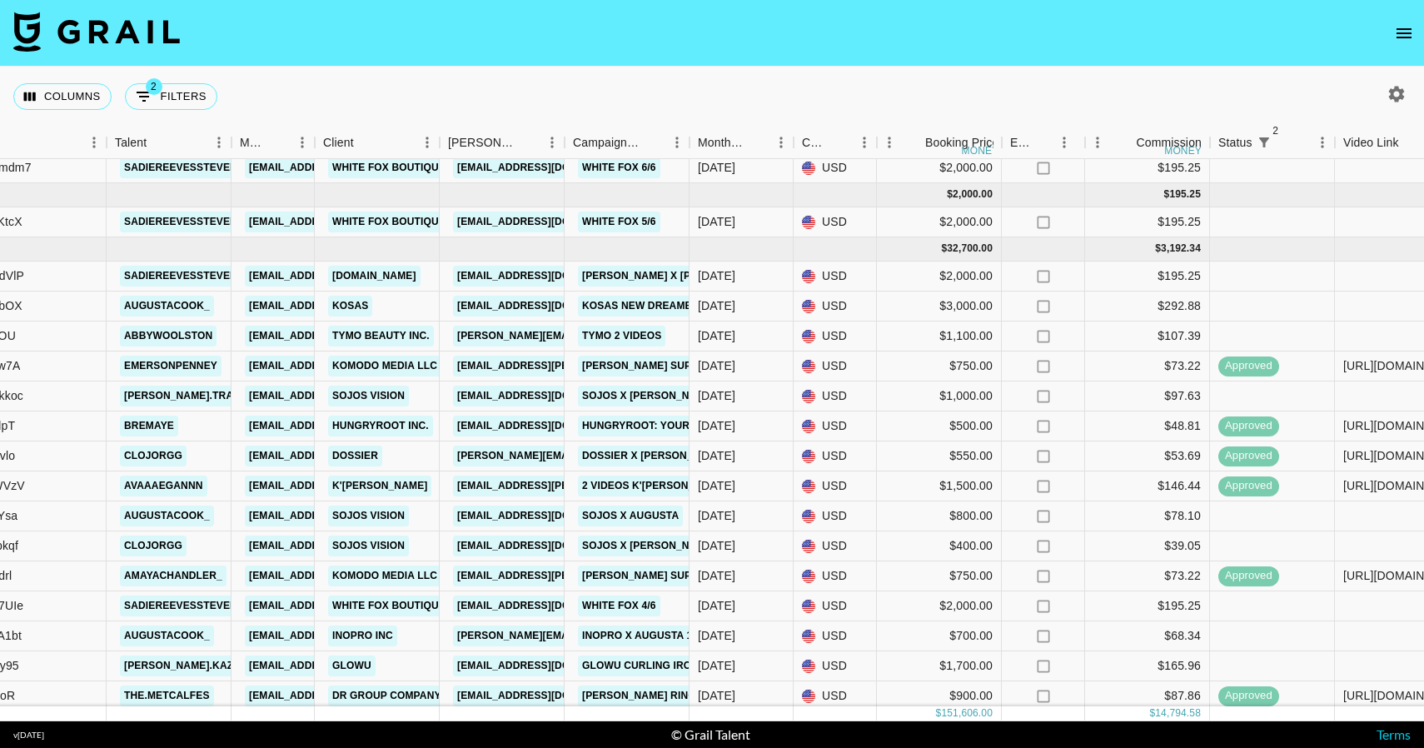
scroll to position [32, 447]
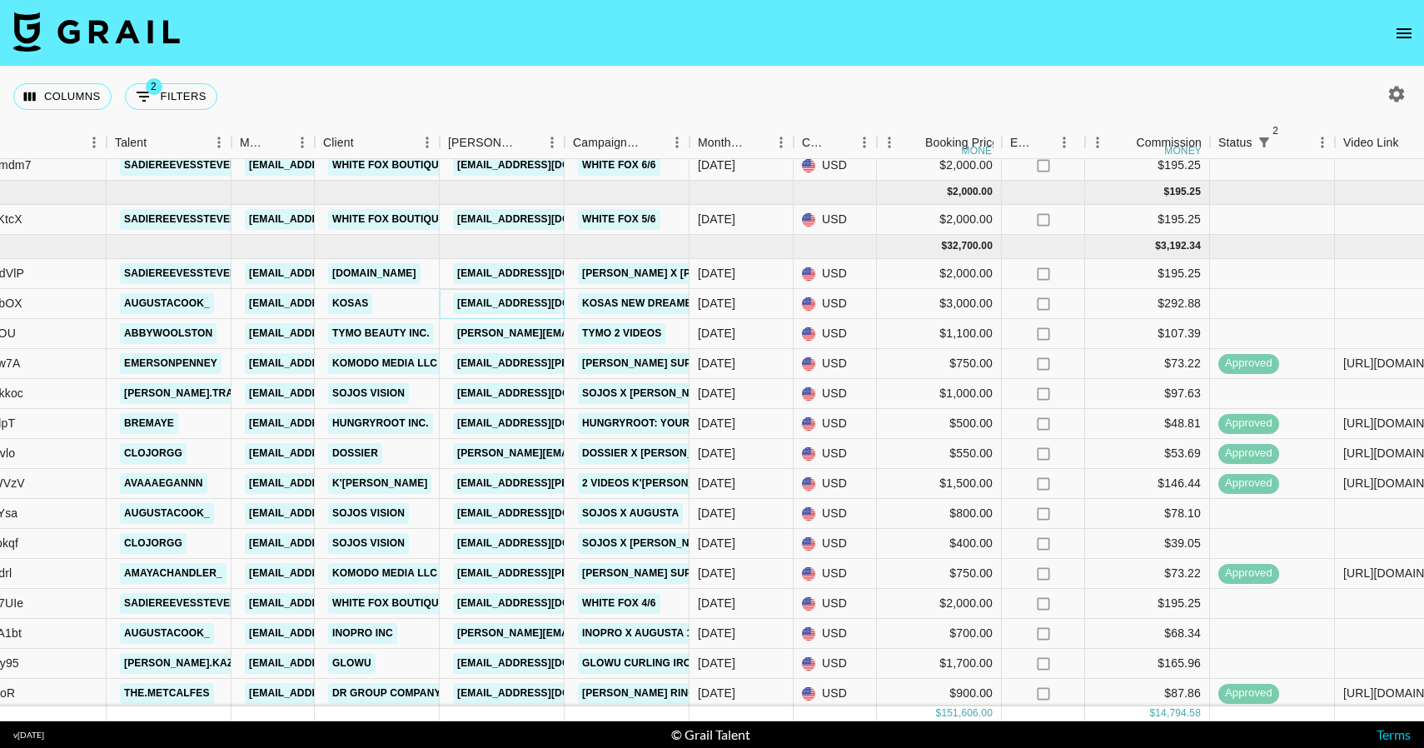
click at [521, 295] on link "hailey@kosas.com" at bounding box center [546, 303] width 186 height 21
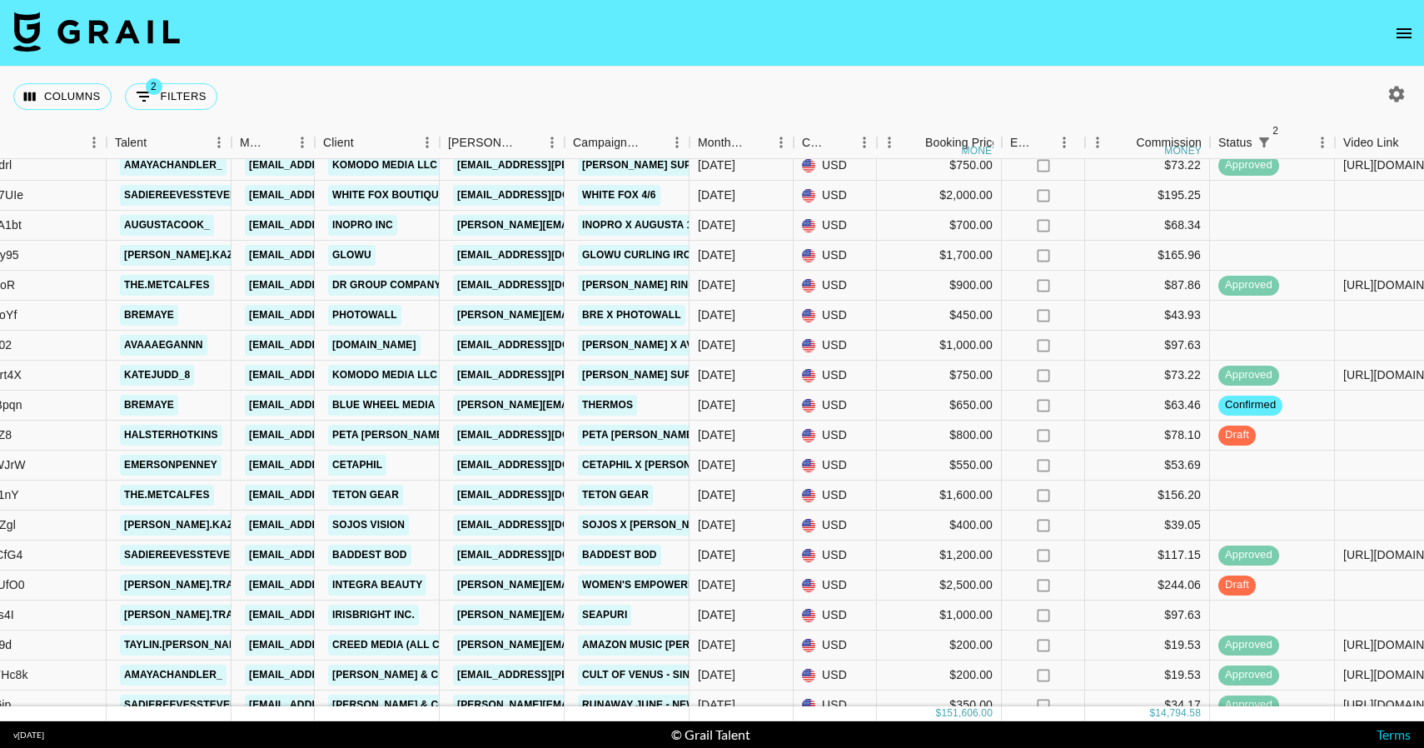
scroll to position [446, 447]
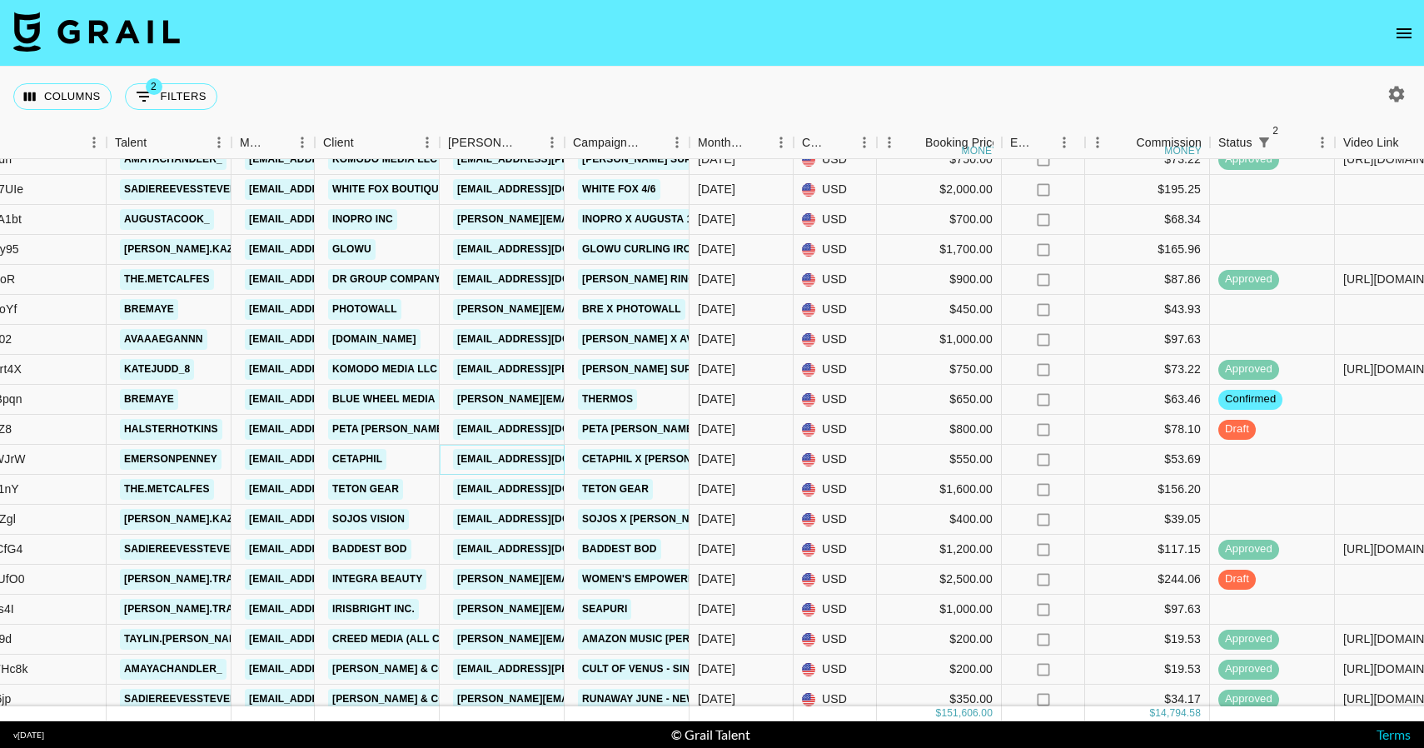
click at [535, 453] on link "sophia@houseofmarketers.co.uk" at bounding box center [546, 459] width 186 height 21
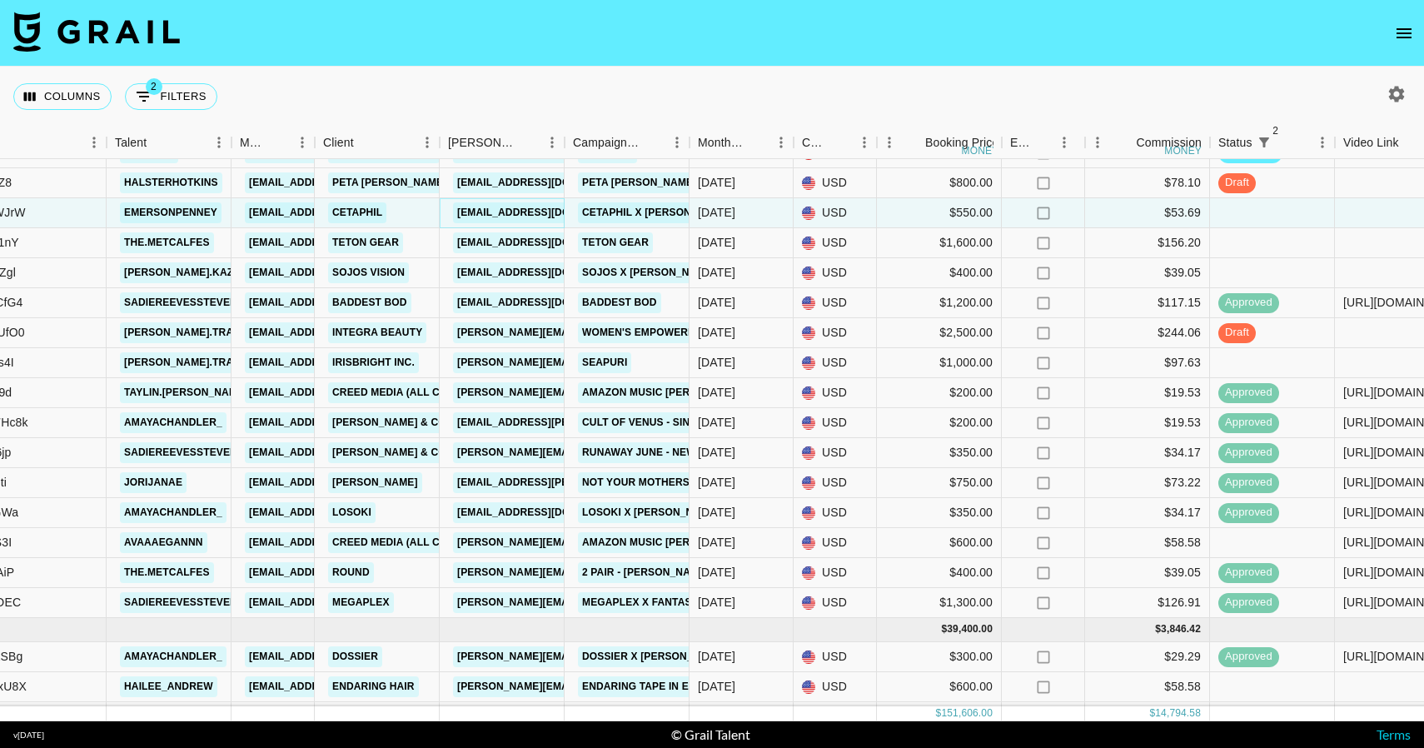
scroll to position [703, 447]
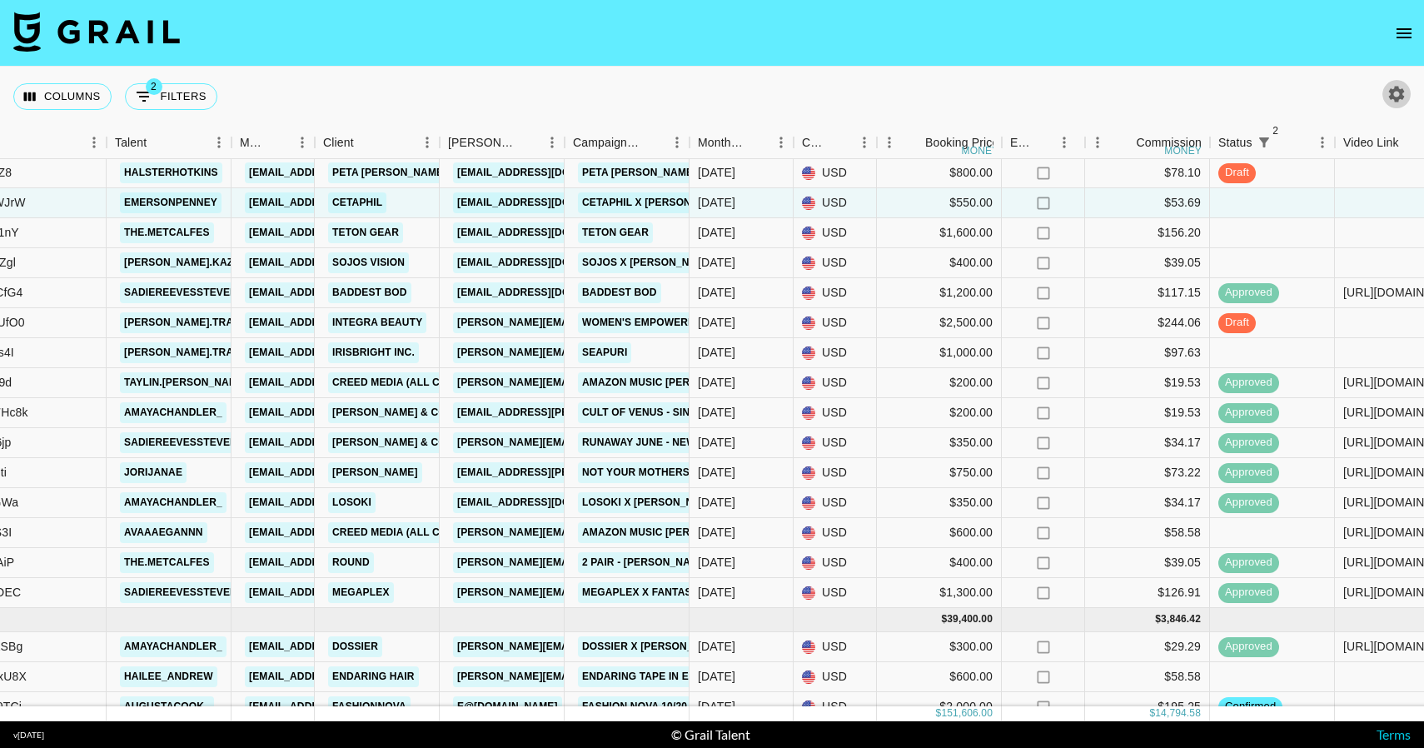
click at [1391, 88] on icon "button" at bounding box center [1396, 94] width 20 height 20
select select "[DATE]"
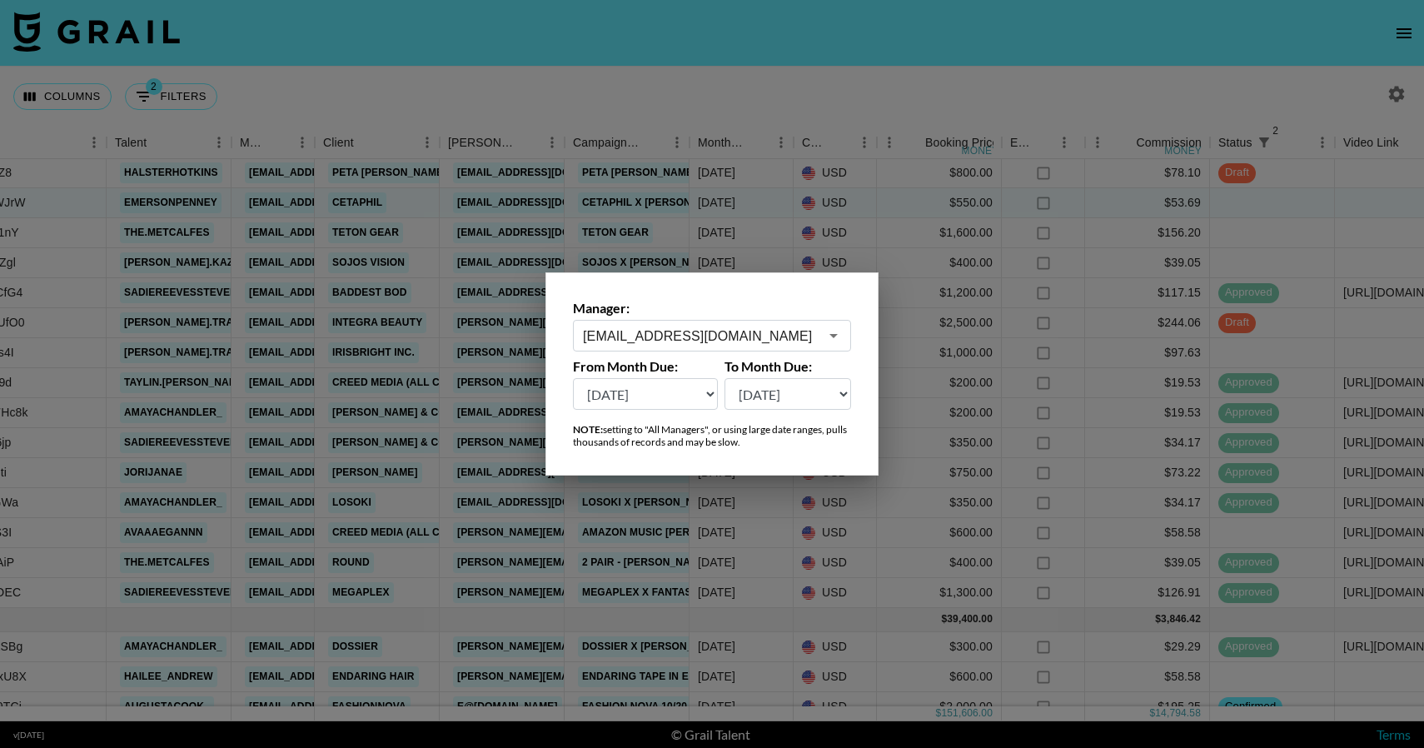
click at [767, 329] on input "monet@grail-talent.com" at bounding box center [701, 335] width 236 height 19
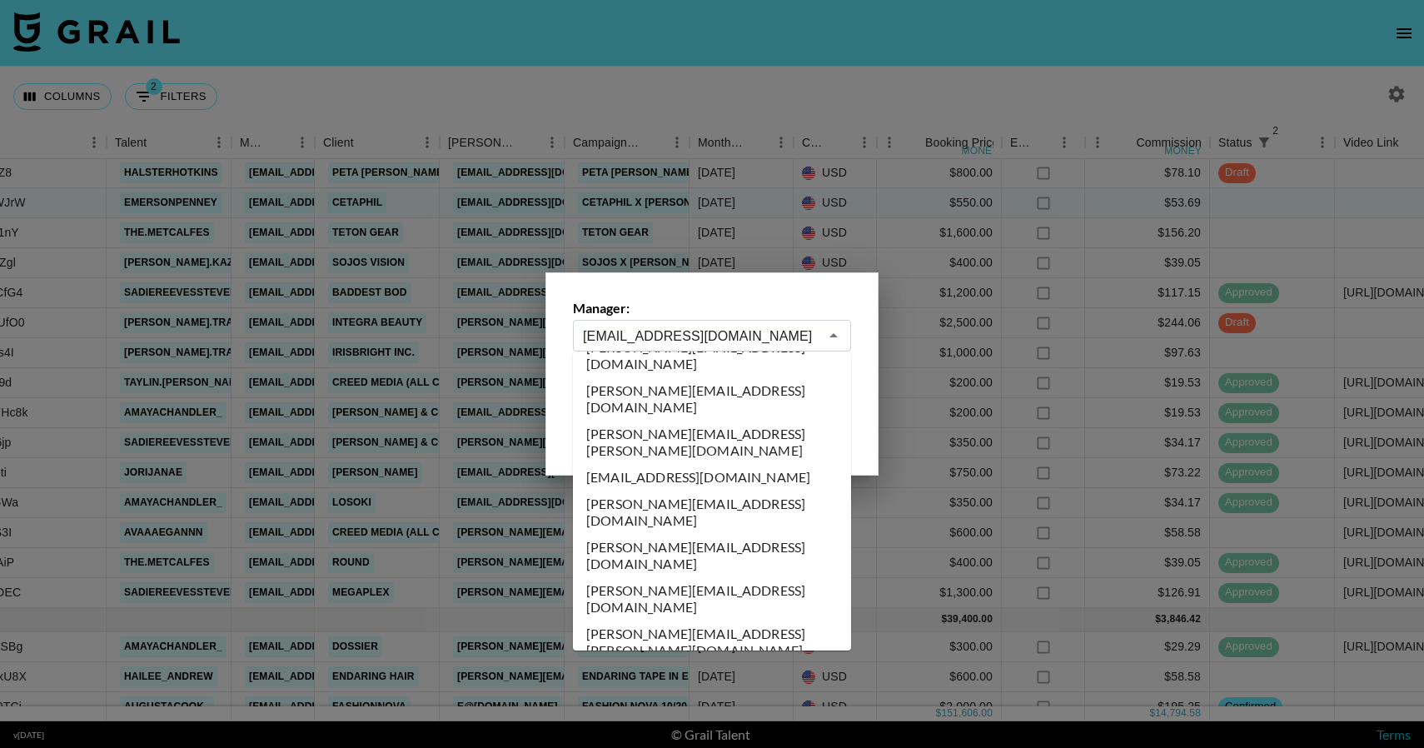
scroll to position [7994, 0]
type input "olivia.kneeland@grail-talent.com"
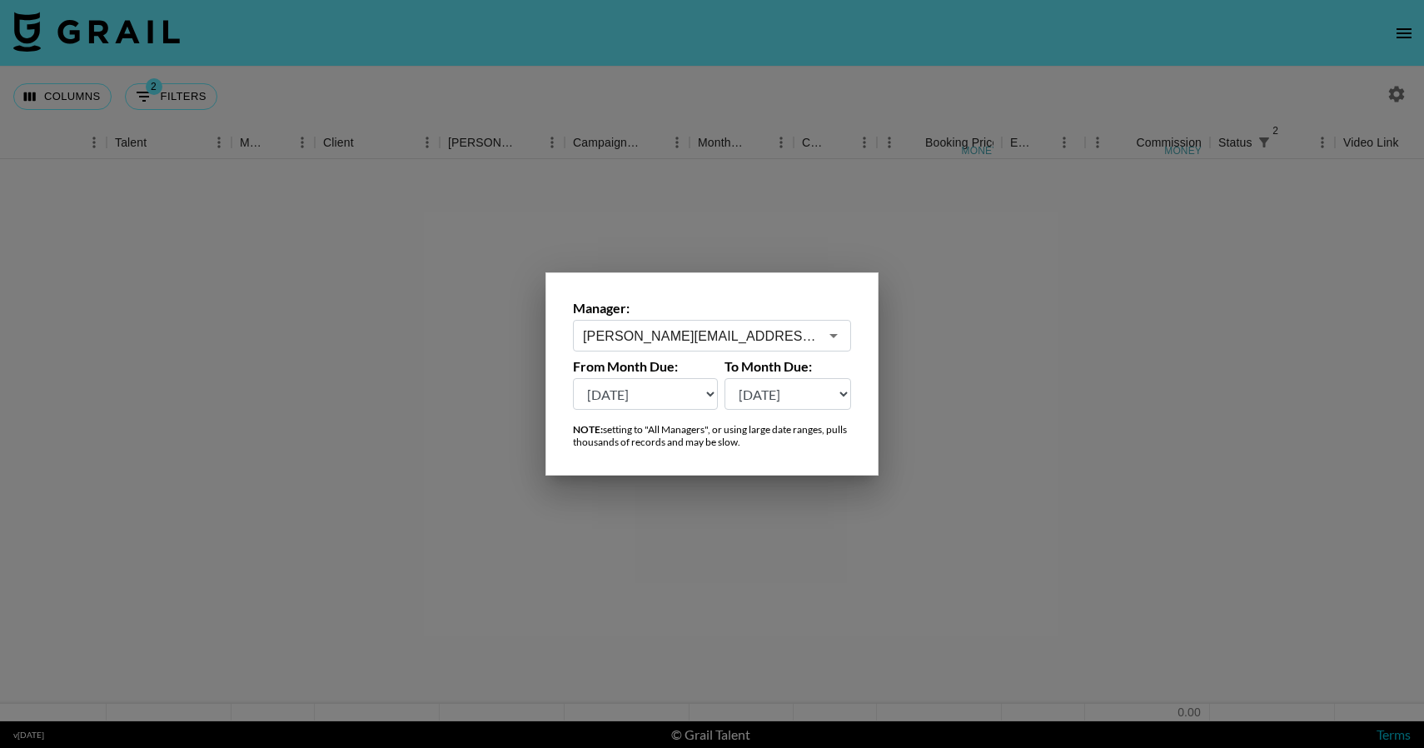
scroll to position [0, 447]
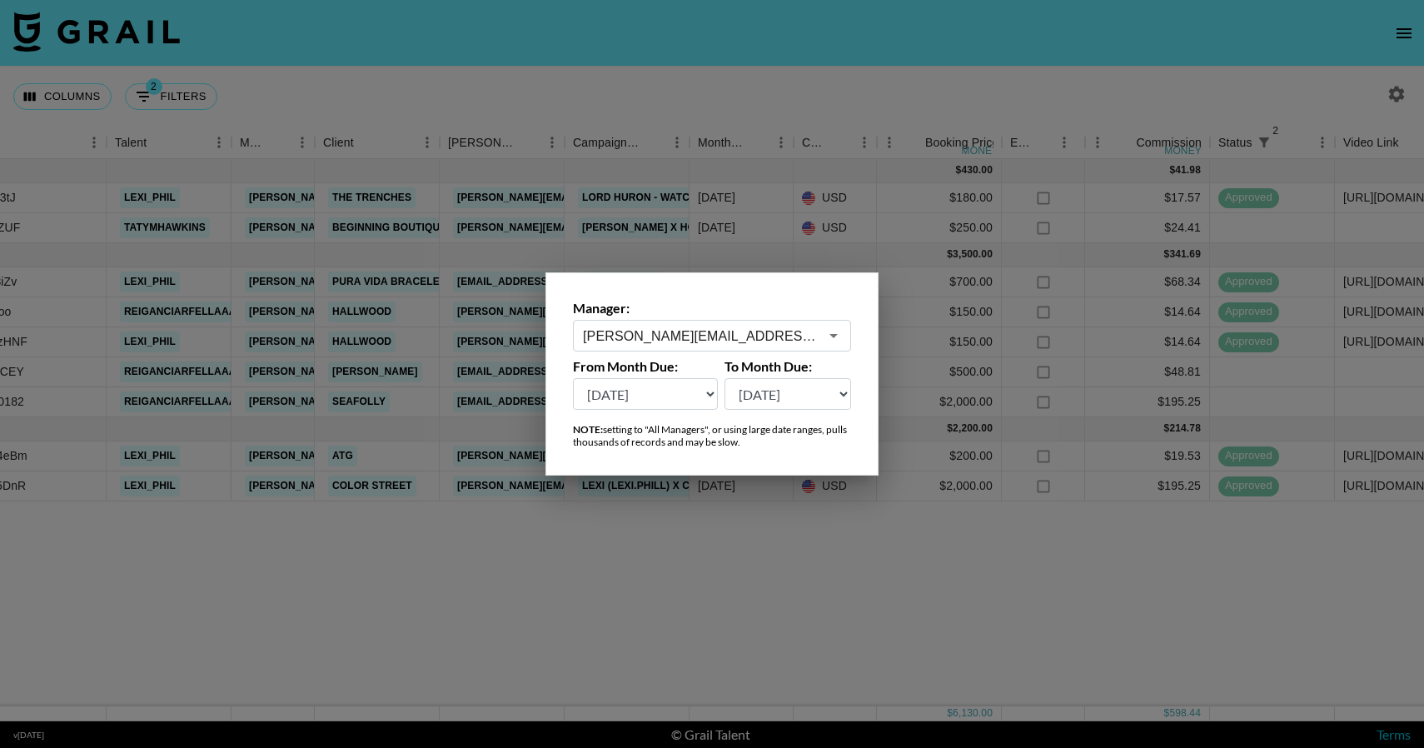
click at [734, 564] on div at bounding box center [712, 374] width 1424 height 748
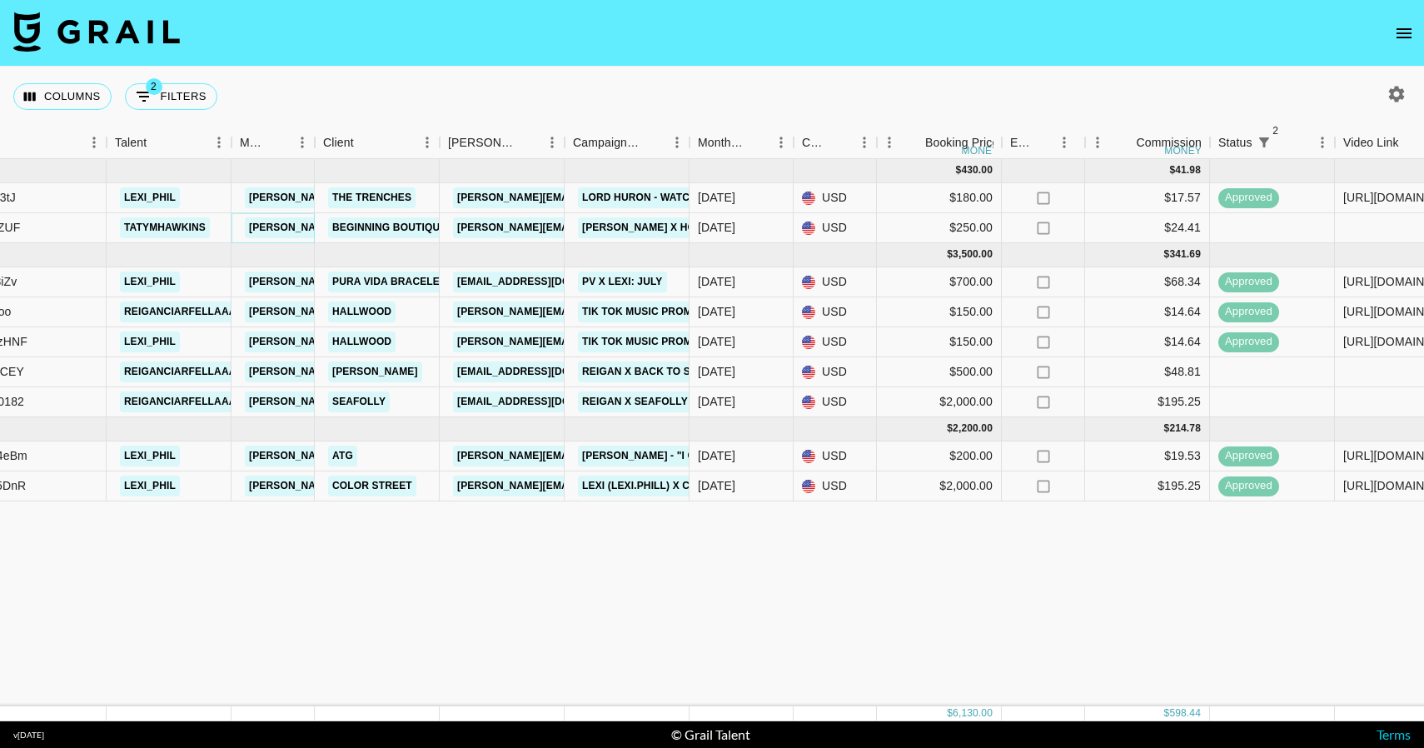
click at [271, 228] on link "olivia.kneeland@grail-talent.com" at bounding box center [423, 227] width 357 height 21
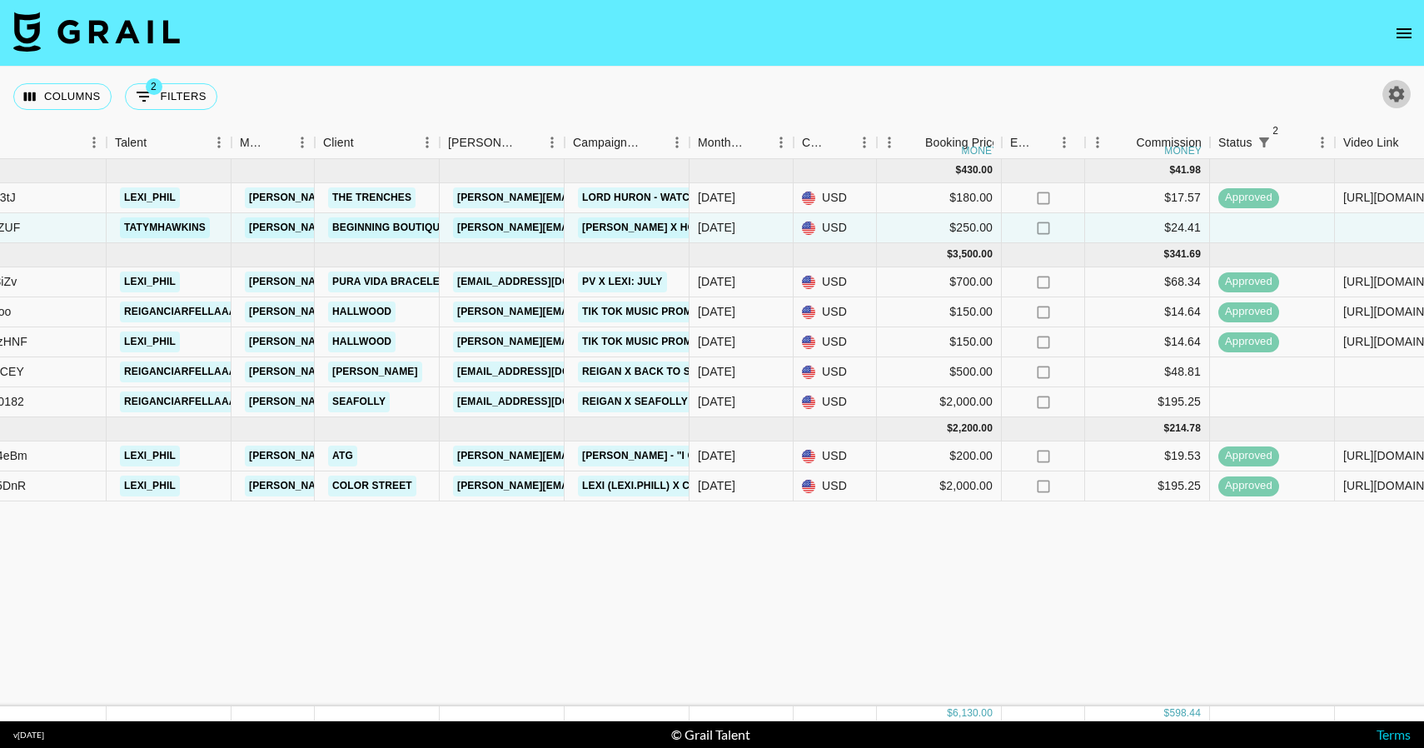
click at [1391, 97] on icon "button" at bounding box center [1397, 94] width 16 height 16
select select "[DATE]"
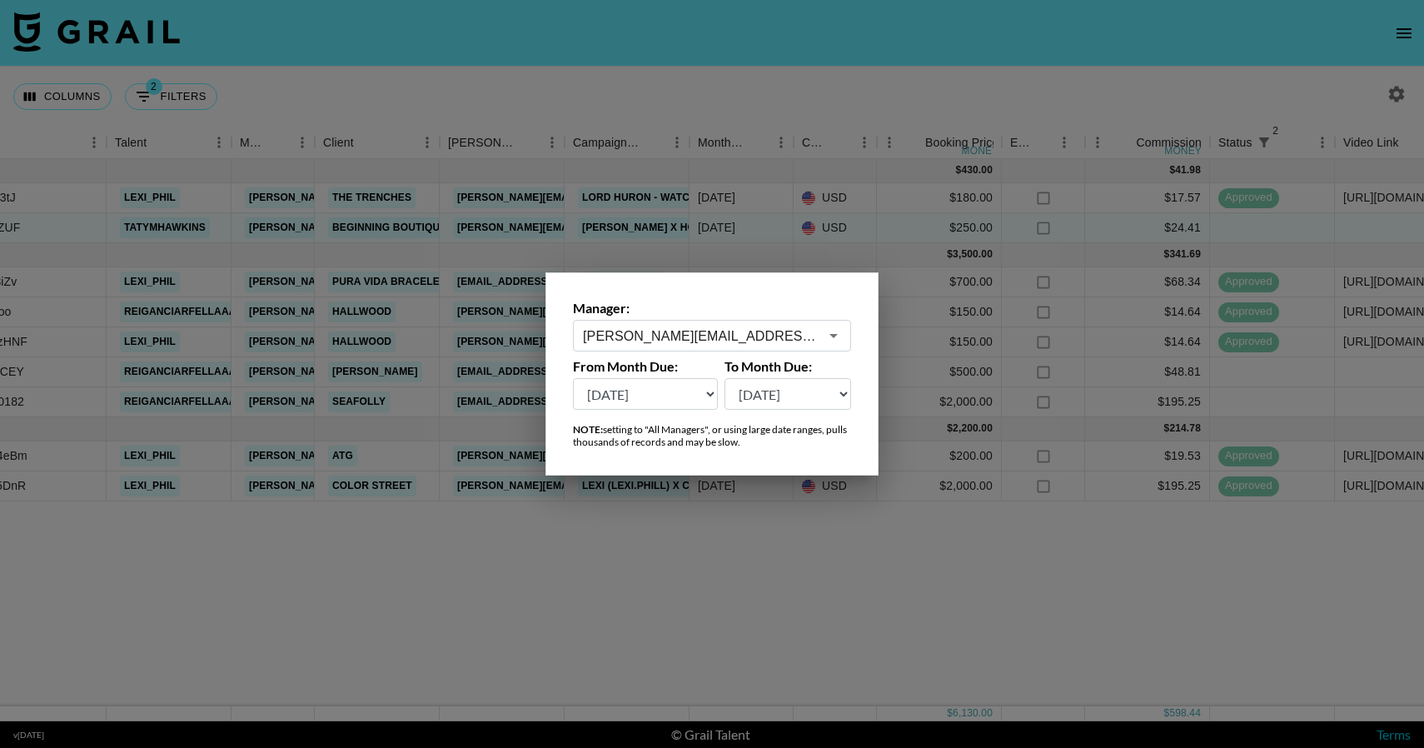
click at [831, 345] on button "Open" at bounding box center [833, 335] width 23 height 23
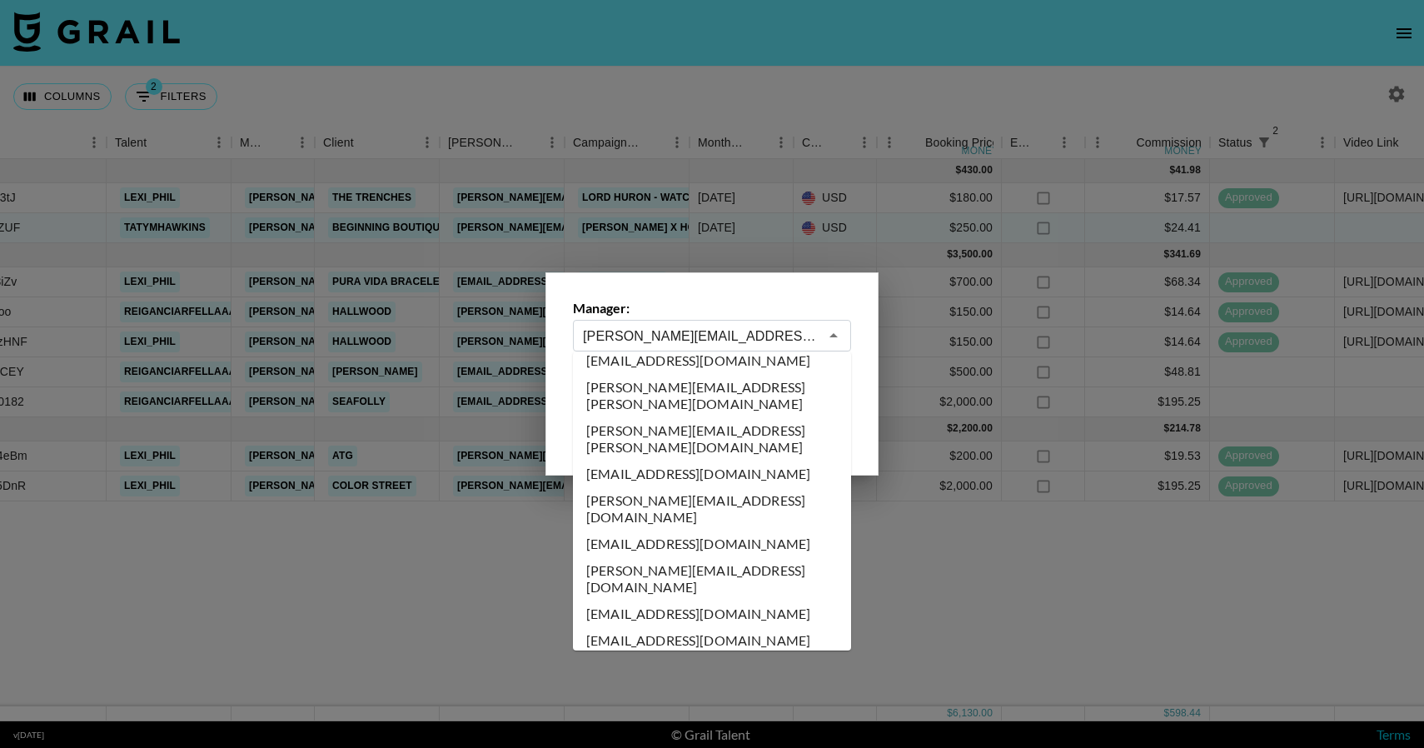
scroll to position [9143, 0]
type input "sofia-rodezno@grail-talent.com"
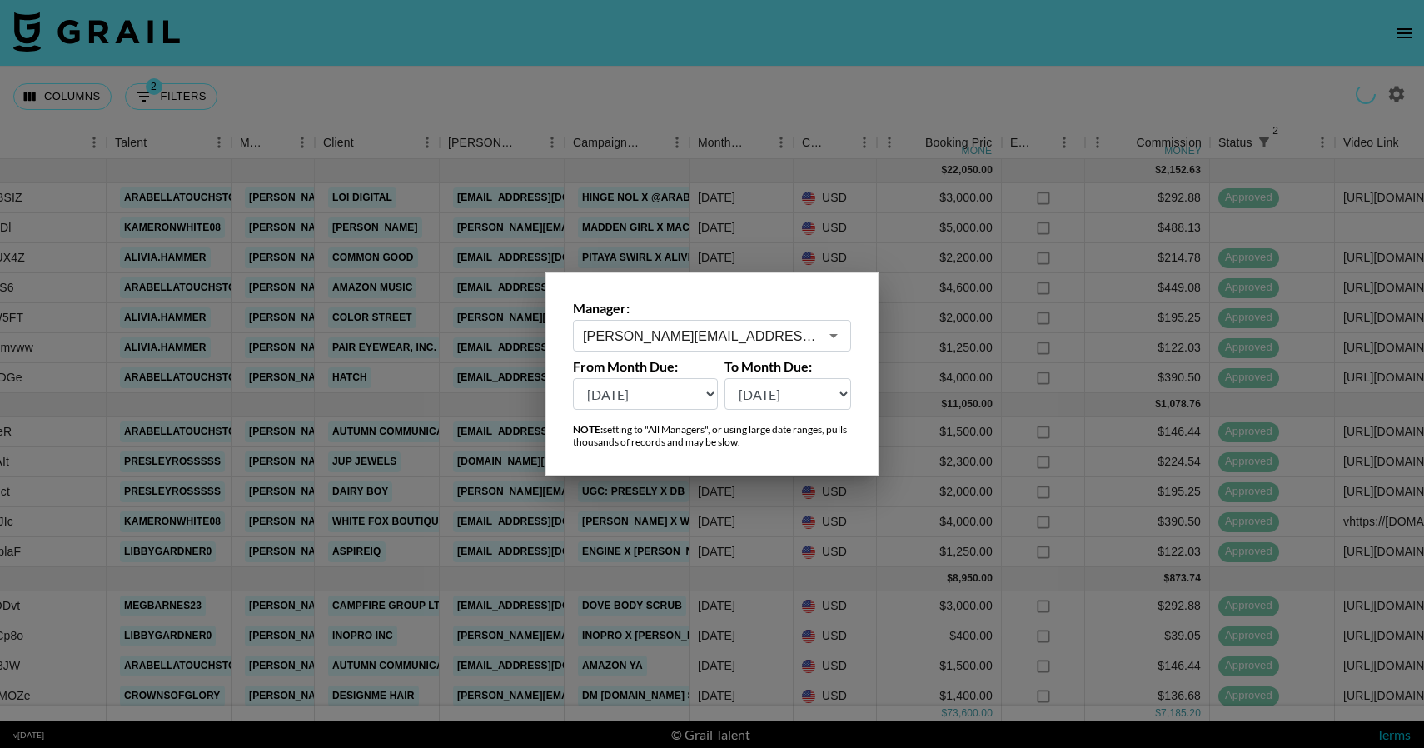
click at [750, 614] on div at bounding box center [712, 374] width 1424 height 748
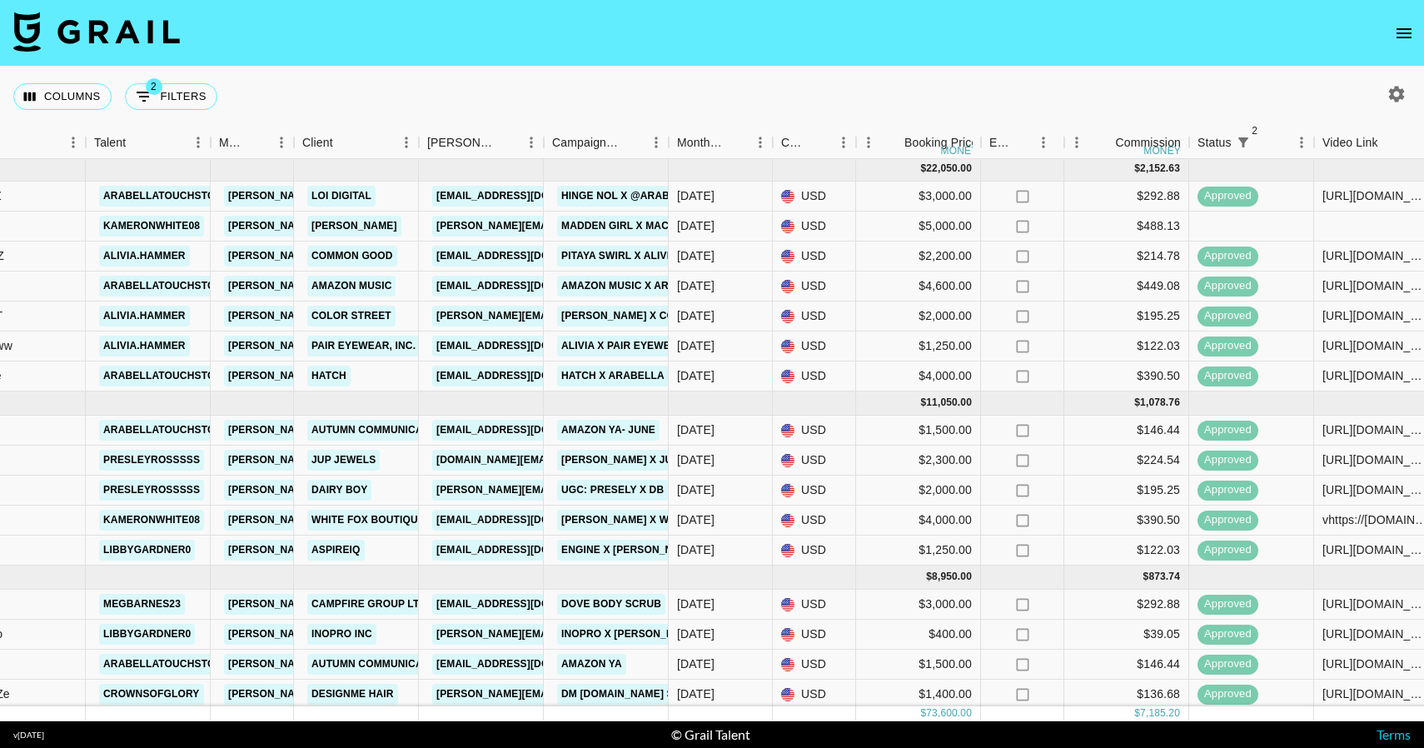
scroll to position [0, 468]
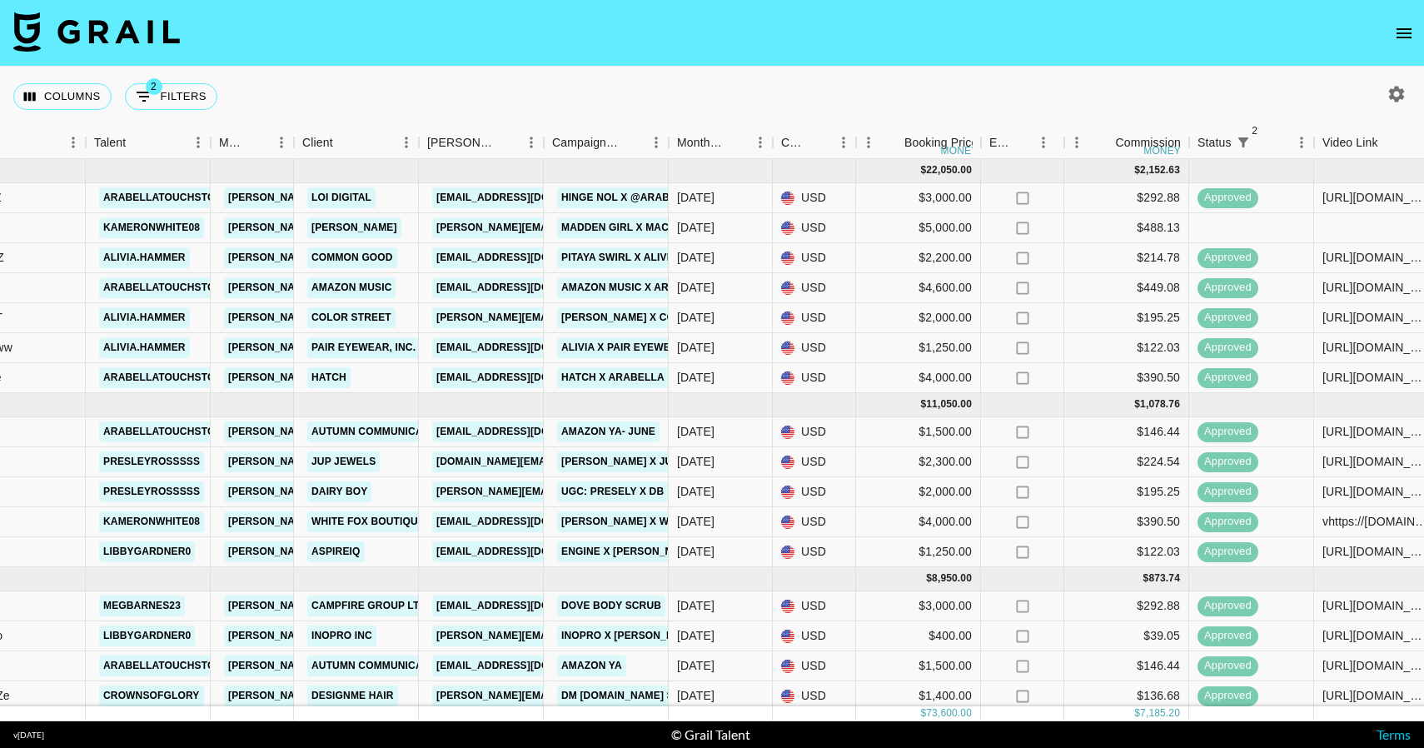
click at [1399, 88] on icon "button" at bounding box center [1396, 94] width 20 height 20
select select "[DATE]"
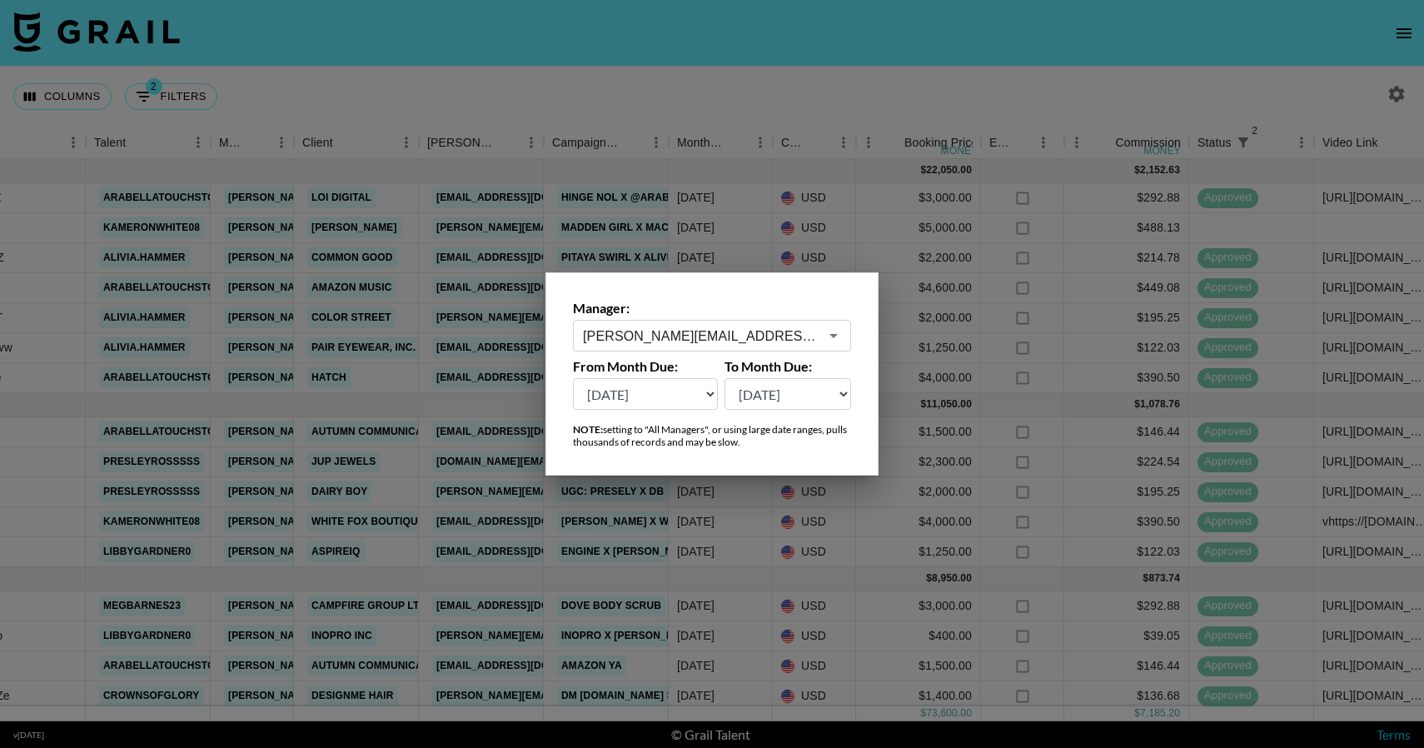
click at [713, 336] on input "sofia-rodezno@grail-talent.com" at bounding box center [701, 335] width 236 height 19
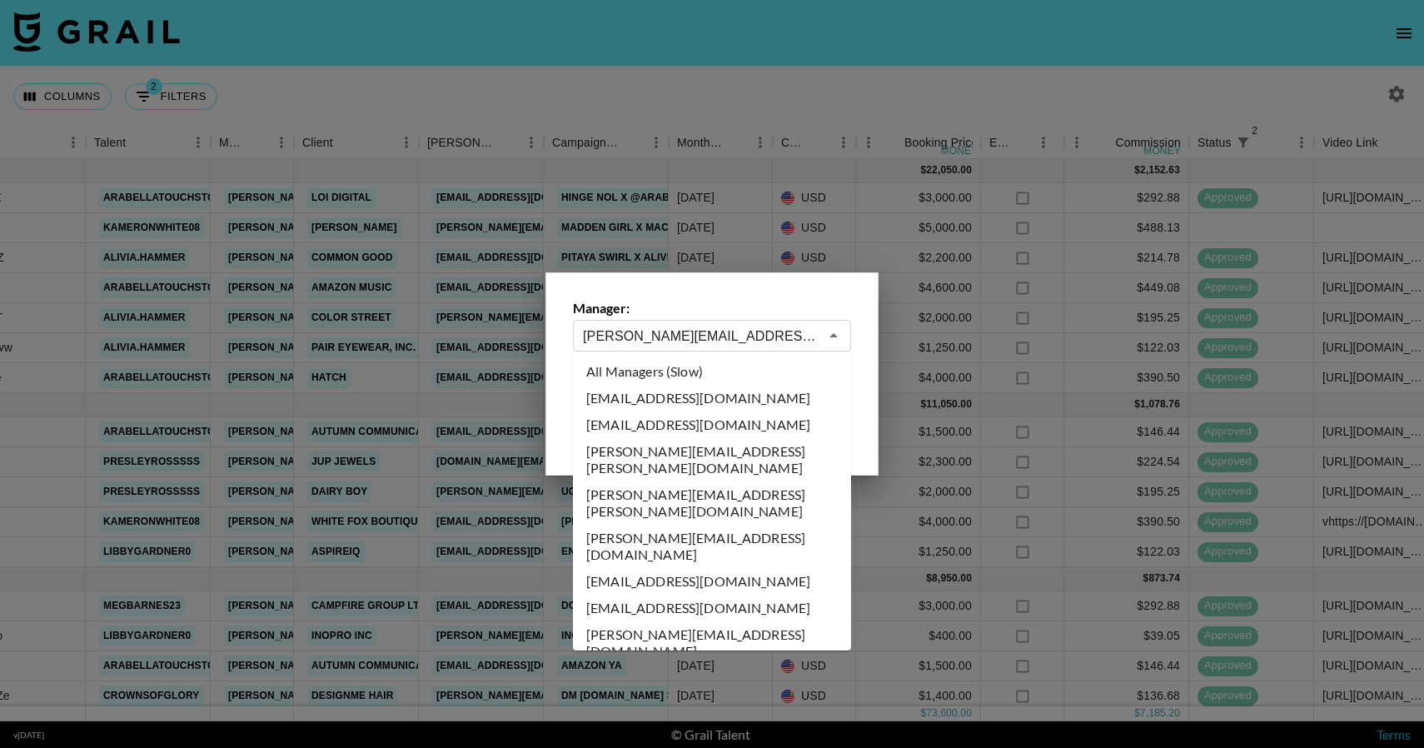
scroll to position [9112, 0]
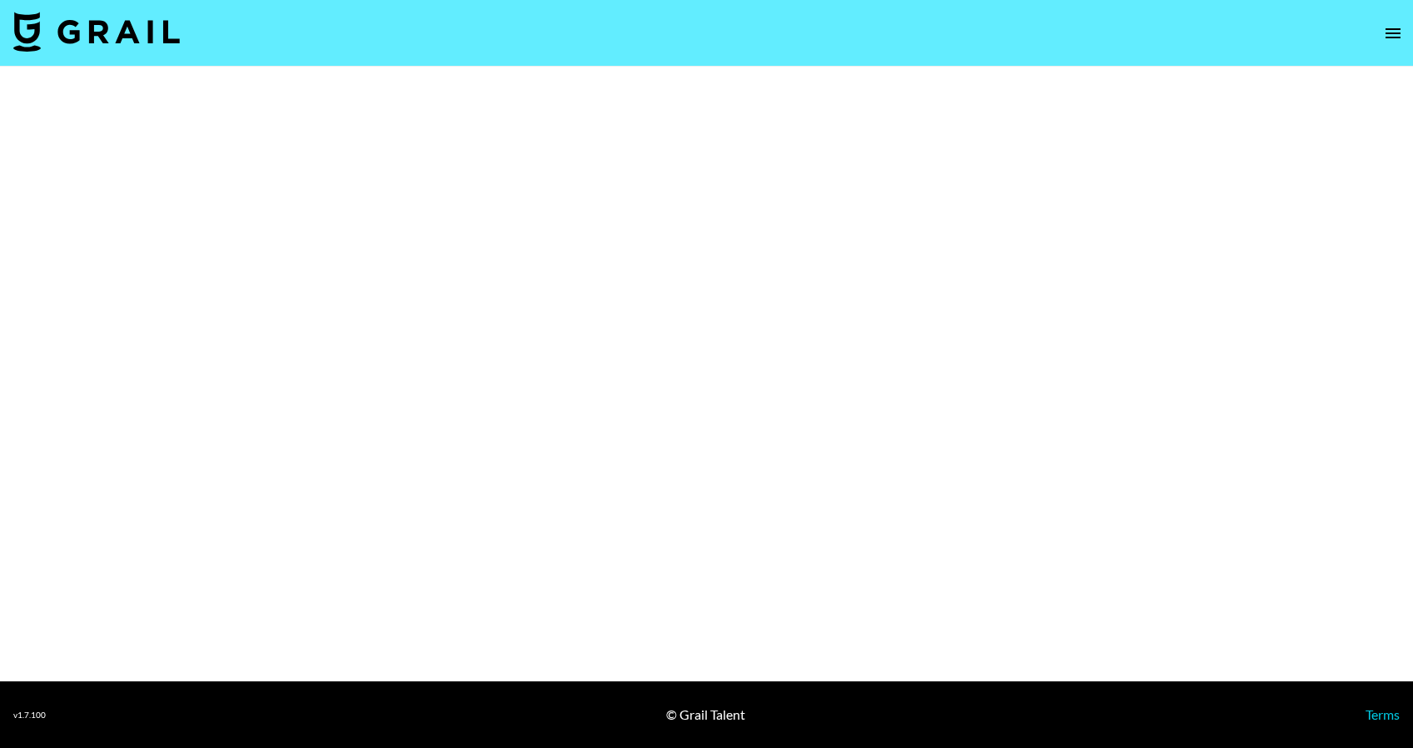
select select "Brand"
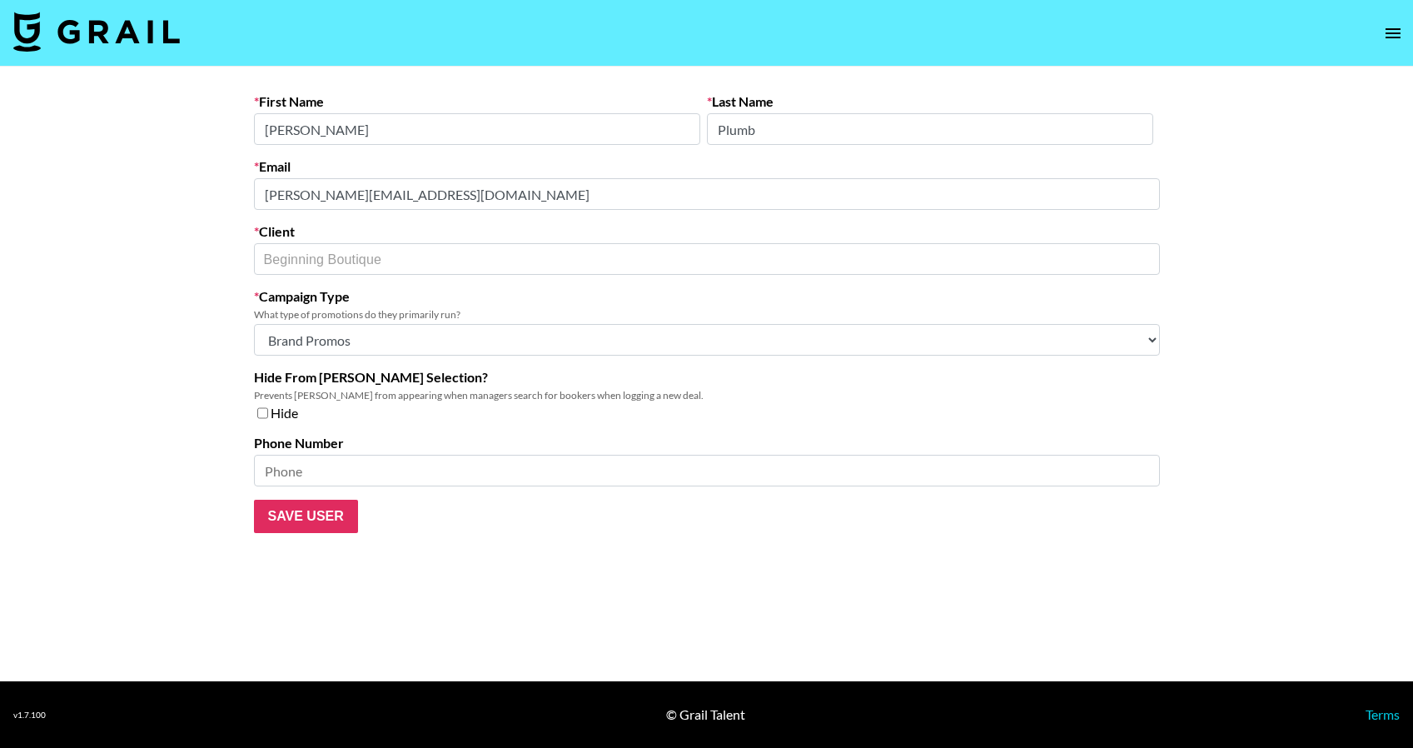
click at [213, 185] on main "First Name Tamika Last Name Plumb Email tamika@beginningboutique.com.au Client …" at bounding box center [706, 374] width 1413 height 614
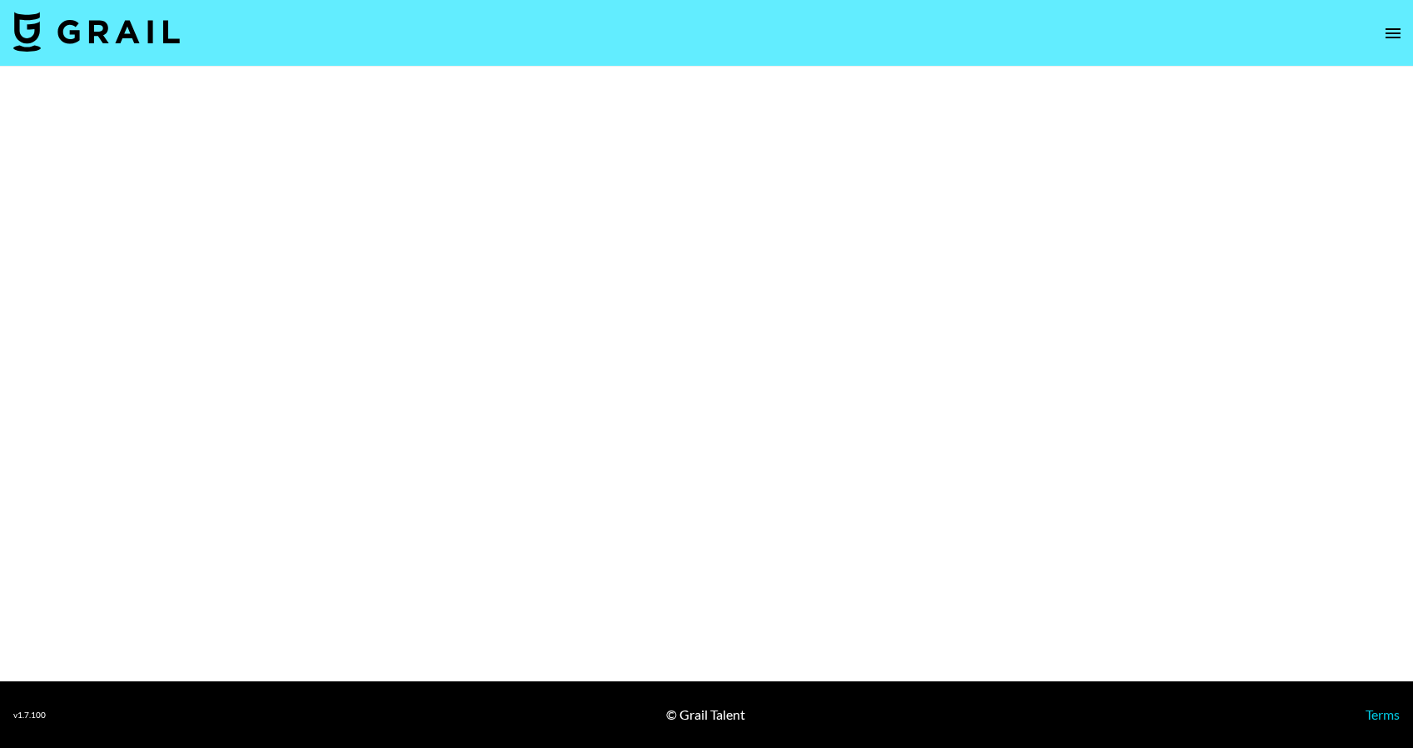
select select "Brand"
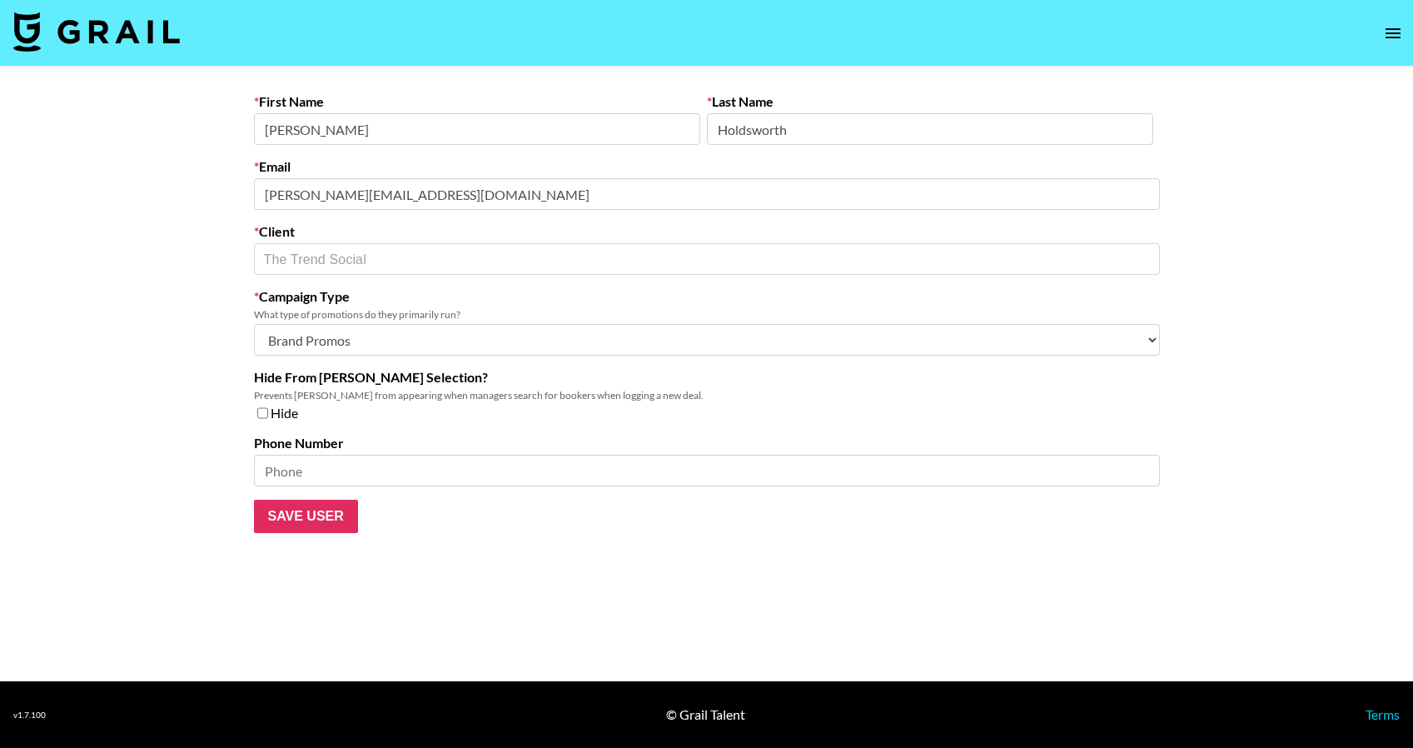
click at [191, 192] on main "First Name [PERSON_NAME] Last Name [PERSON_NAME] Email [PERSON_NAME][EMAIL_ADDR…" at bounding box center [706, 374] width 1413 height 614
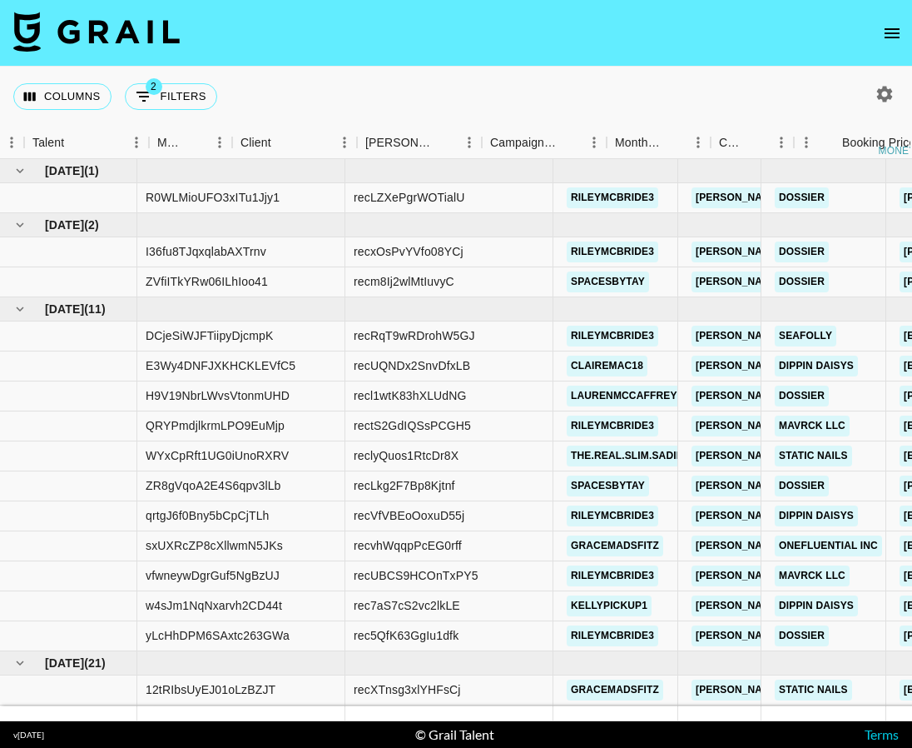
scroll to position [0, 529]
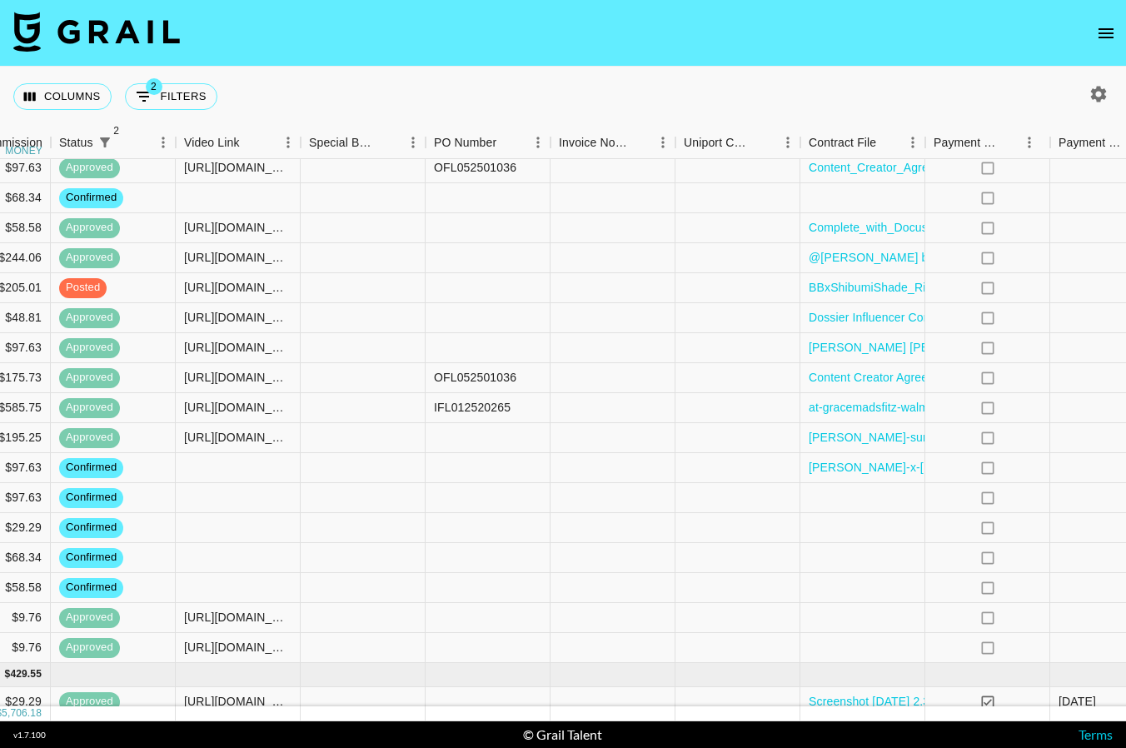
scroll to position [642, 1846]
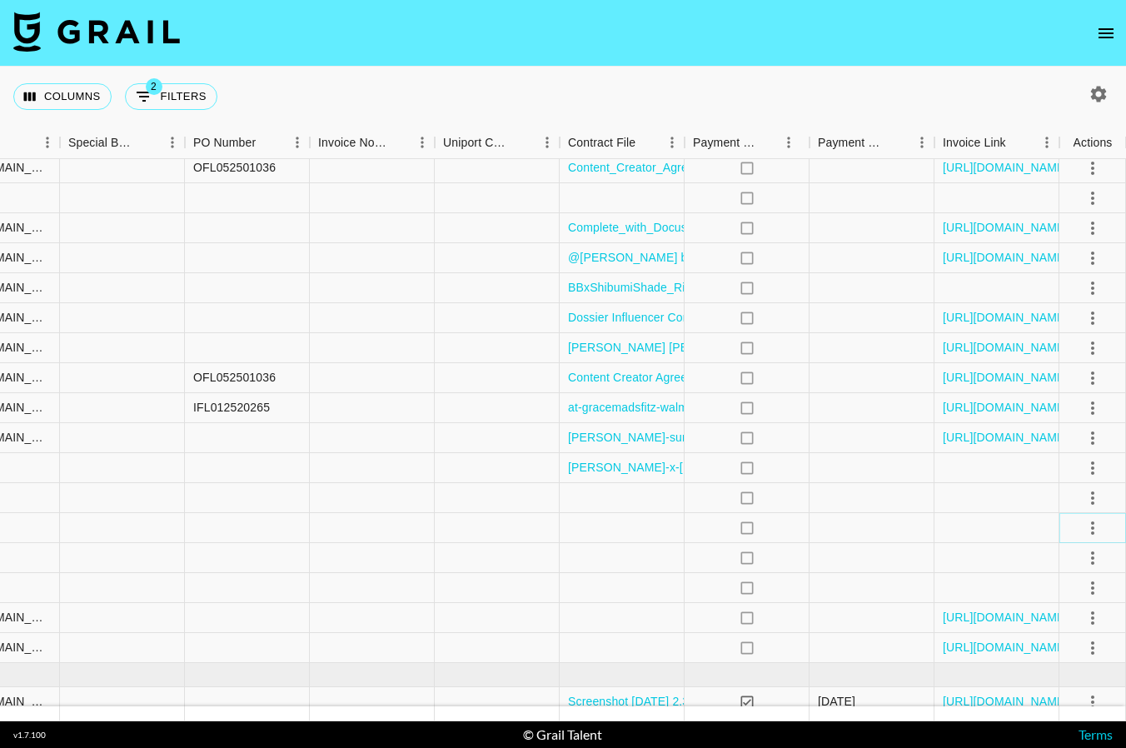
click at [1096, 524] on icon "select merge strategy" at bounding box center [1092, 528] width 20 height 20
click at [1055, 624] on li "Draft Created" at bounding box center [1071, 624] width 108 height 30
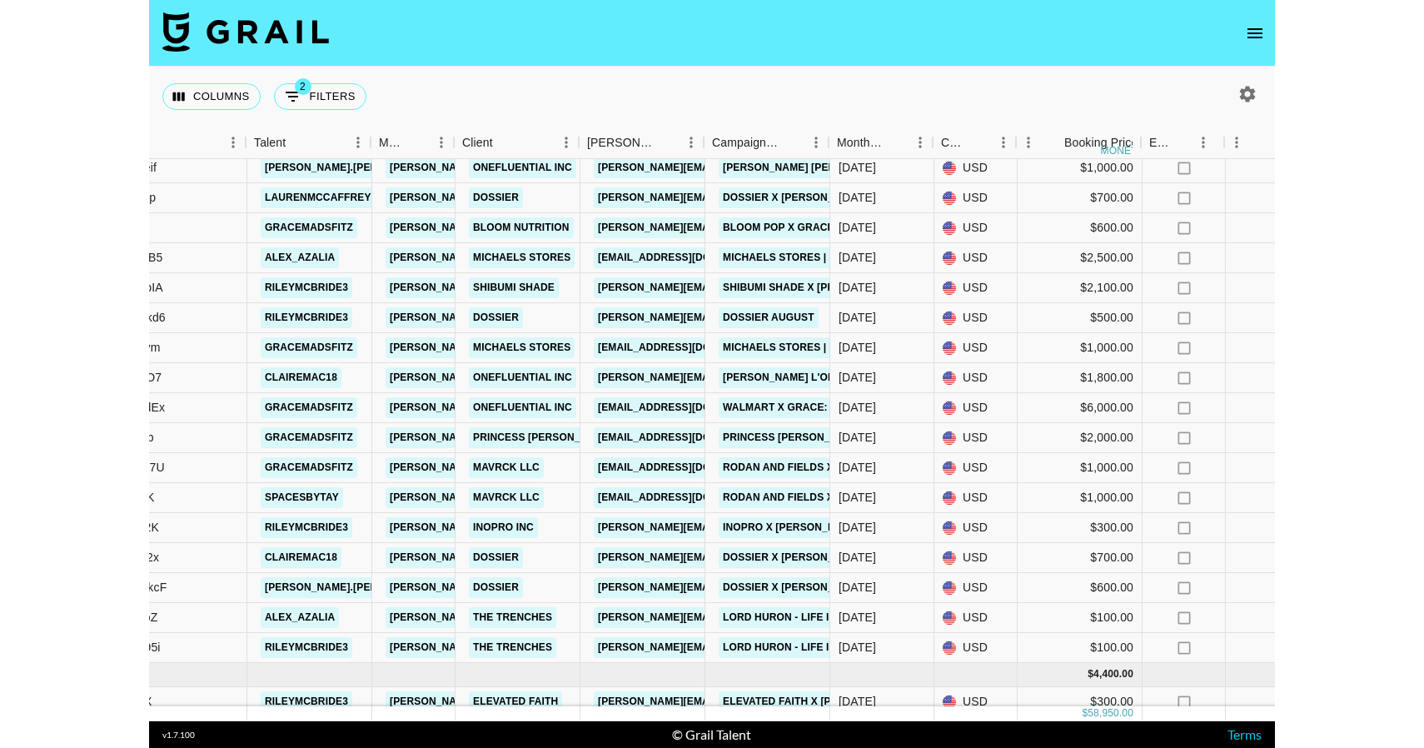
scroll to position [642, 453]
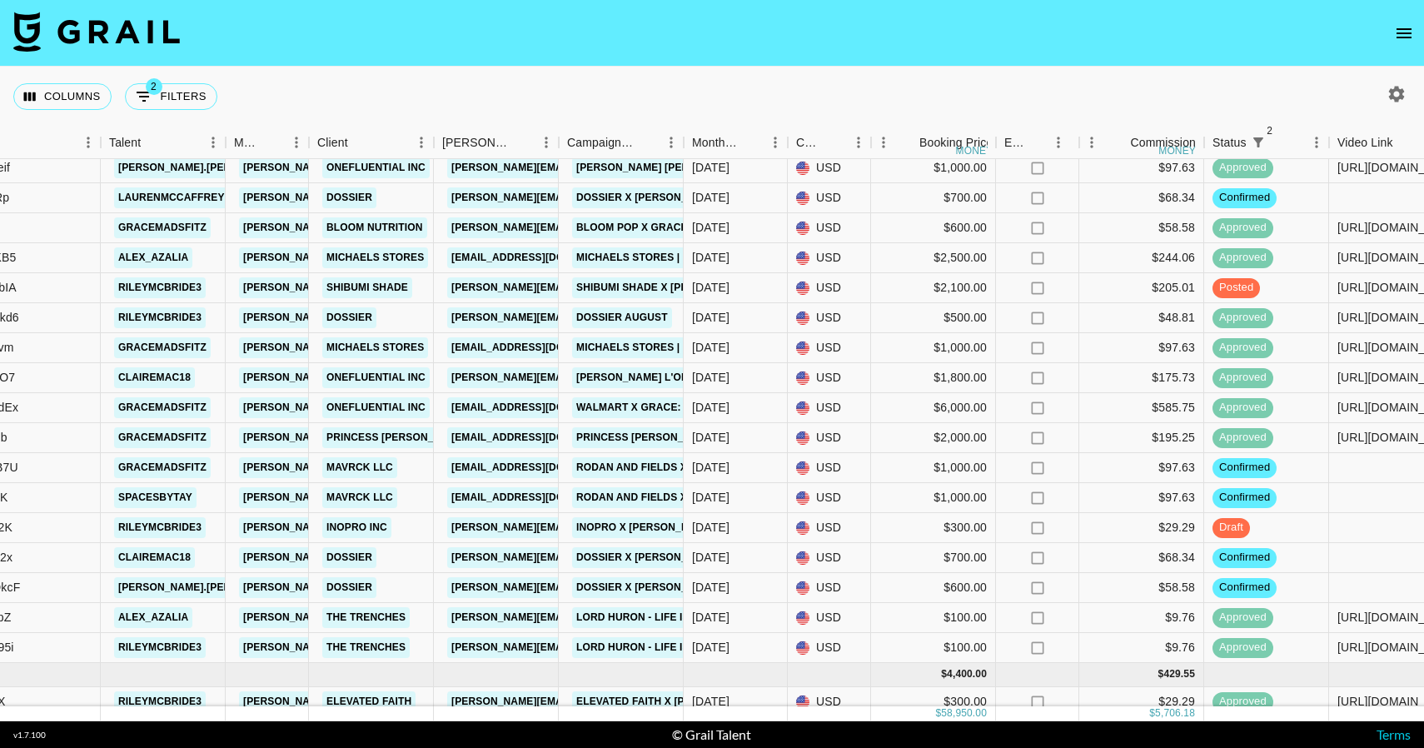
drag, startPoint x: 33, startPoint y: 744, endPoint x: 32, endPoint y: 783, distance: 38.3
click at [32, 747] on html "Columns 2 Filters + Booking Month Due Grail Platform ID Airtable ID Talent Mana…" at bounding box center [712, 374] width 1424 height 748
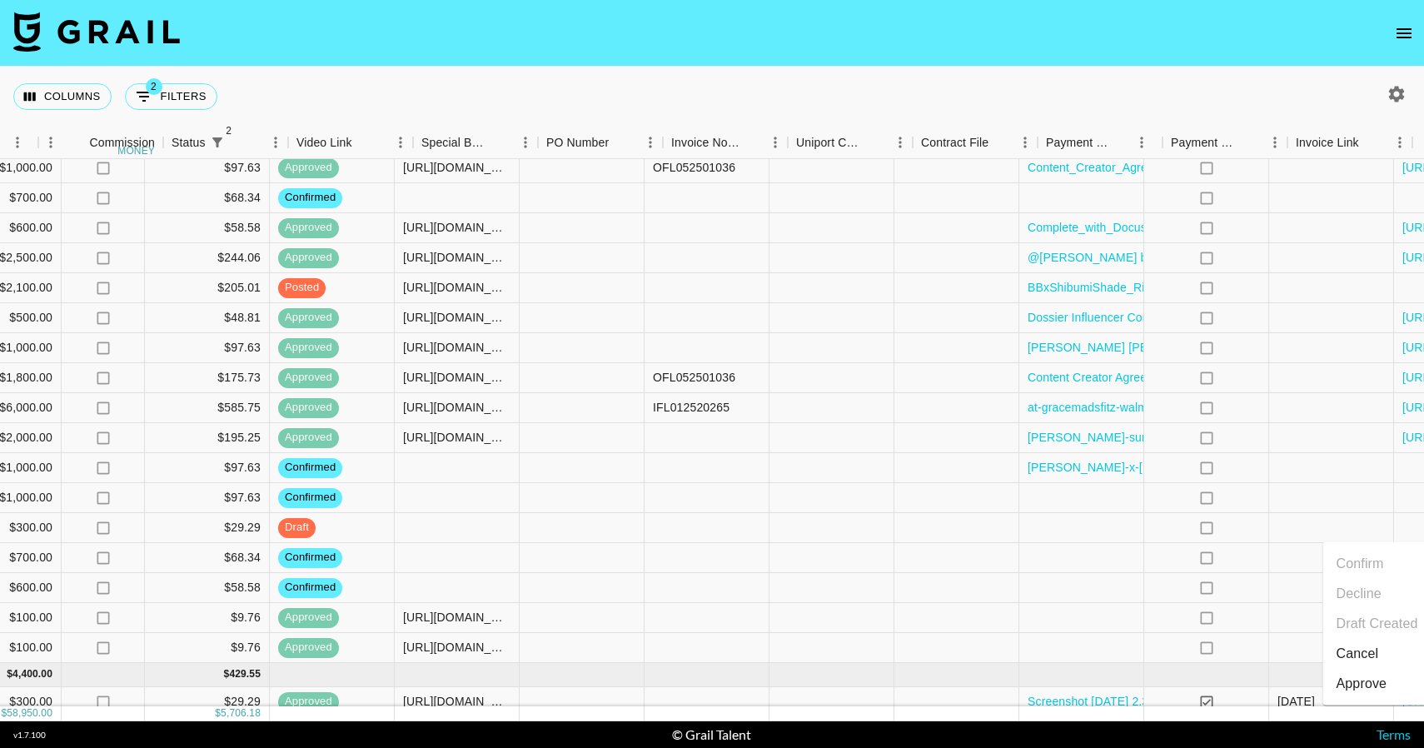
scroll to position [642, 1548]
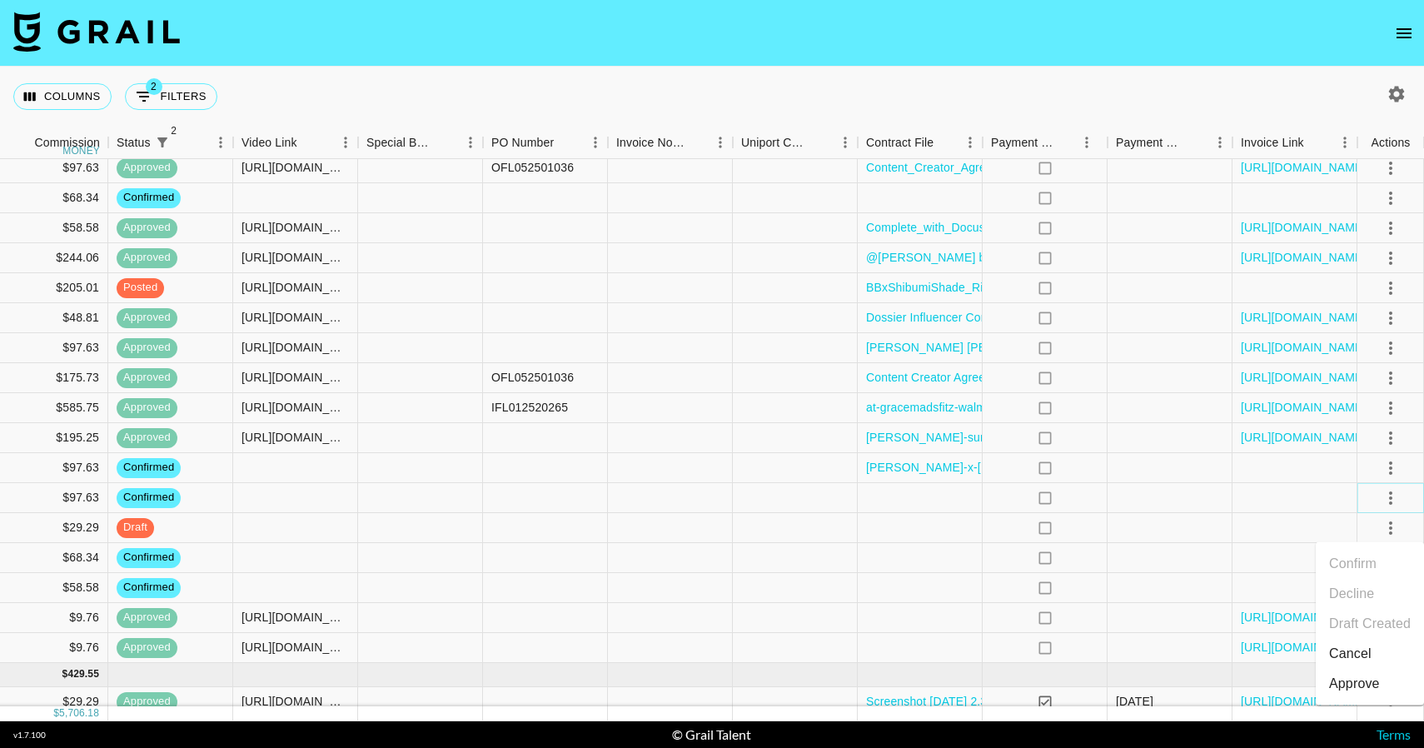
click at [1125, 505] on icon "select merge strategy" at bounding box center [1390, 498] width 20 height 20
click at [1125, 589] on li "Draft Created" at bounding box center [1369, 594] width 108 height 30
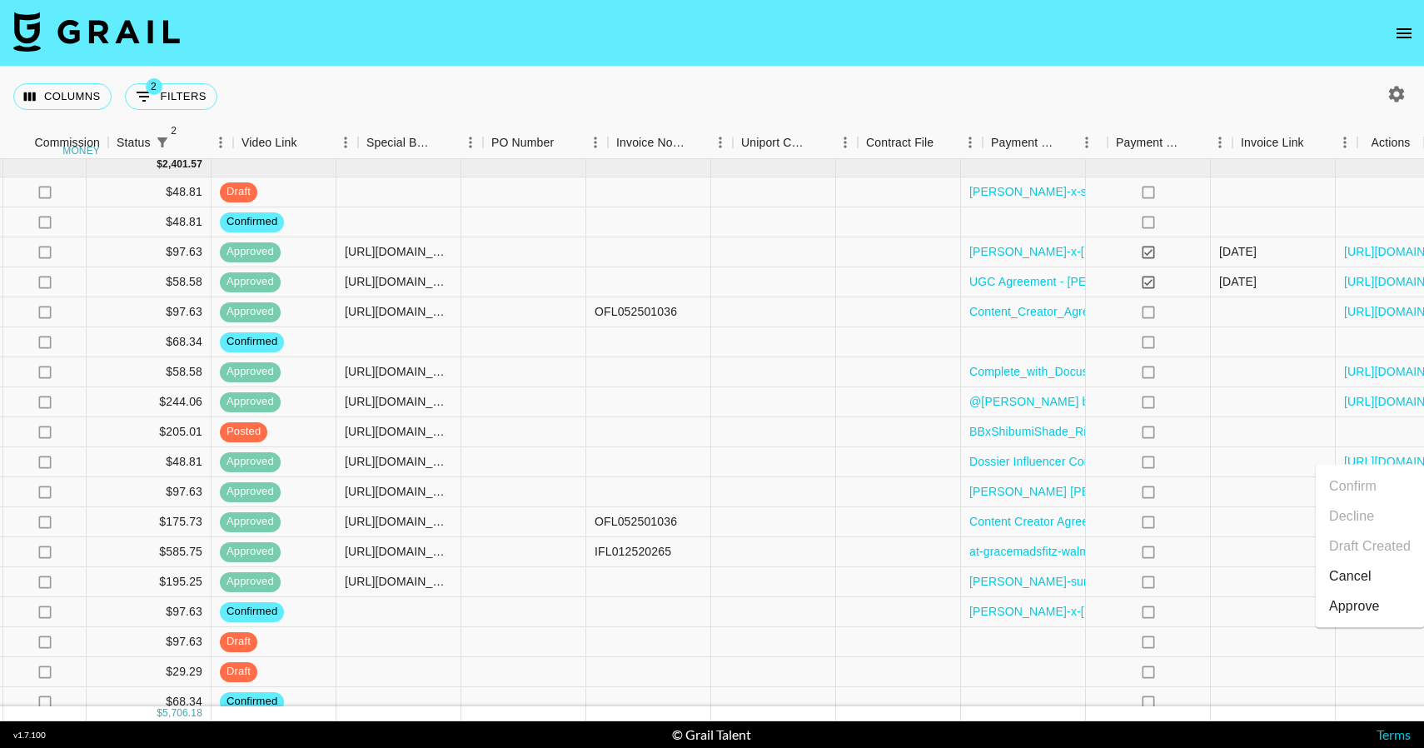
scroll to position [498, 1548]
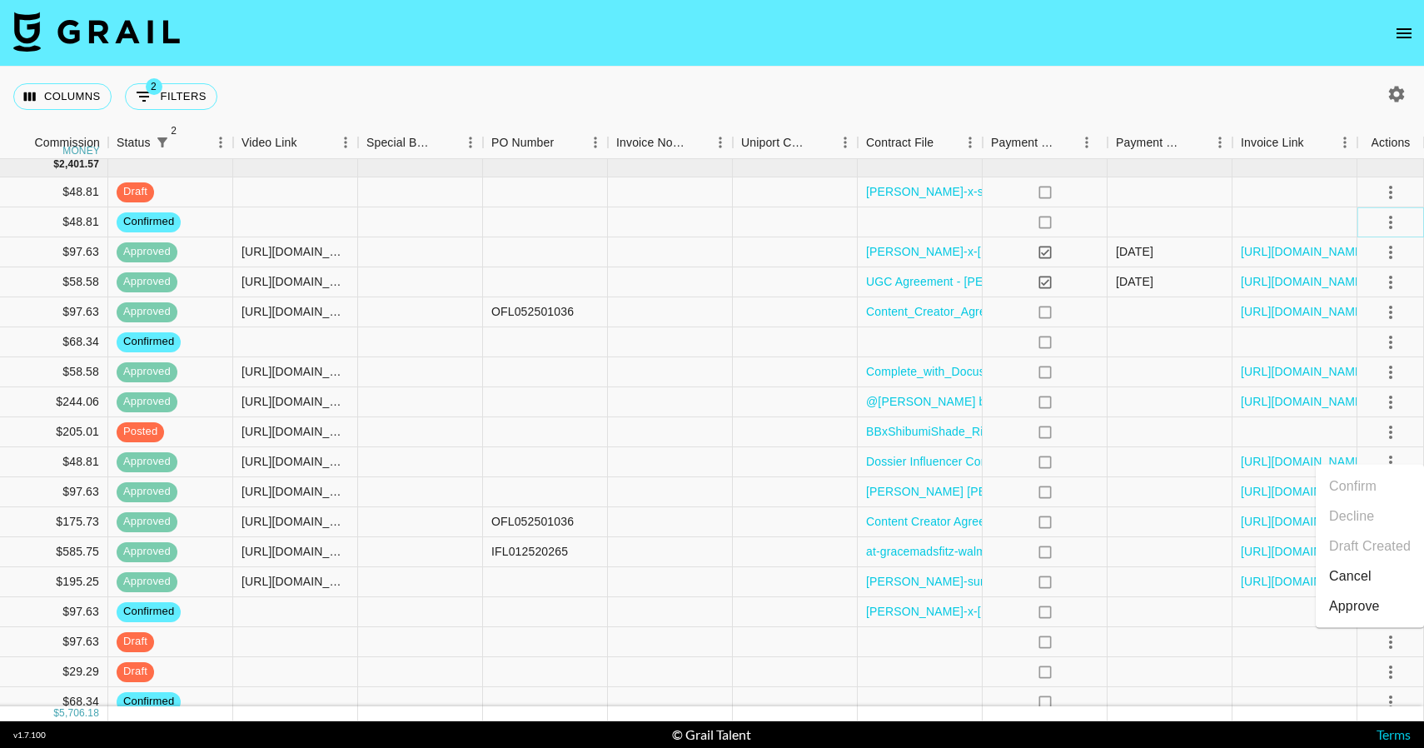
click at [1125, 216] on icon "select merge strategy" at bounding box center [1390, 222] width 20 height 20
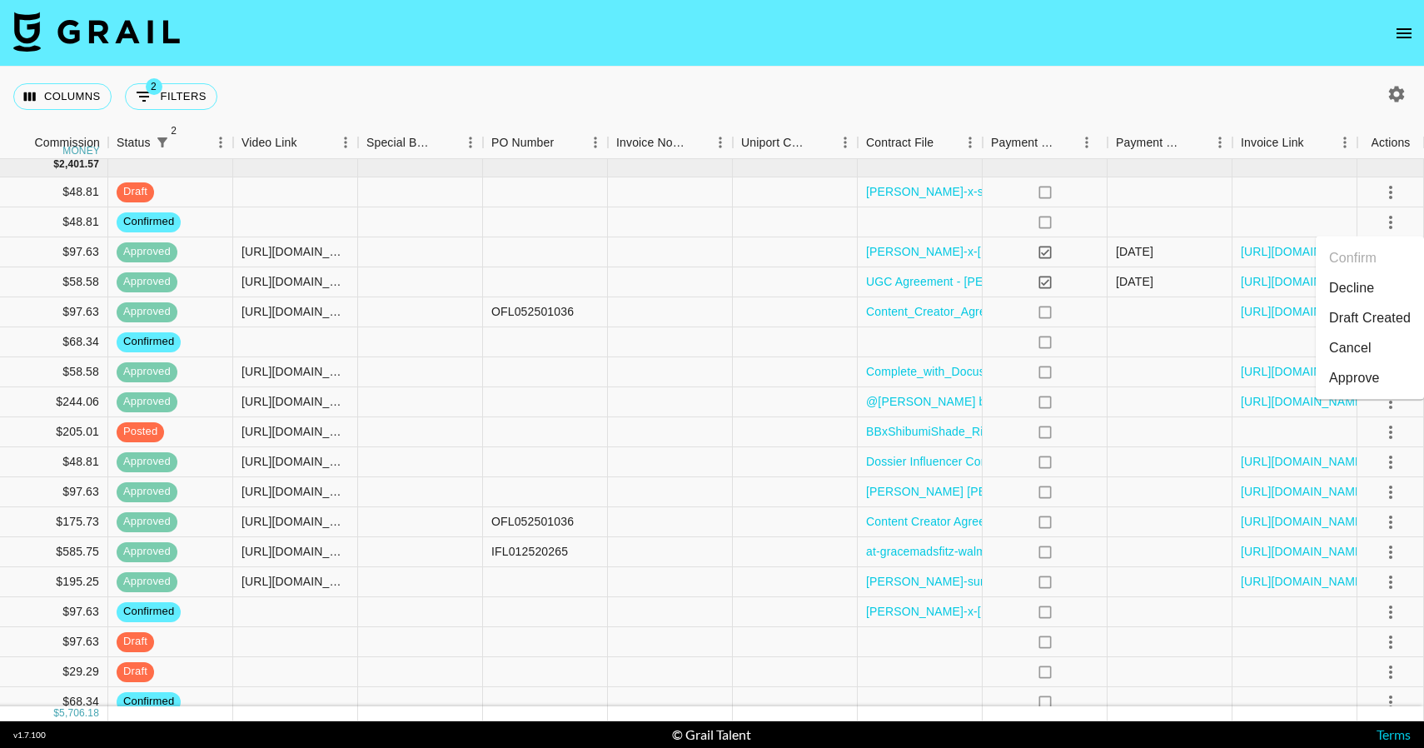
click at [1125, 308] on li "Draft Created" at bounding box center [1369, 318] width 108 height 30
click at [1125, 41] on nav at bounding box center [712, 33] width 1424 height 67
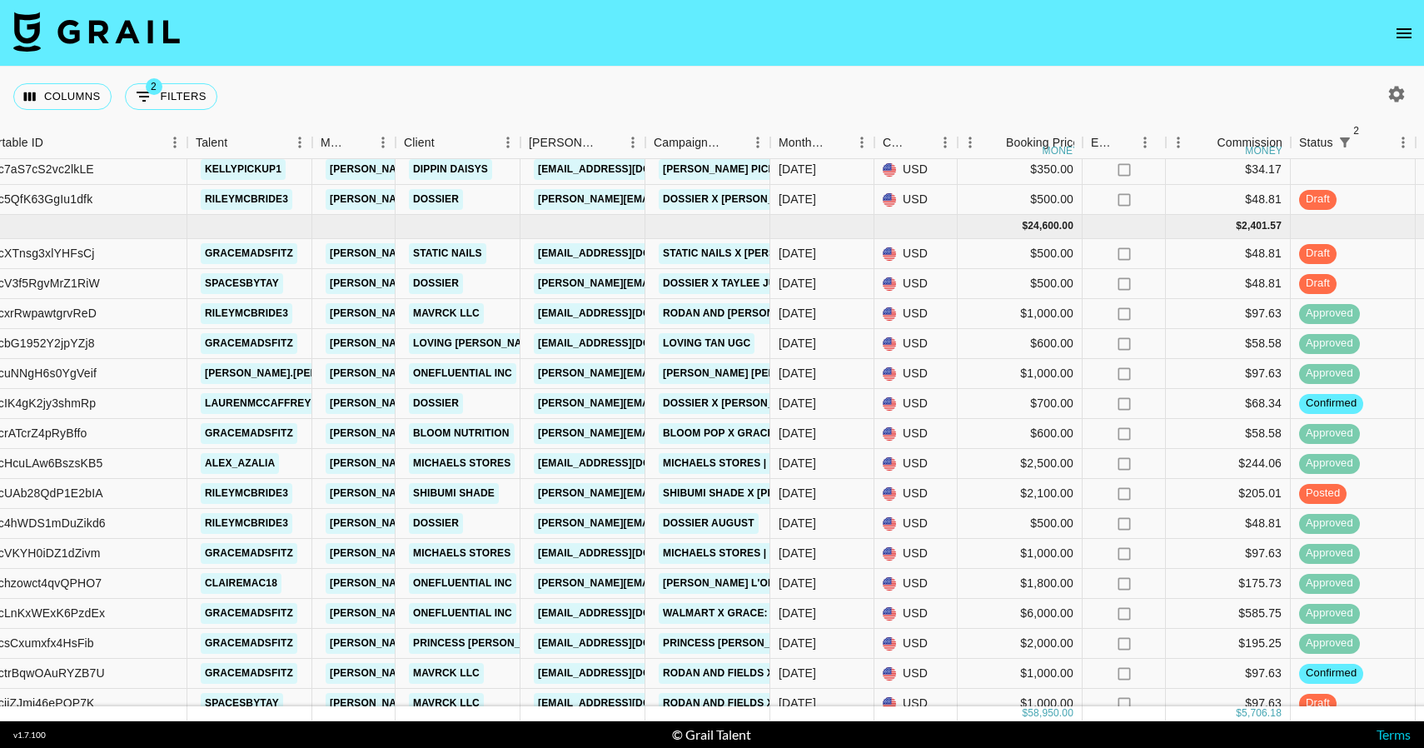
scroll to position [435, 366]
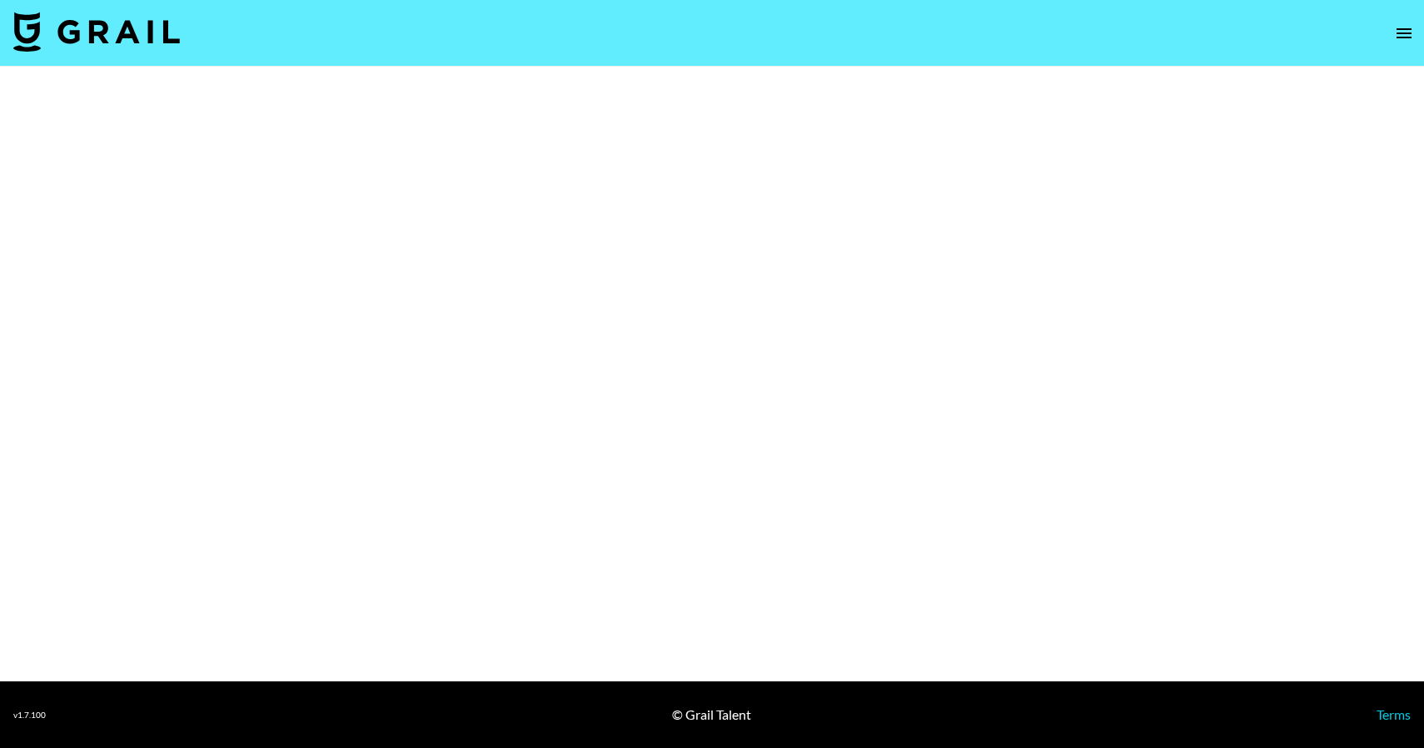
select select "Brand"
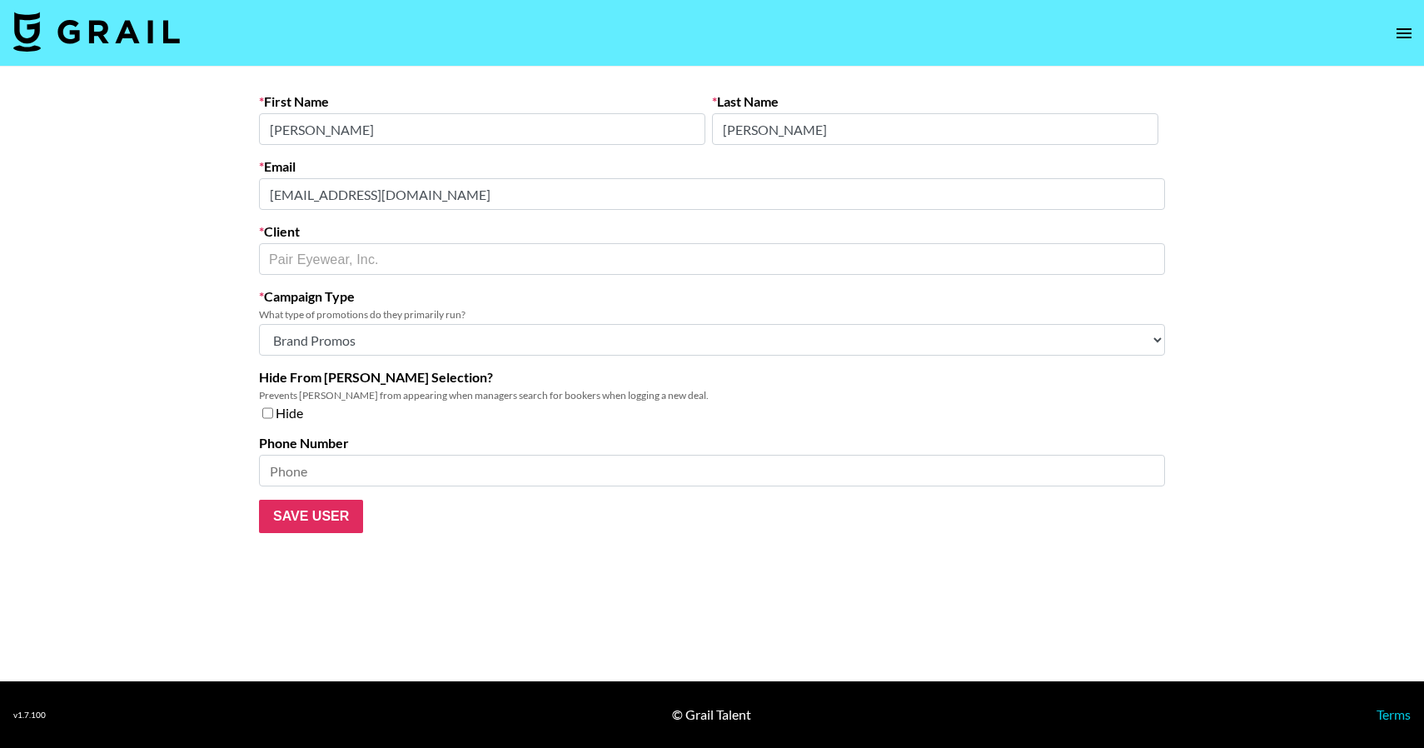
click at [250, 193] on div "First Name [PERSON_NAME] Last Name [PERSON_NAME] Email [EMAIL_ADDRESS][DOMAIN_N…" at bounding box center [712, 313] width 932 height 440
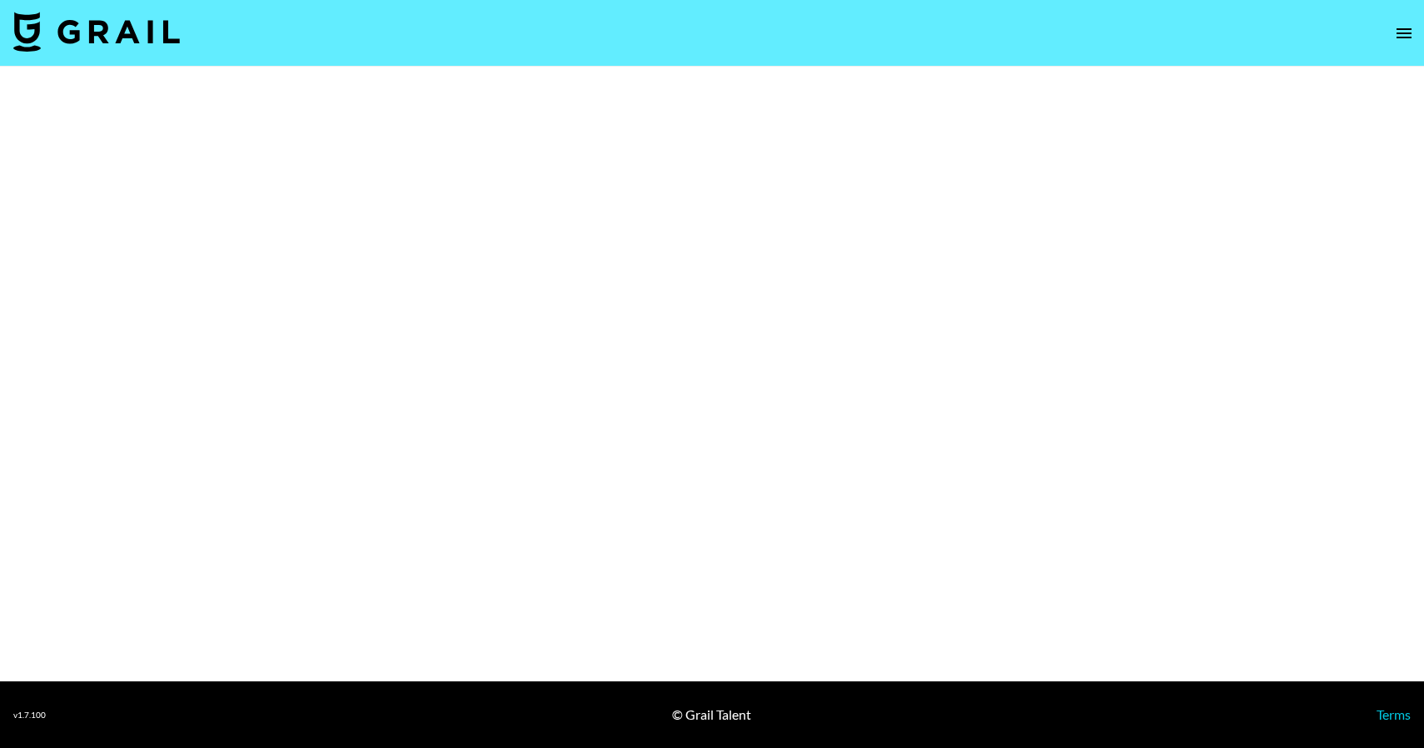
select select "Brand"
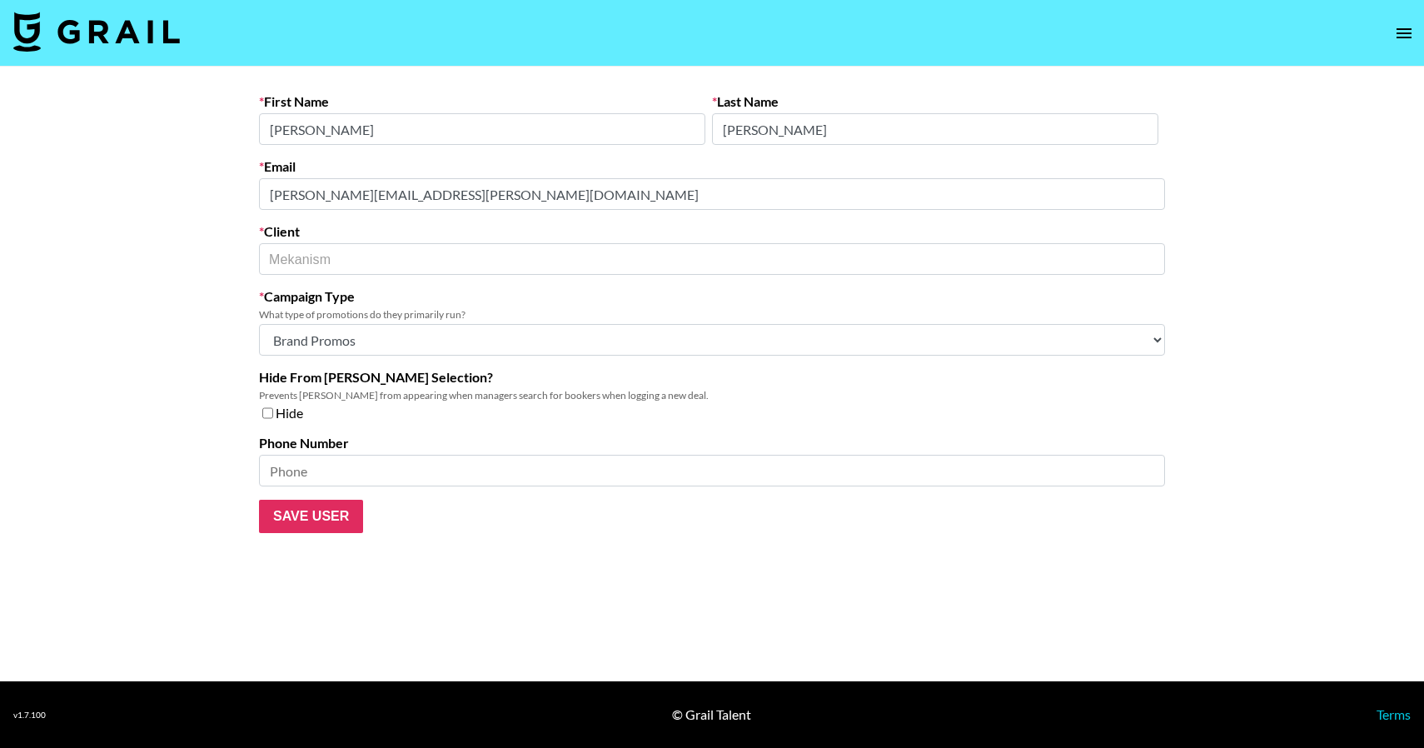
click at [221, 194] on main "First Name [PERSON_NAME] Last Name [PERSON_NAME] Email [PERSON_NAME][EMAIL_ADDR…" at bounding box center [712, 374] width 1424 height 614
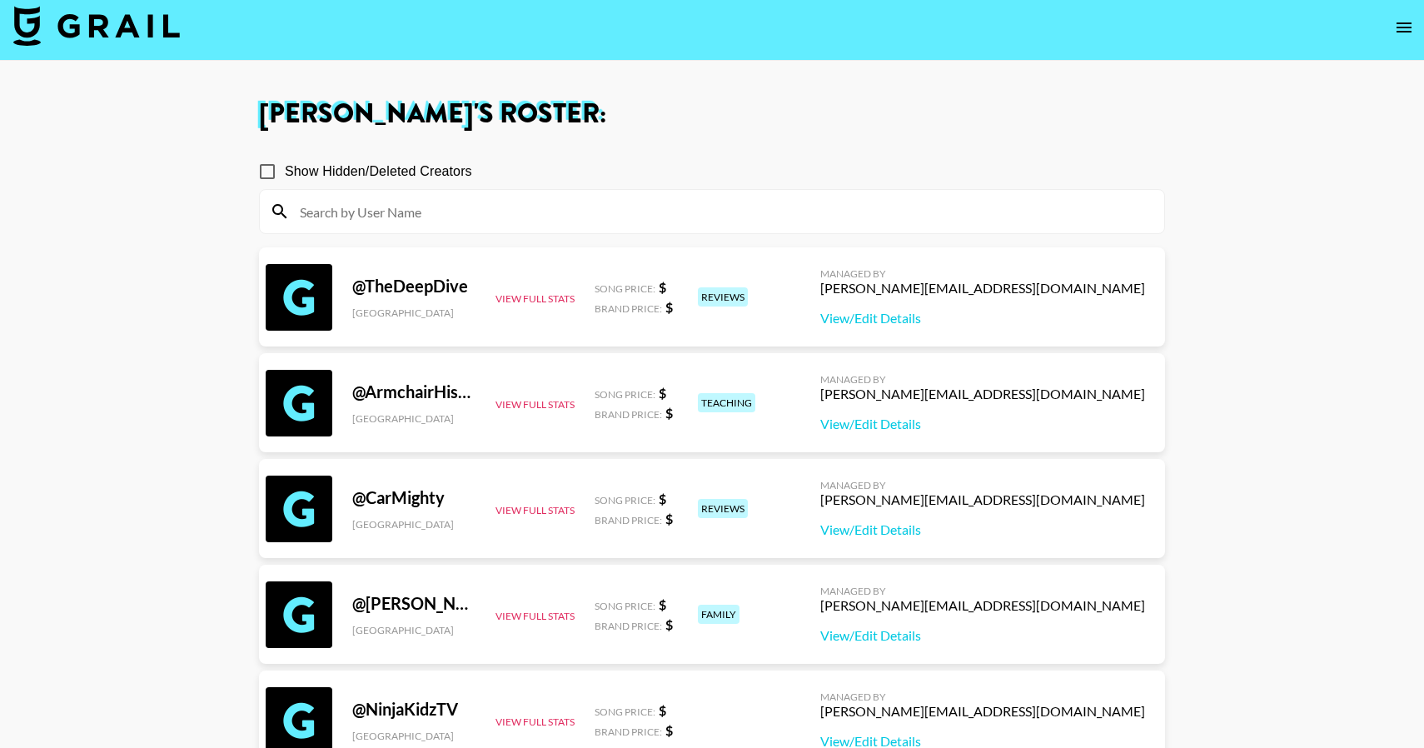
scroll to position [7, 0]
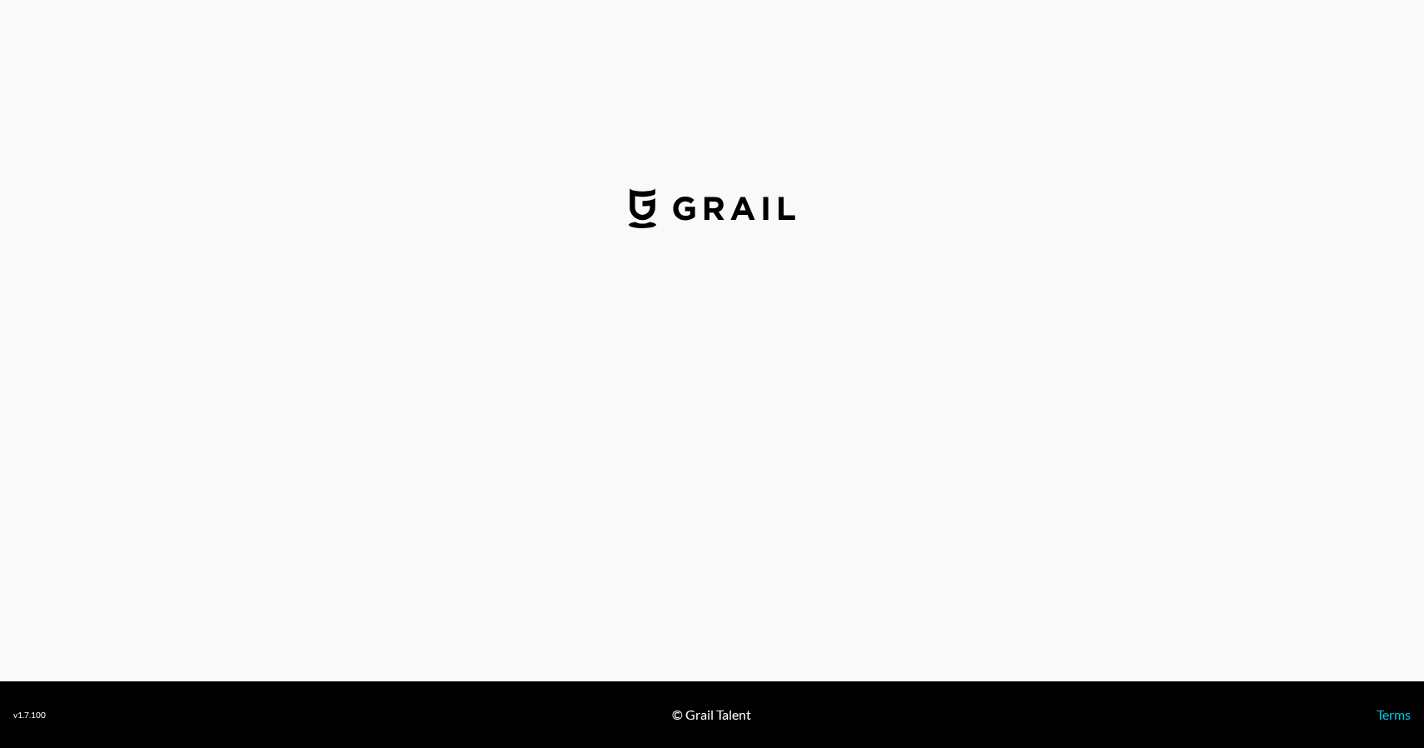
select select "USD"
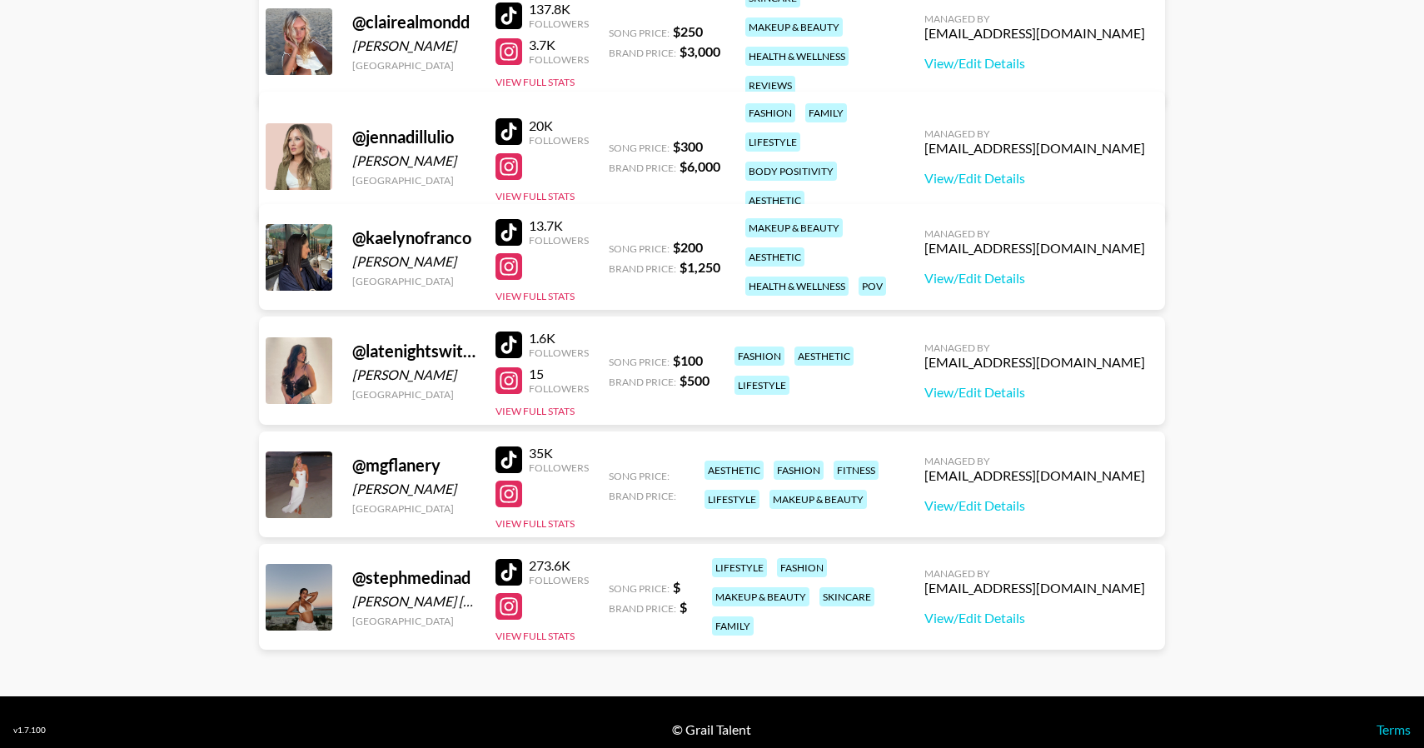
scroll to position [519, 0]
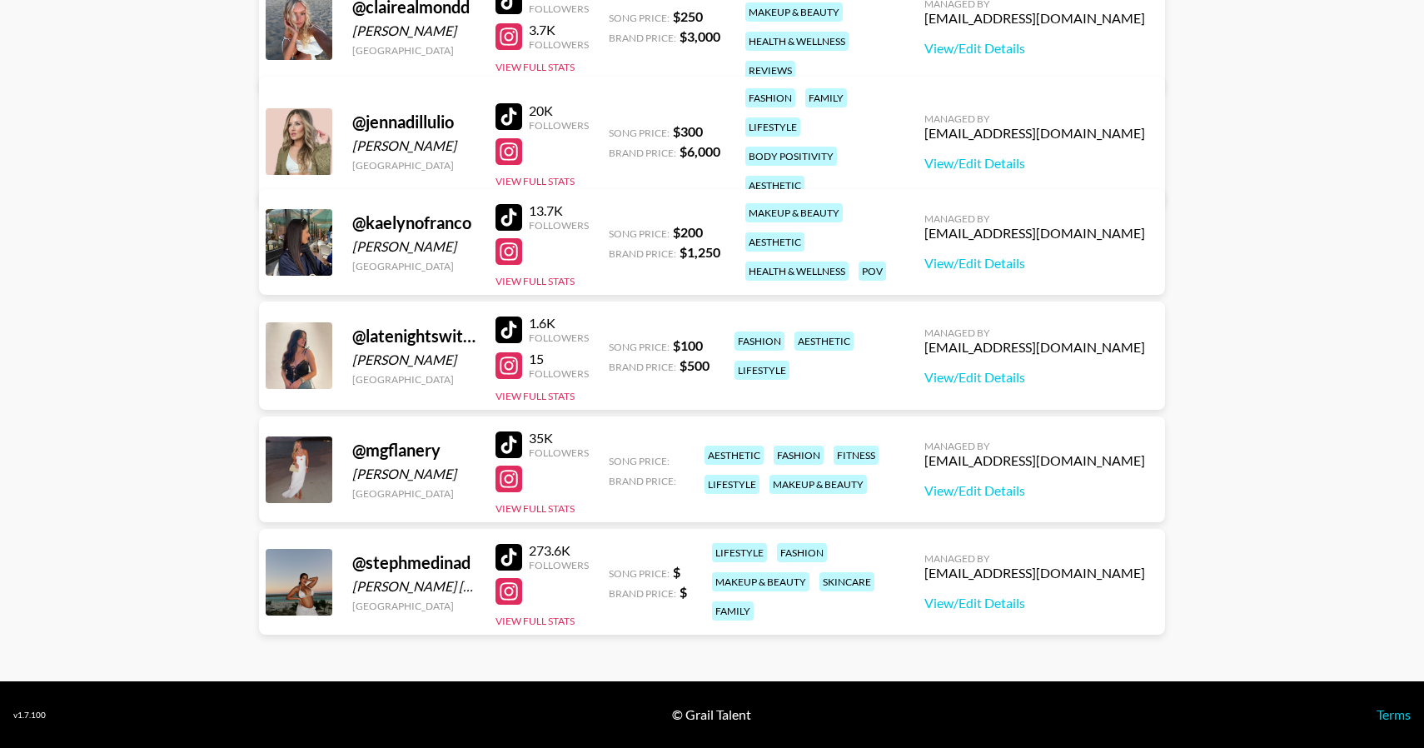
click at [507, 330] on div at bounding box center [508, 329] width 27 height 27
click at [518, 372] on div at bounding box center [508, 365] width 27 height 27
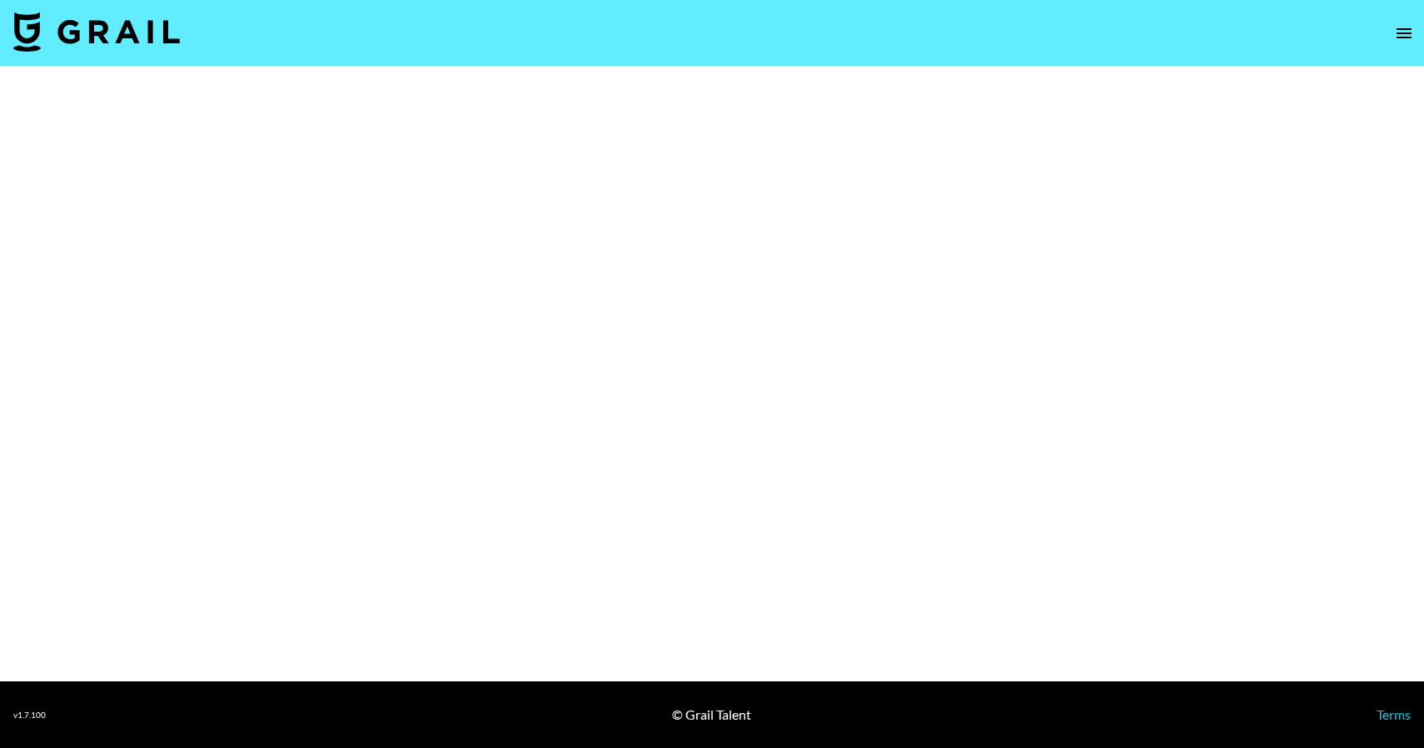
select select "Brand"
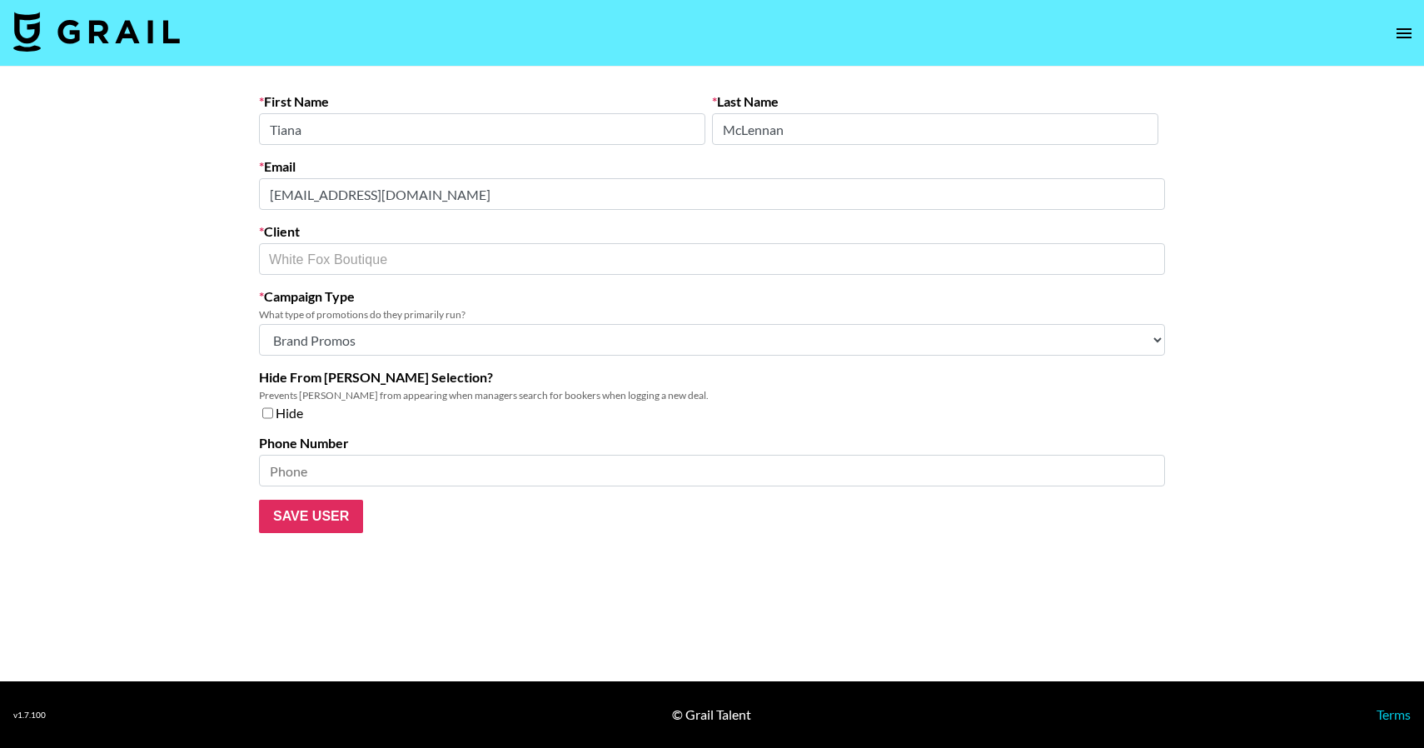
click at [239, 181] on main "First Name Tiana Last Name McLennan Email pr@whitefoxboutique.com Client White …" at bounding box center [712, 374] width 1424 height 614
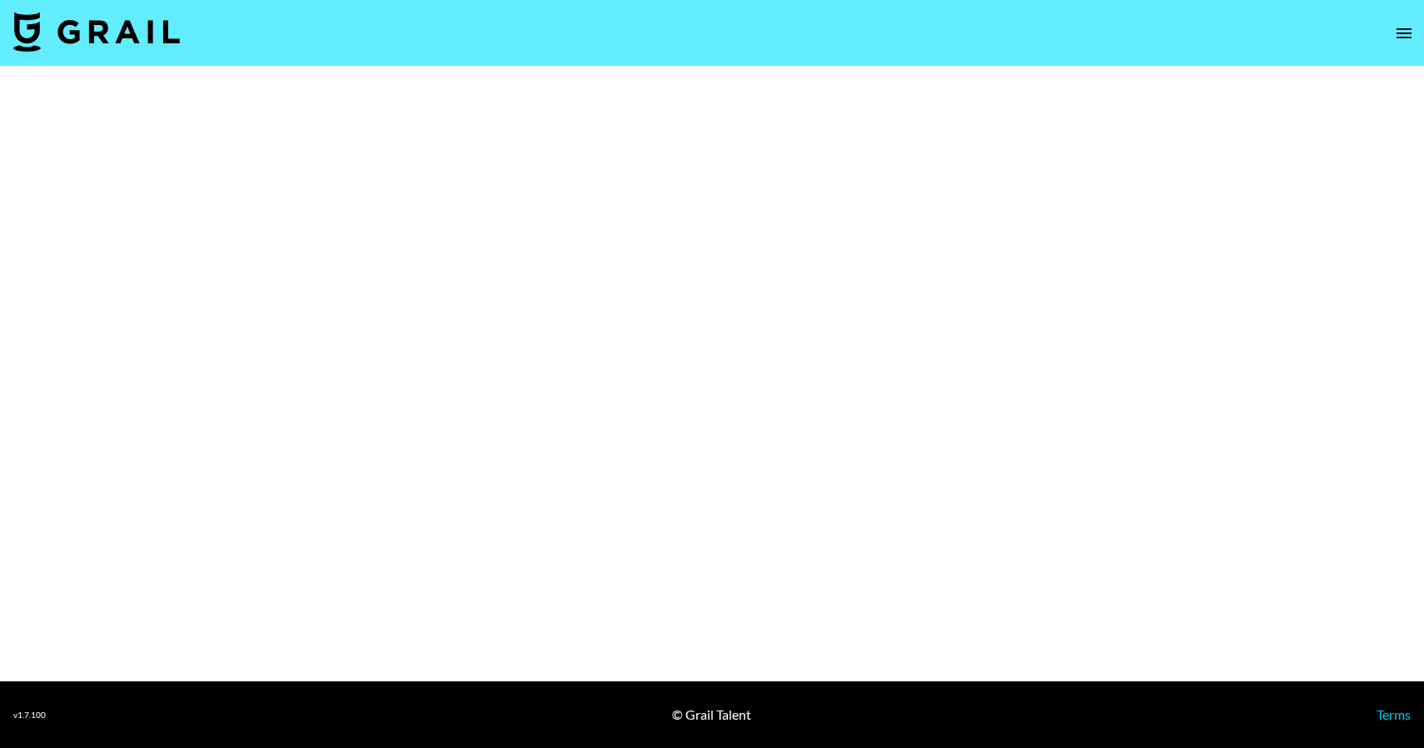
select select "Brand"
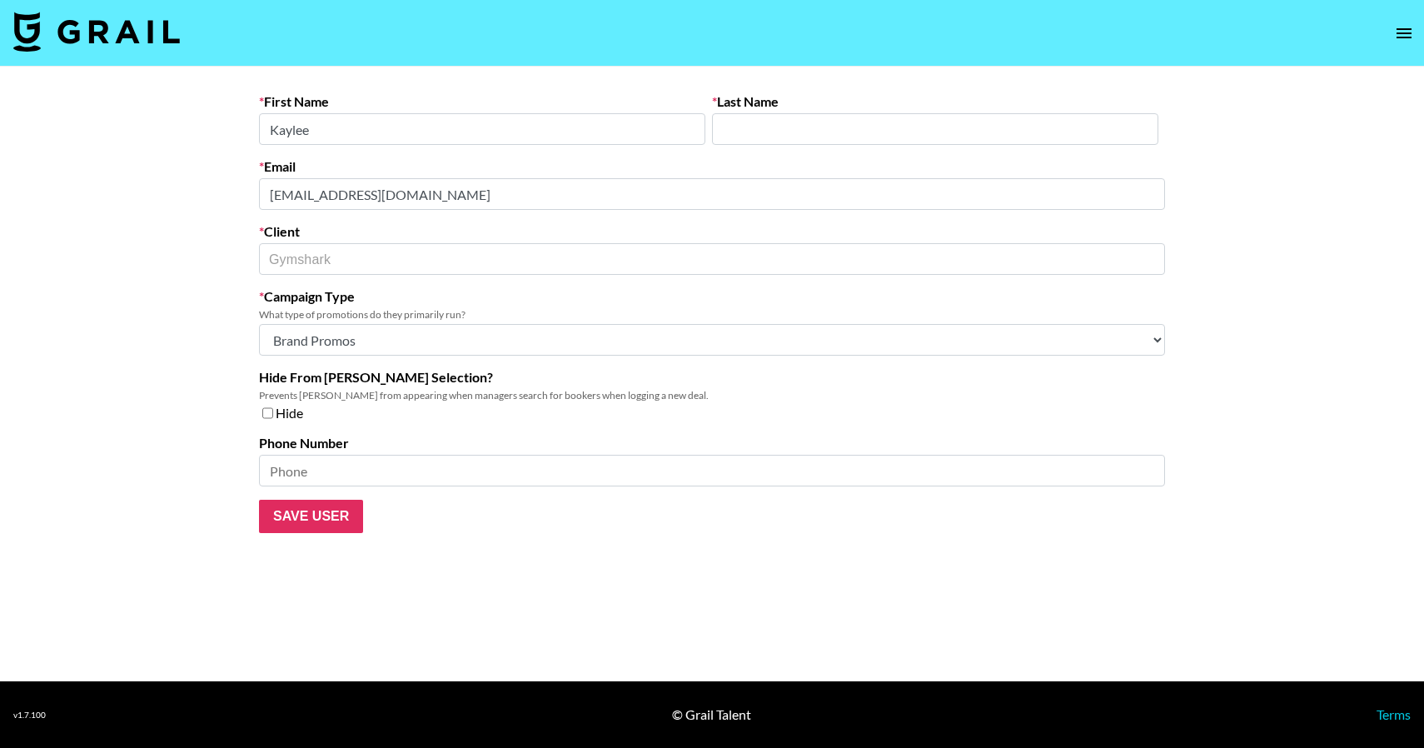
click at [236, 200] on main "First Name Kaylee Last Name Email college@gymshark.com Client Gymshark ​ Campai…" at bounding box center [712, 374] width 1424 height 614
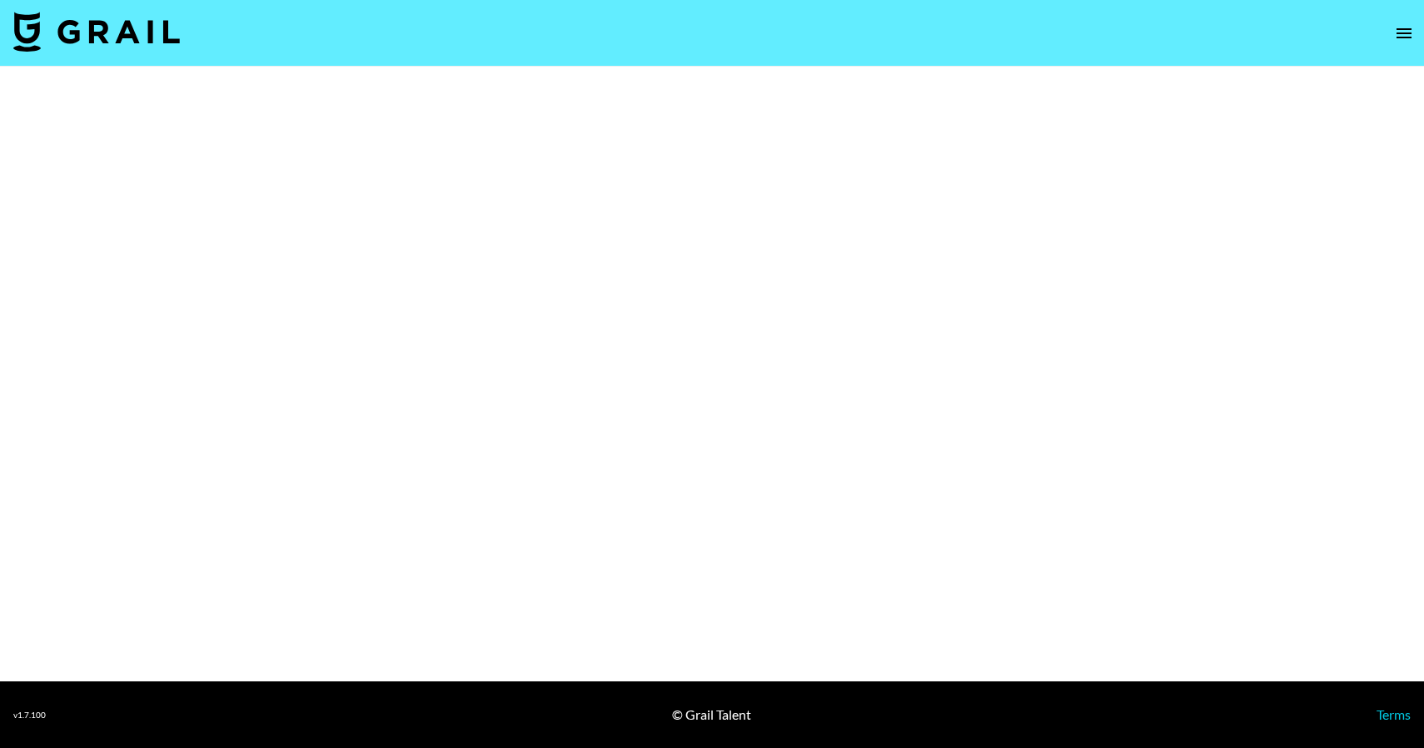
select select "Brand"
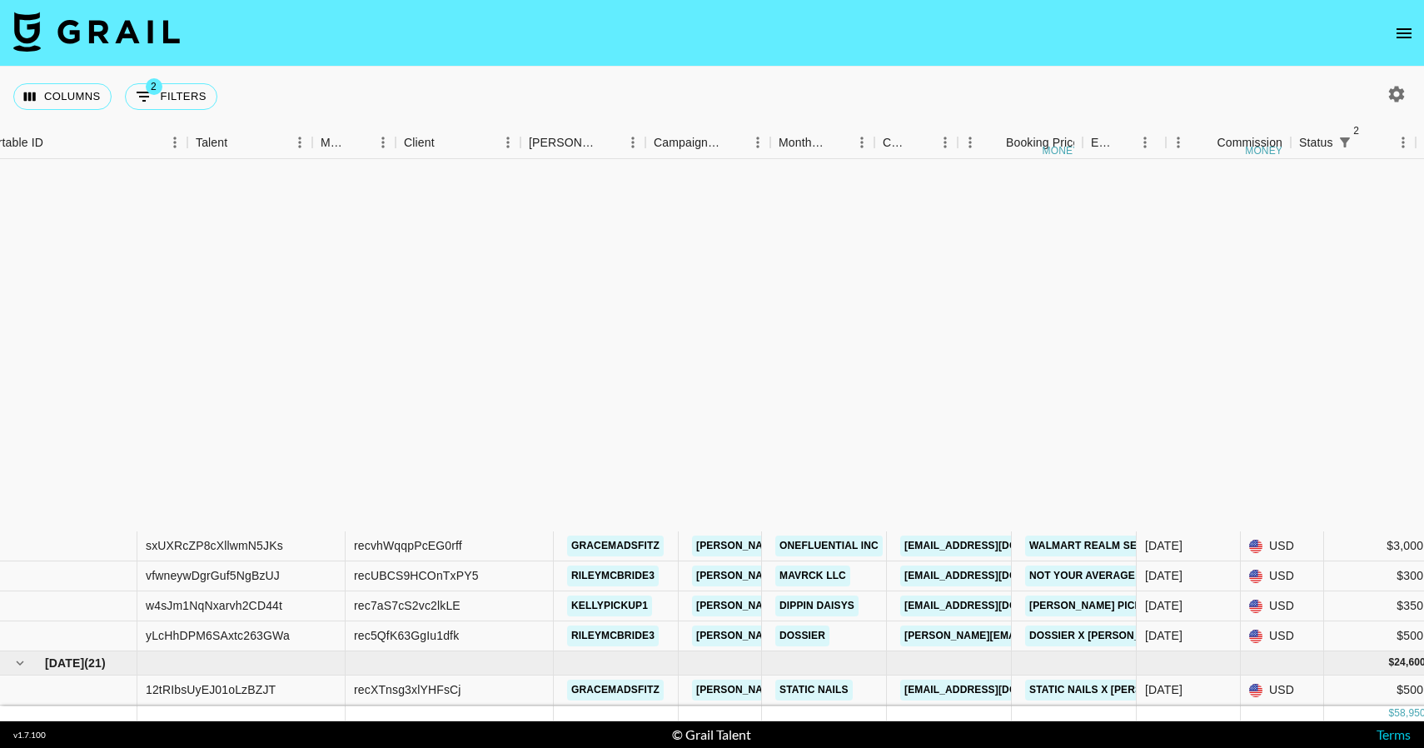
scroll to position [435, 366]
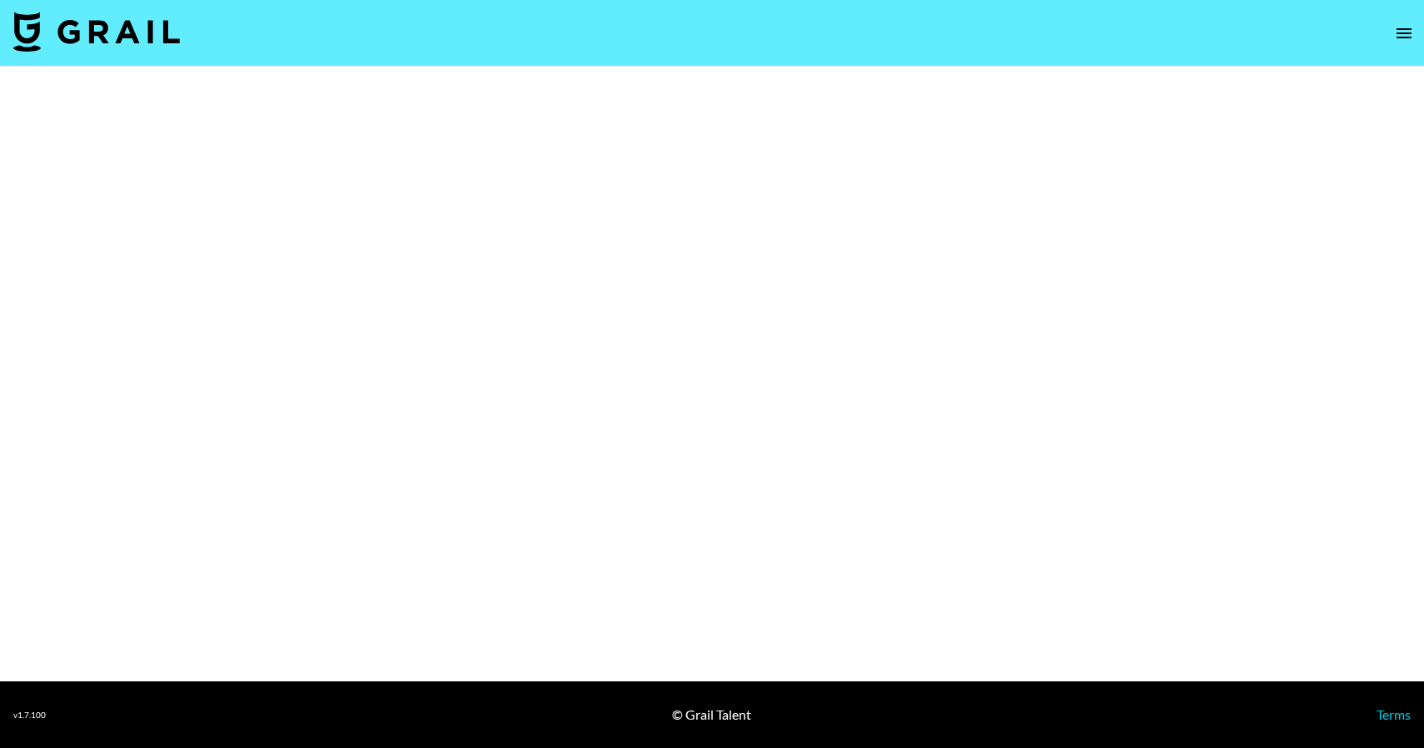
select select "Brand"
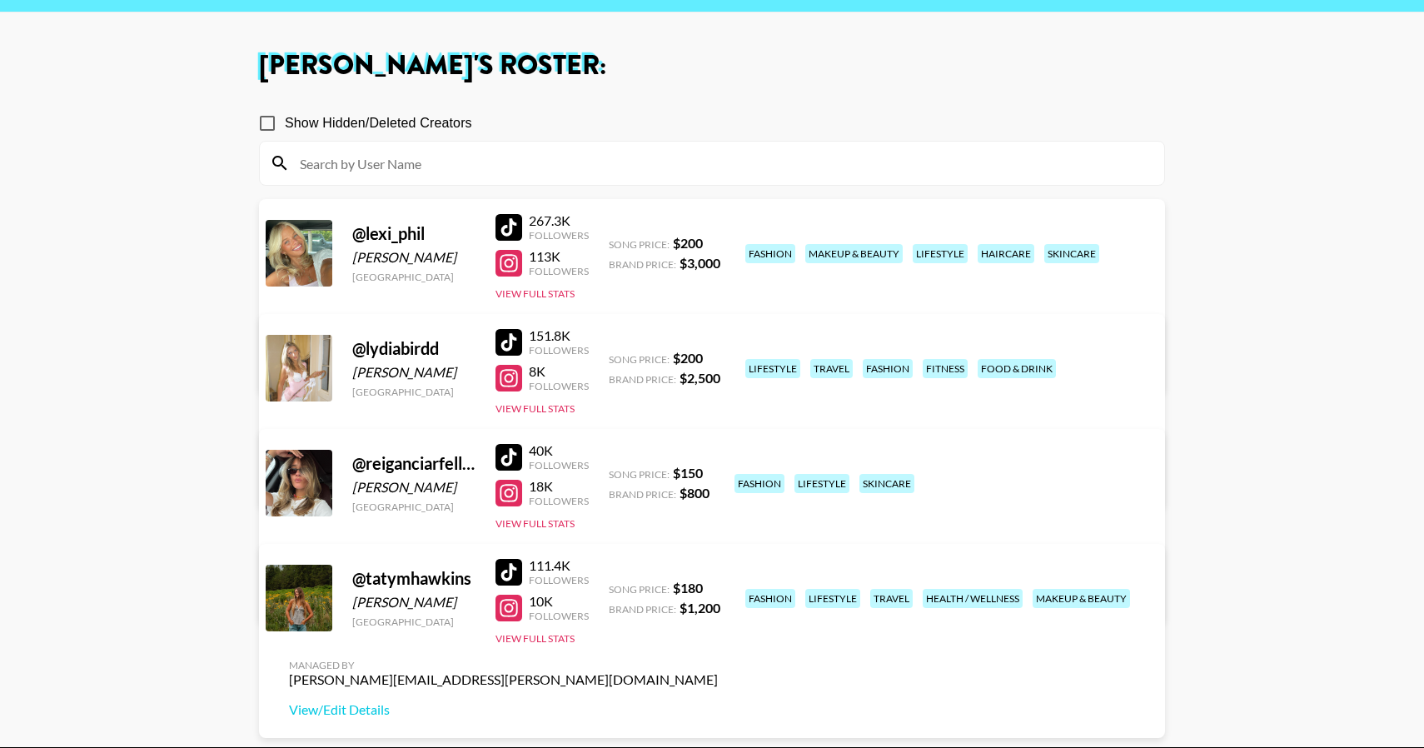
scroll to position [56, 0]
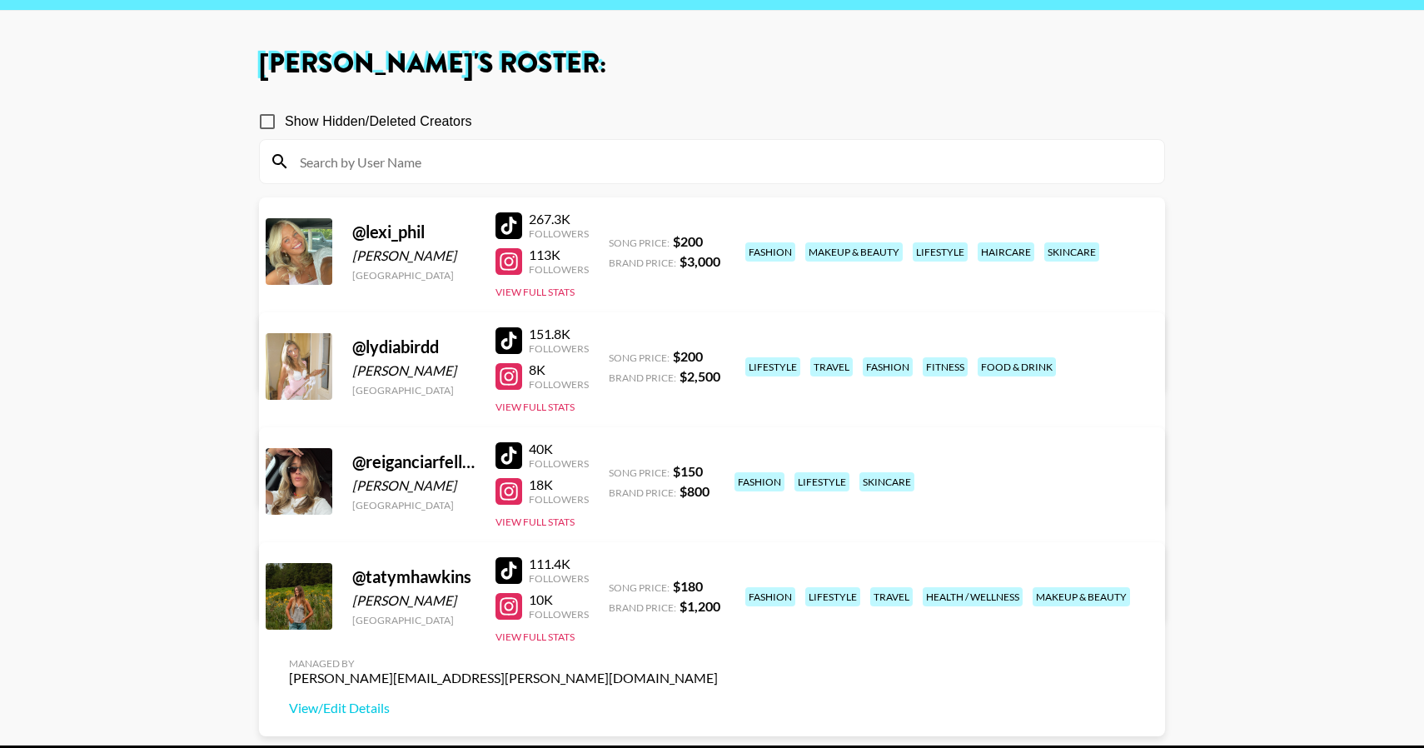
click at [505, 572] on div at bounding box center [508, 570] width 27 height 27
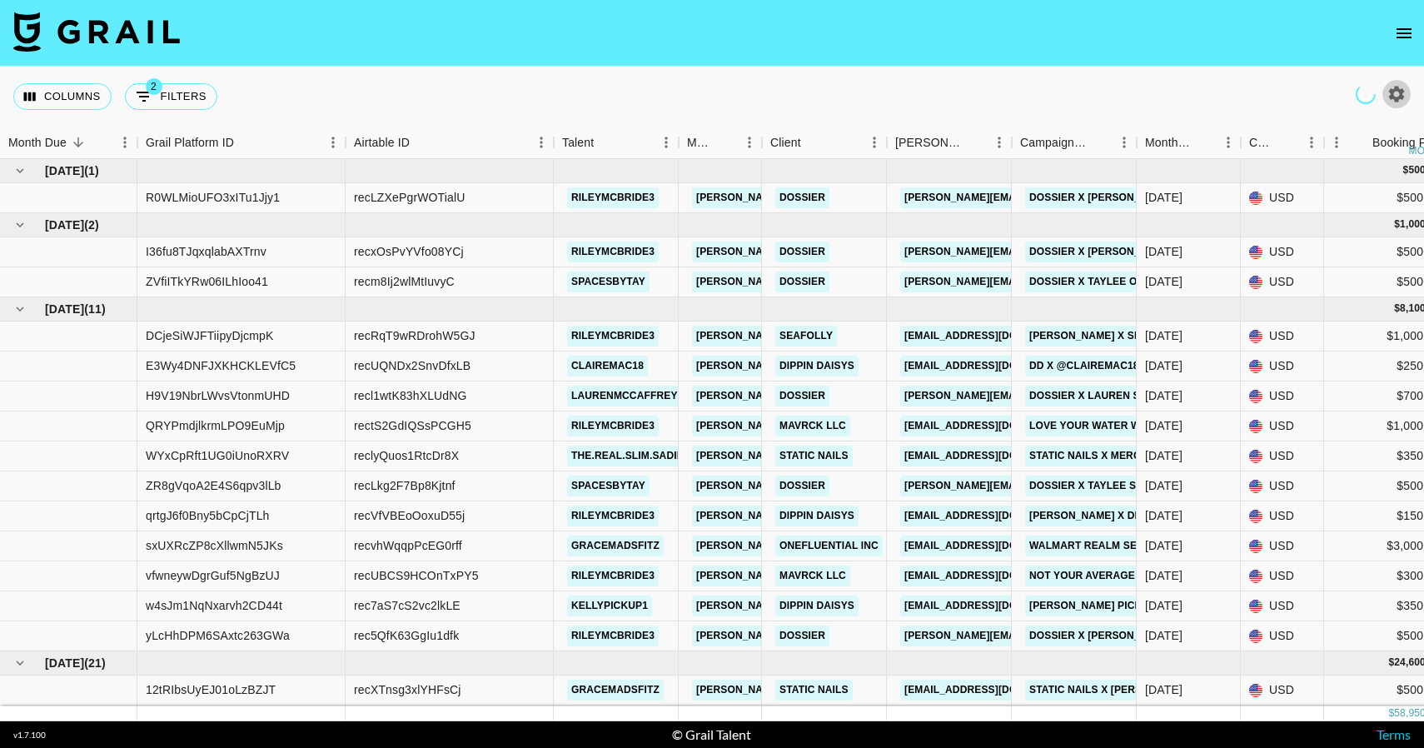
click at [1397, 89] on icon "button" at bounding box center [1397, 94] width 16 height 16
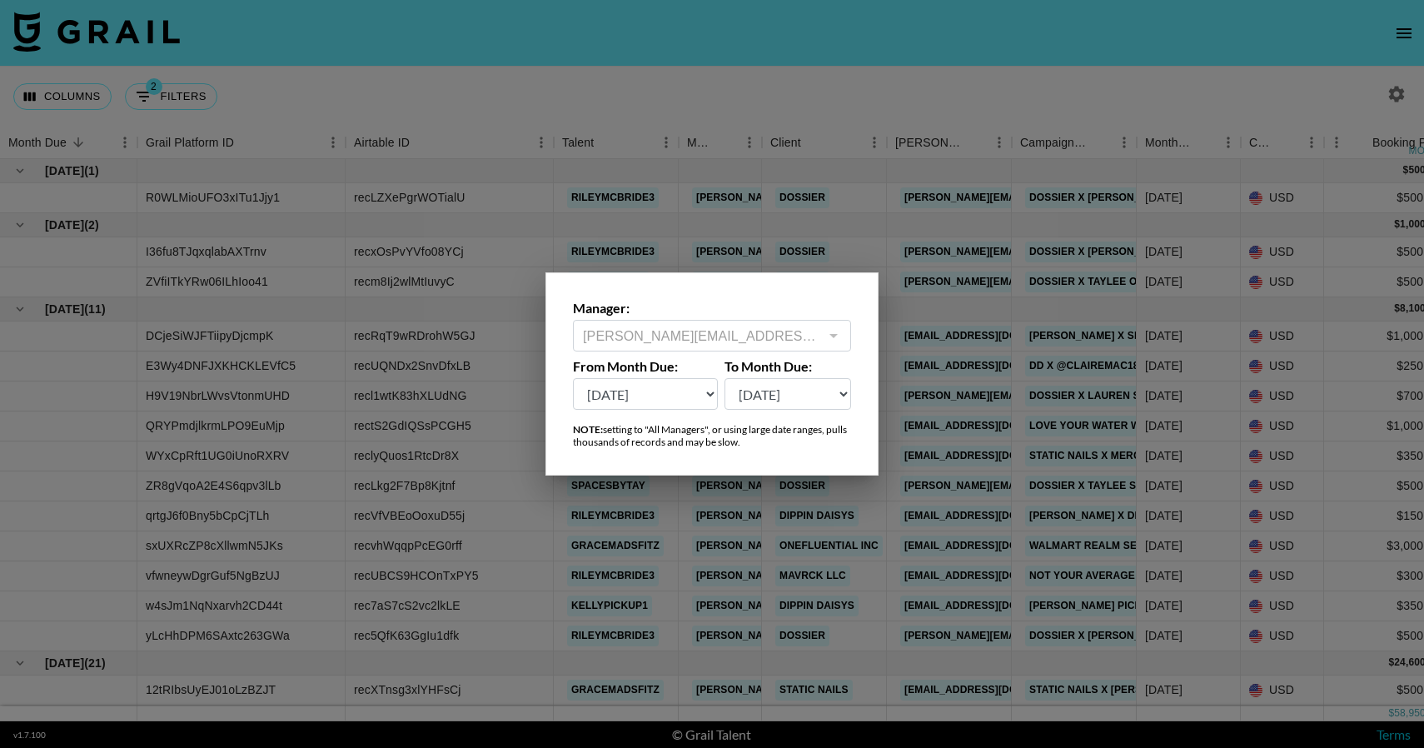
click at [780, 323] on div "[PERSON_NAME][EMAIL_ADDRESS][PERSON_NAME][DOMAIN_NAME] ​" at bounding box center [712, 336] width 278 height 32
click at [838, 339] on div at bounding box center [833, 335] width 22 height 23
click at [678, 401] on select "[DATE] [DATE] '[DATE] May '[DATE] Mar '[DATE] Jan '[DATE] Nov '[DATE] Sep '[DAT…" at bounding box center [645, 394] width 145 height 32
select select "[DATE]"
click at [573, 378] on select "[DATE] [DATE] '[DATE] May '[DATE] Mar '[DATE] Jan '[DATE] Nov '[DATE] Sep '[DAT…" at bounding box center [645, 394] width 145 height 32
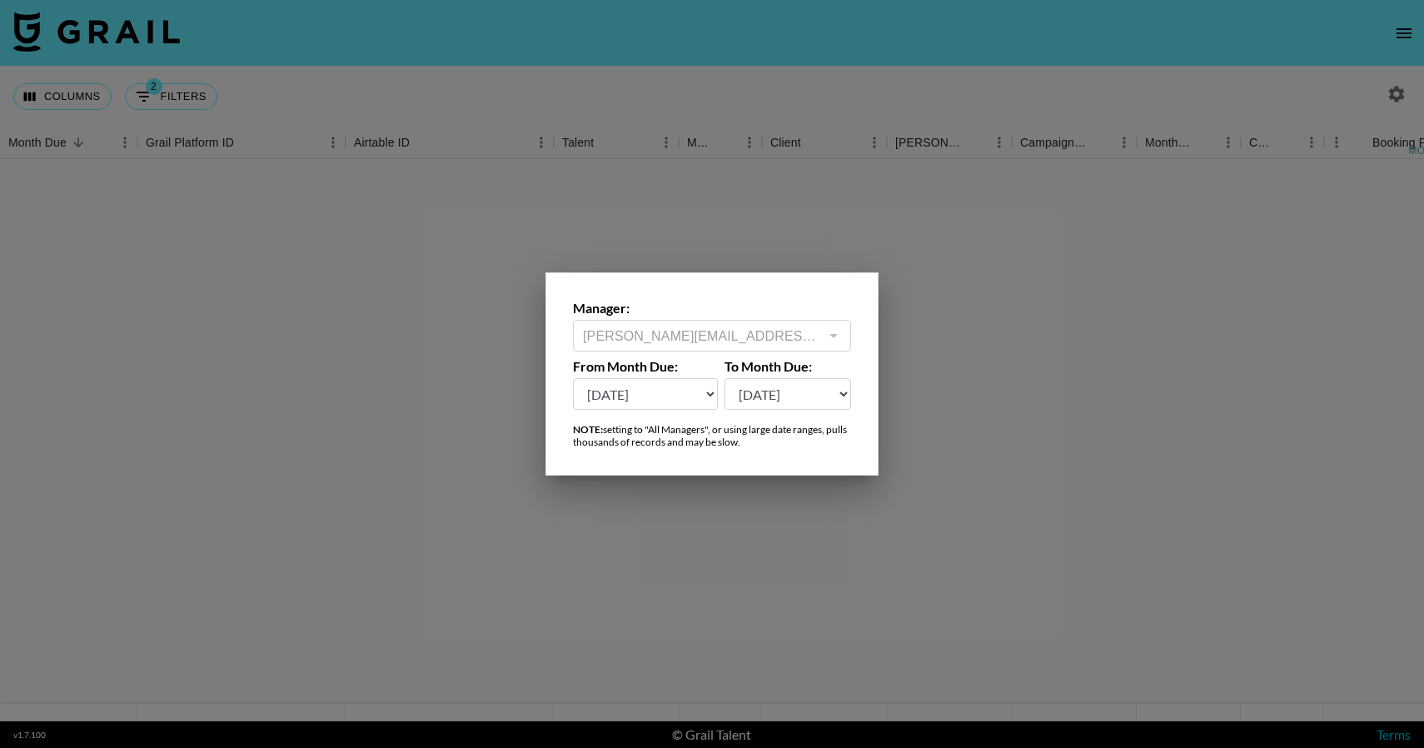
click at [662, 530] on div at bounding box center [712, 374] width 1424 height 748
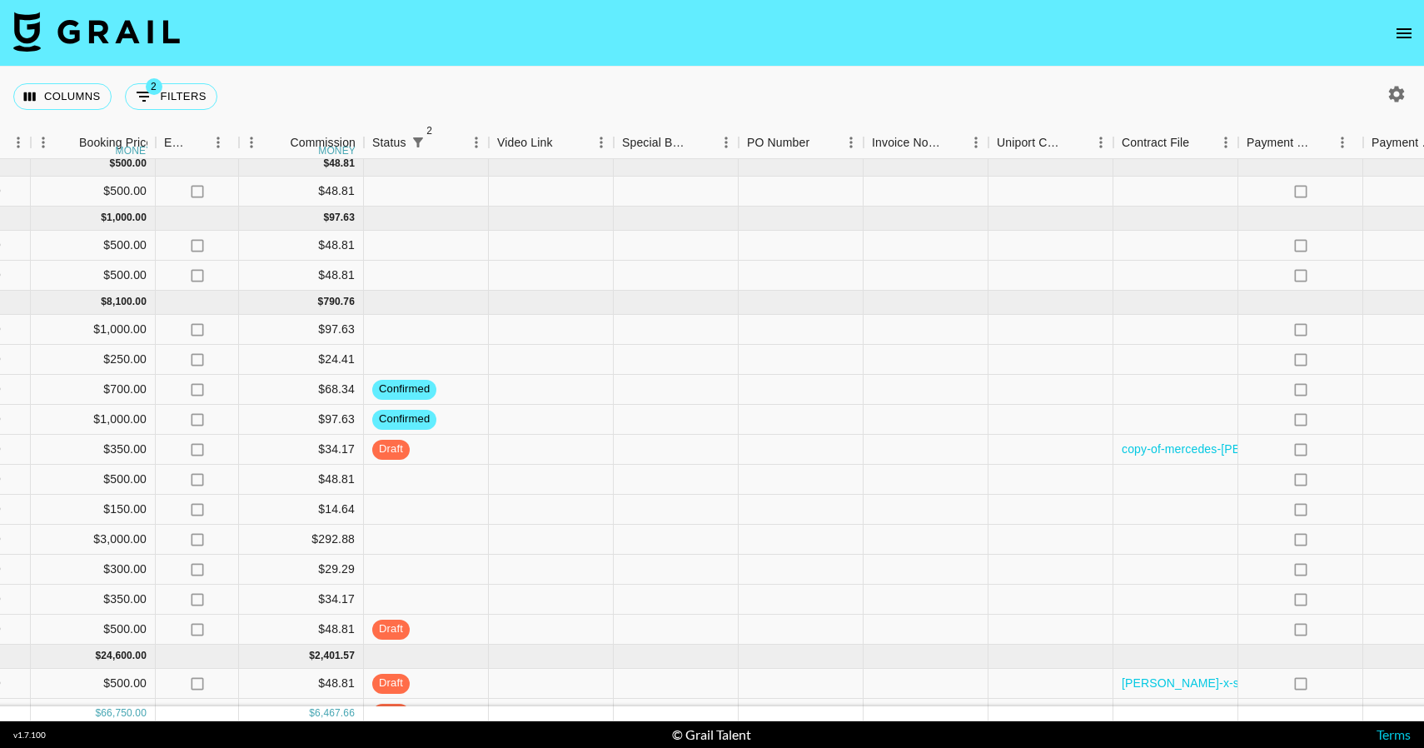
scroll to position [7, 1548]
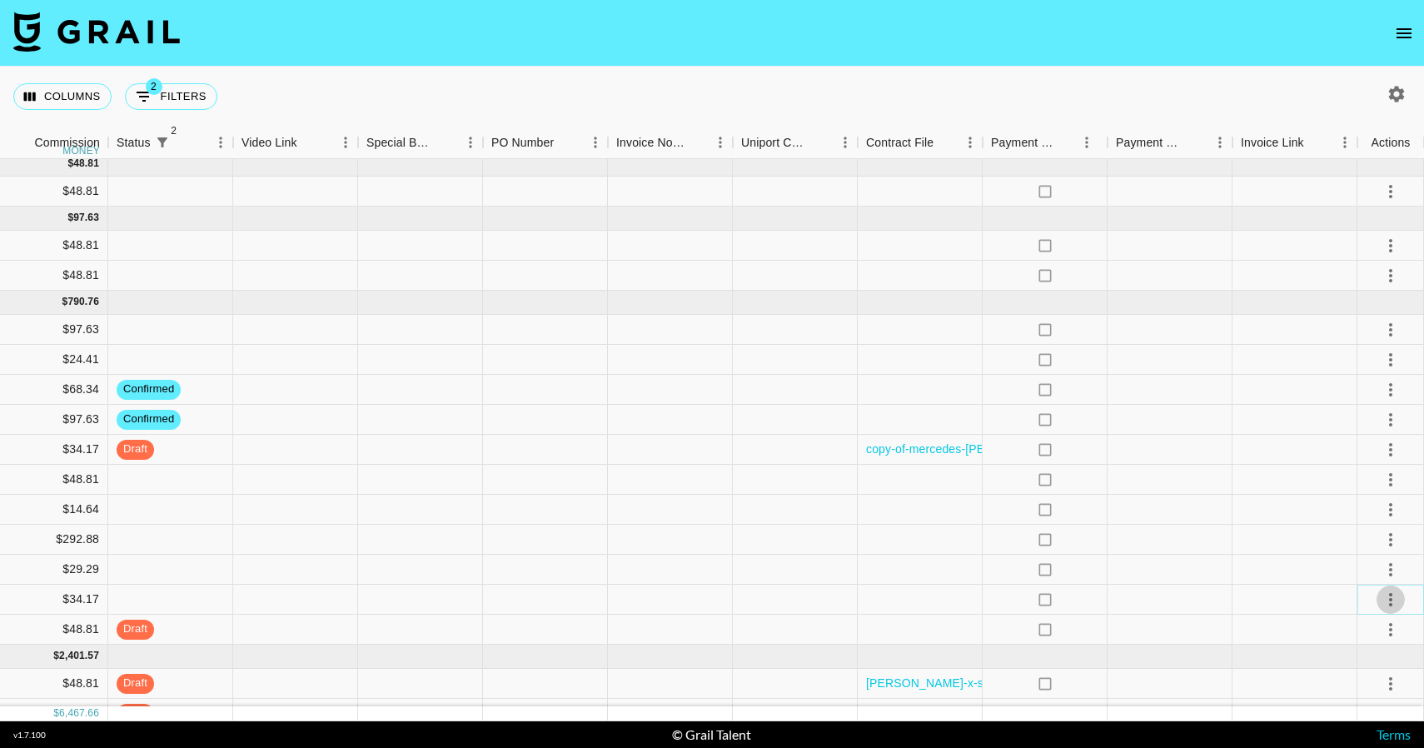
click at [1398, 601] on icon "select merge strategy" at bounding box center [1390, 599] width 20 height 20
click at [1356, 445] on li "Confirm" at bounding box center [1369, 444] width 108 height 30
click at [1185, 499] on div at bounding box center [1169, 510] width 125 height 30
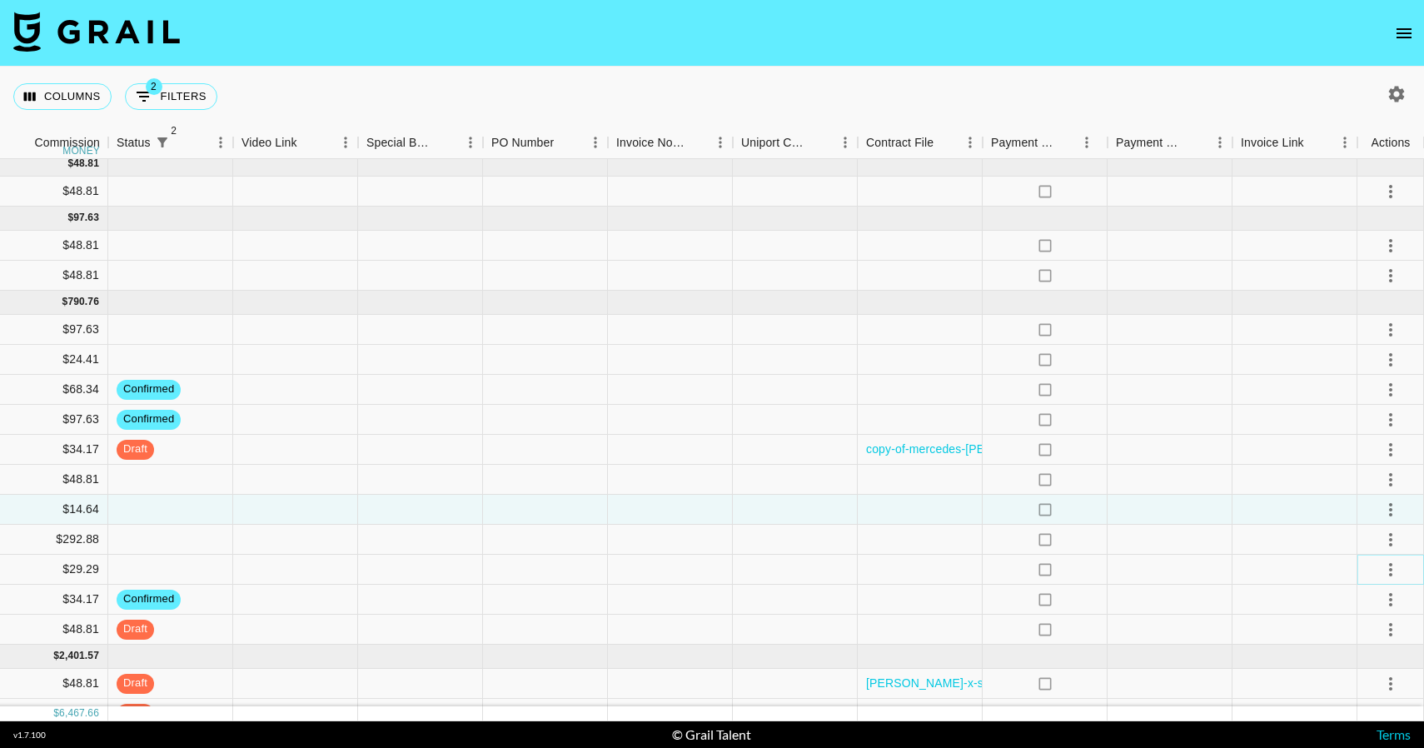
click at [1377, 565] on button "select merge strategy" at bounding box center [1390, 569] width 28 height 28
click at [1347, 597] on li "Confirm" at bounding box center [1369, 605] width 108 height 30
click at [1389, 544] on icon "select merge strategy" at bounding box center [1390, 539] width 3 height 13
click at [1382, 569] on li "Confirm" at bounding box center [1369, 575] width 108 height 30
click at [1388, 510] on icon "select merge strategy" at bounding box center [1390, 509] width 20 height 20
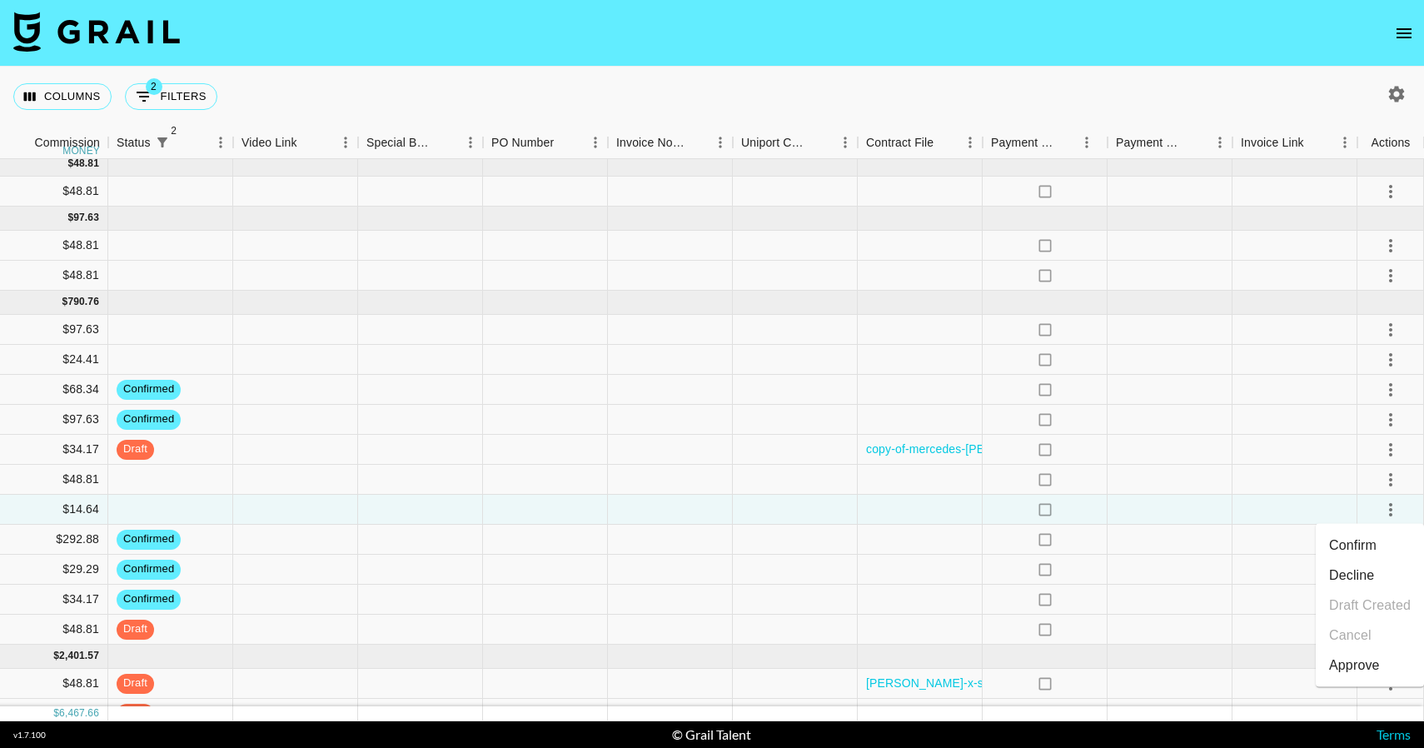
click at [1378, 547] on li "Confirm" at bounding box center [1369, 545] width 108 height 30
click at [1389, 480] on icon "select merge strategy" at bounding box center [1390, 480] width 20 height 20
click at [1375, 511] on li "Confirm" at bounding box center [1369, 515] width 108 height 30
click at [1390, 351] on icon "select merge strategy" at bounding box center [1390, 360] width 20 height 20
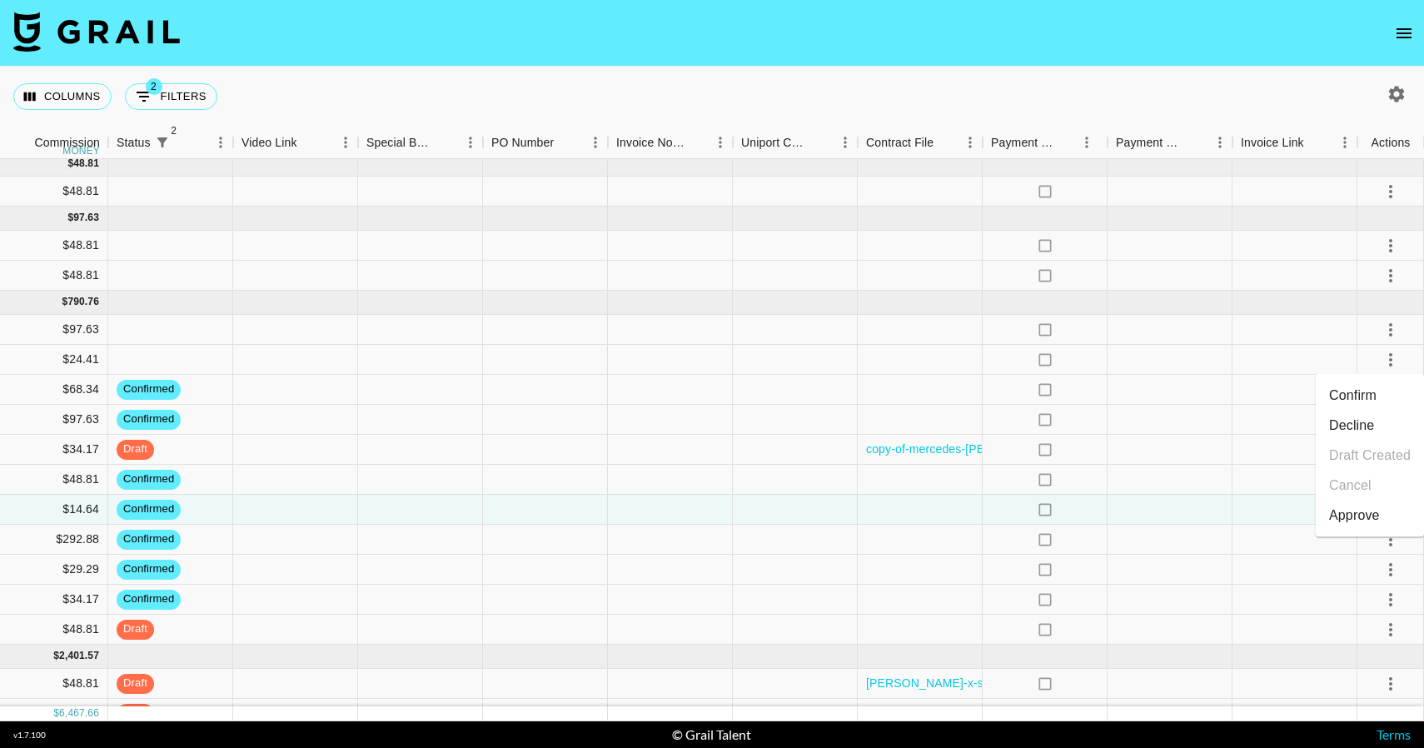
click at [1384, 393] on li "Confirm" at bounding box center [1369, 395] width 108 height 30
click at [1392, 337] on icon "select merge strategy" at bounding box center [1390, 330] width 20 height 20
click at [1381, 365] on li "Confirm" at bounding box center [1369, 365] width 108 height 30
click at [1394, 280] on icon "select merge strategy" at bounding box center [1390, 276] width 20 height 20
click at [1384, 308] on li "Confirm" at bounding box center [1369, 311] width 108 height 30
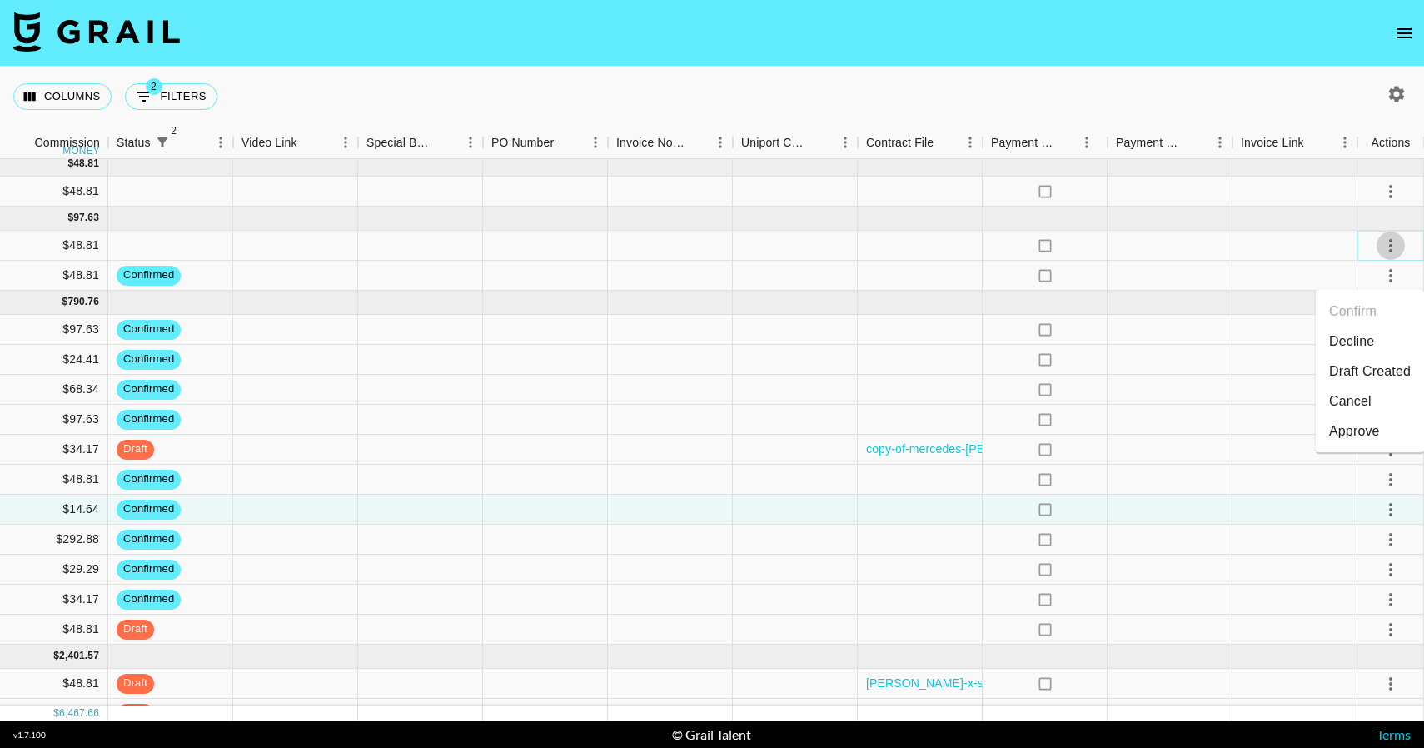
click at [1389, 241] on icon "select merge strategy" at bounding box center [1390, 245] width 3 height 13
click at [1386, 283] on li "Confirm" at bounding box center [1369, 281] width 108 height 30
click at [1396, 186] on icon "select merge strategy" at bounding box center [1390, 191] width 20 height 20
click at [1384, 222] on li "Confirm" at bounding box center [1369, 227] width 108 height 30
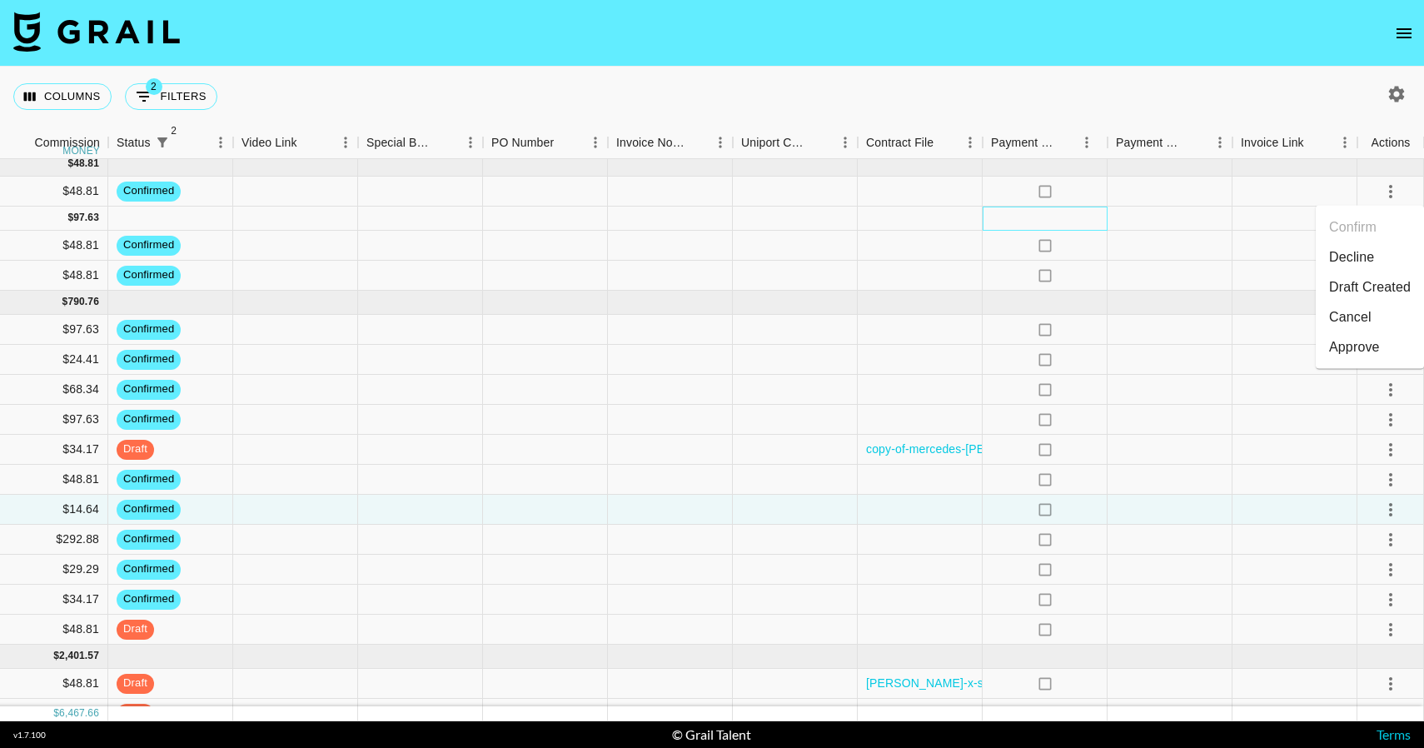
click at [1087, 223] on div at bounding box center [1044, 218] width 125 height 24
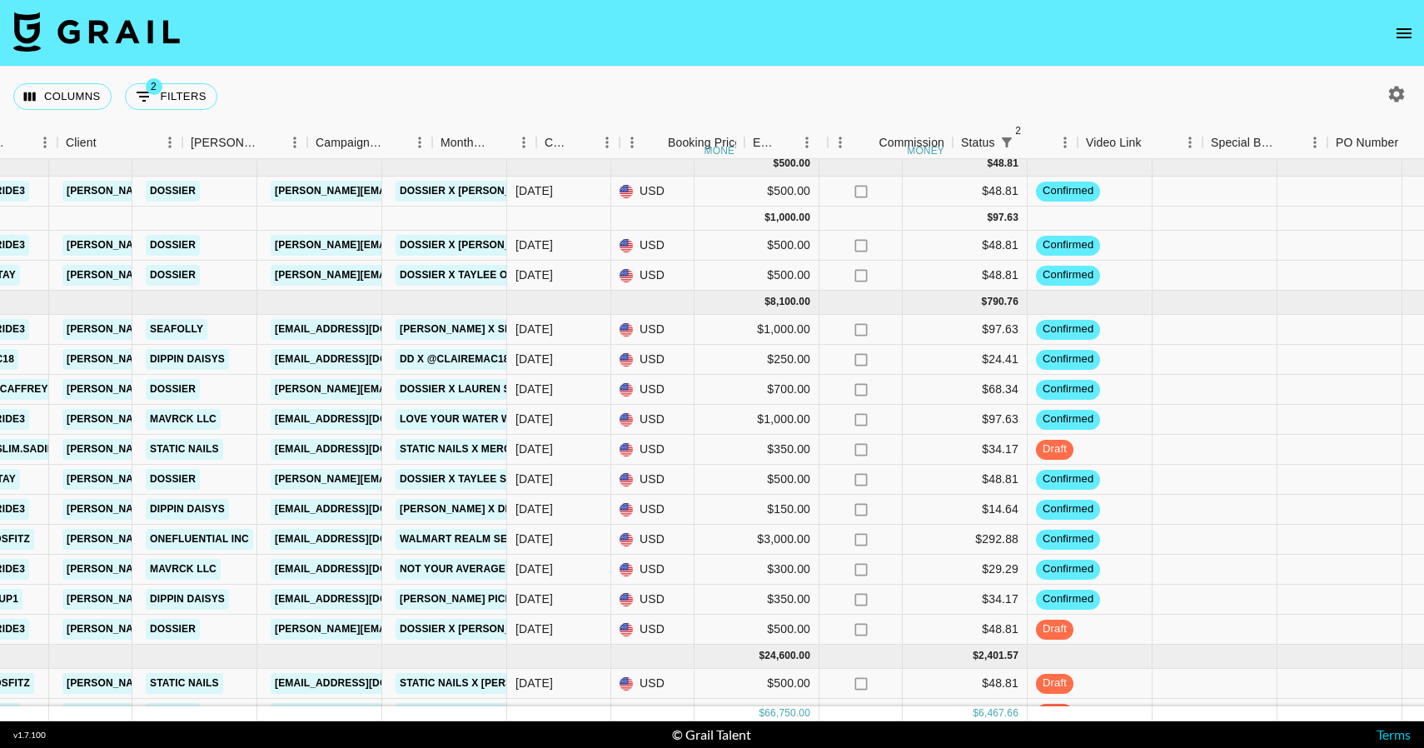
scroll to position [7, 563]
